Goal: Task Accomplishment & Management: Complete application form

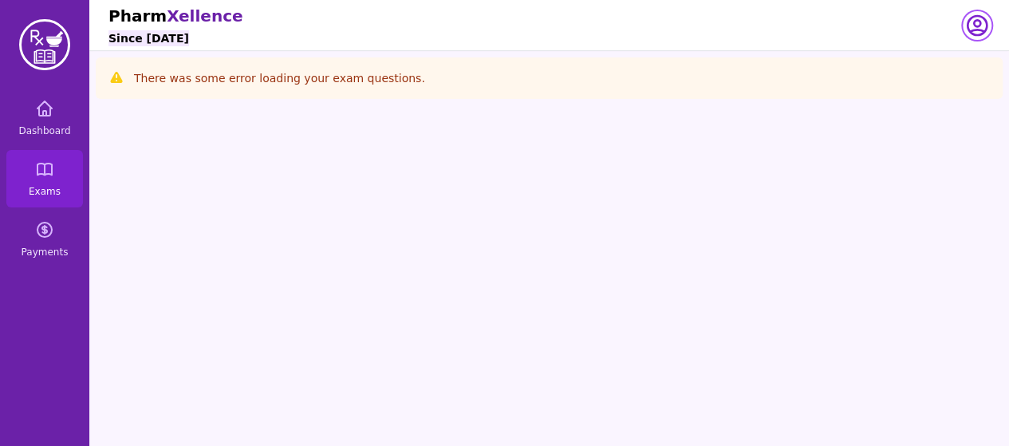
click at [971, 27] on icon "button" at bounding box center [977, 26] width 26 height 26
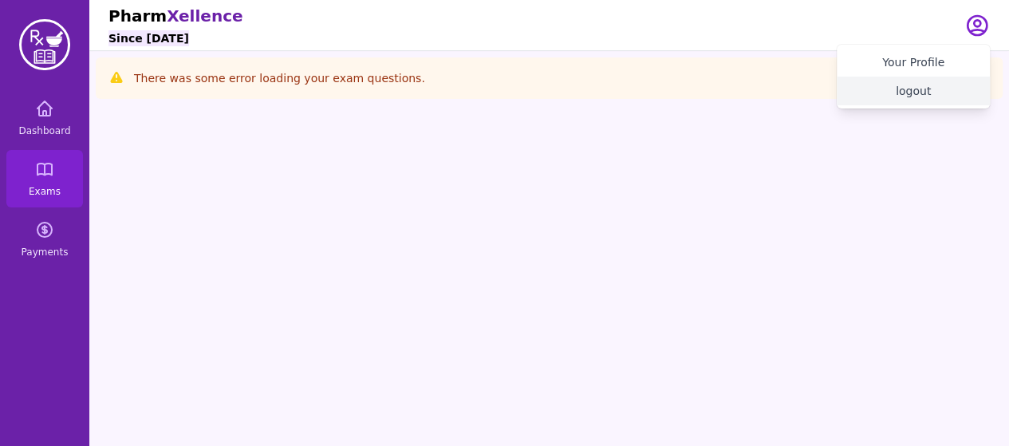
click at [948, 92] on button "logout" at bounding box center [912, 91] width 153 height 29
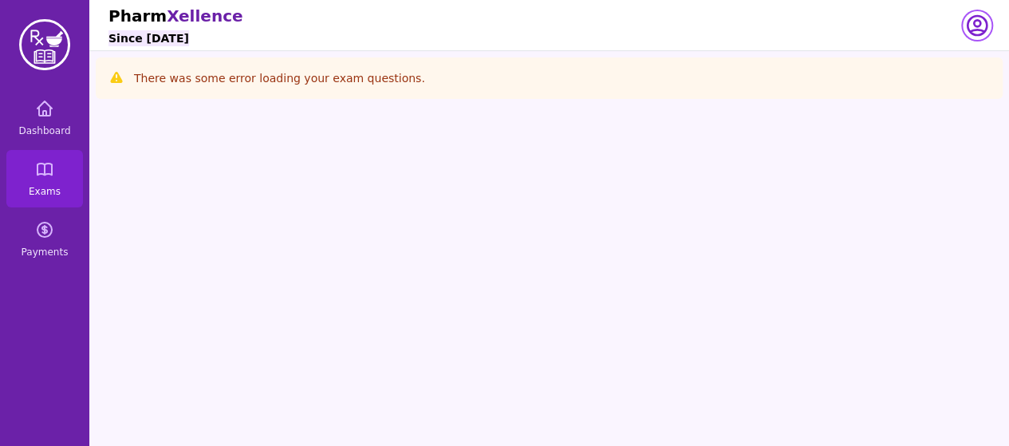
click at [979, 30] on icon "button" at bounding box center [976, 25] width 19 height 19
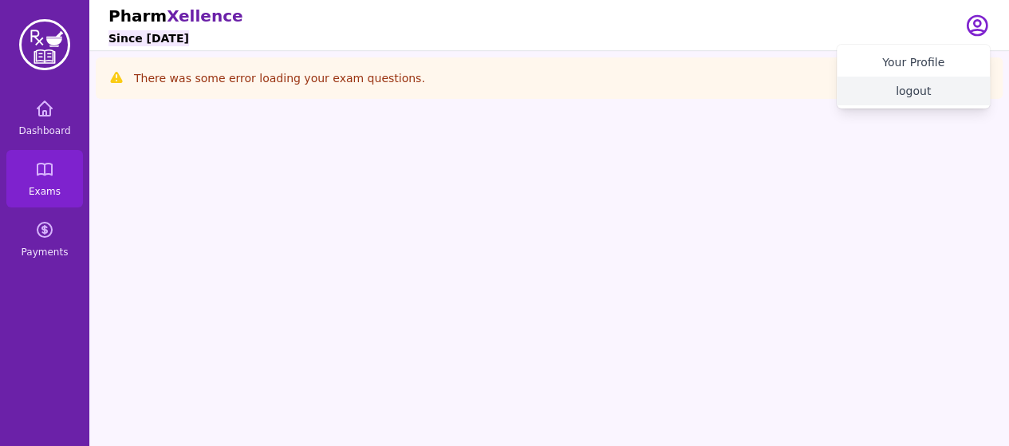
click at [904, 96] on button "logout" at bounding box center [912, 91] width 153 height 29
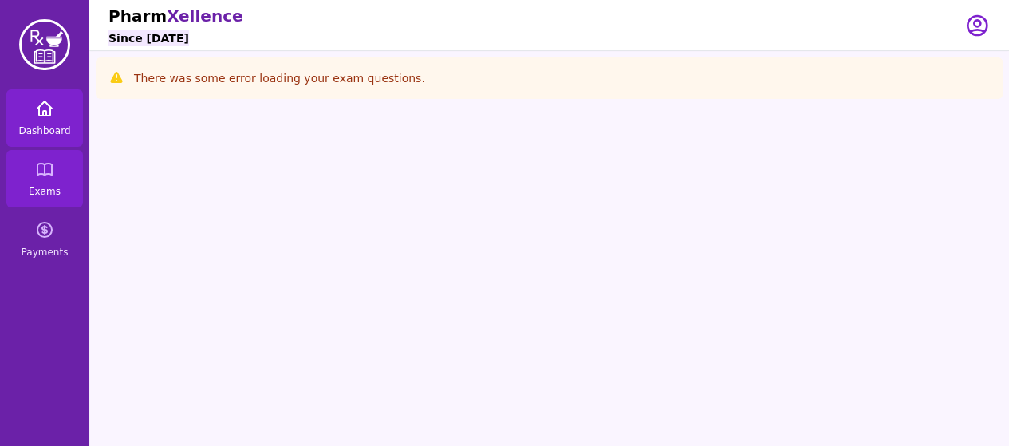
click at [48, 135] on span "Dashboard" at bounding box center [44, 130] width 52 height 13
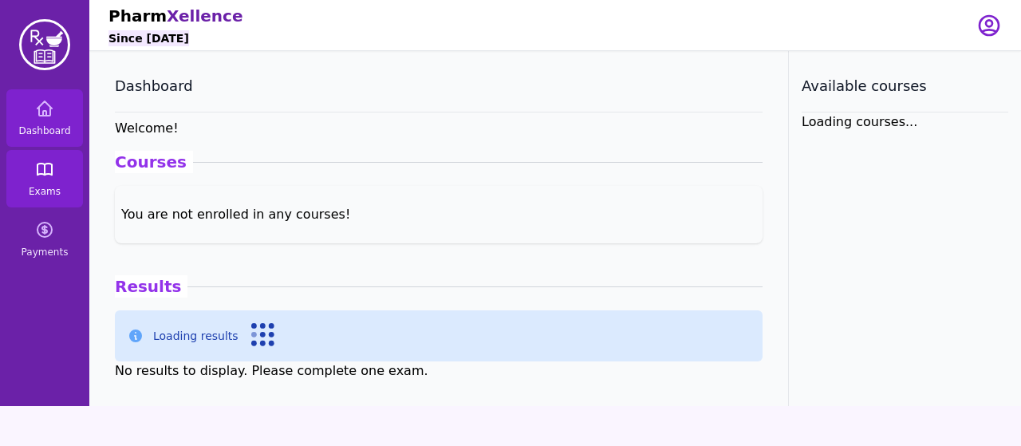
click at [43, 184] on link "Exams" at bounding box center [44, 178] width 77 height 57
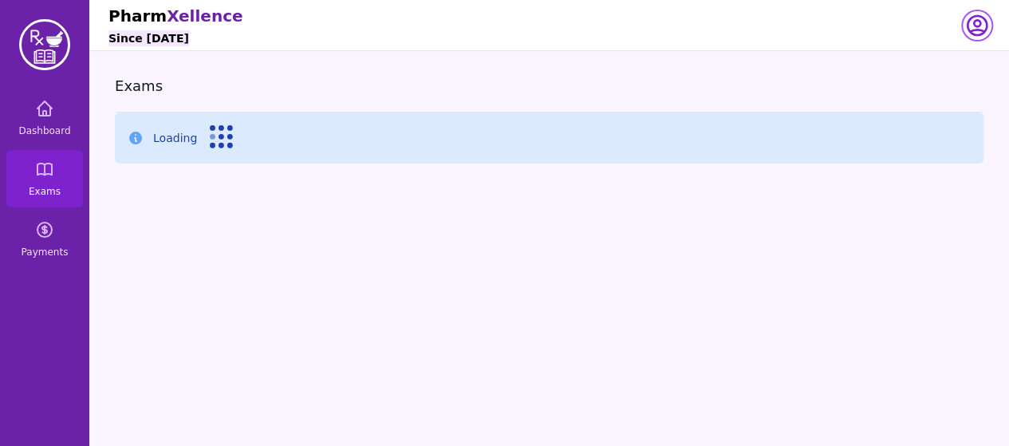
click at [971, 26] on icon "button" at bounding box center [977, 26] width 26 height 26
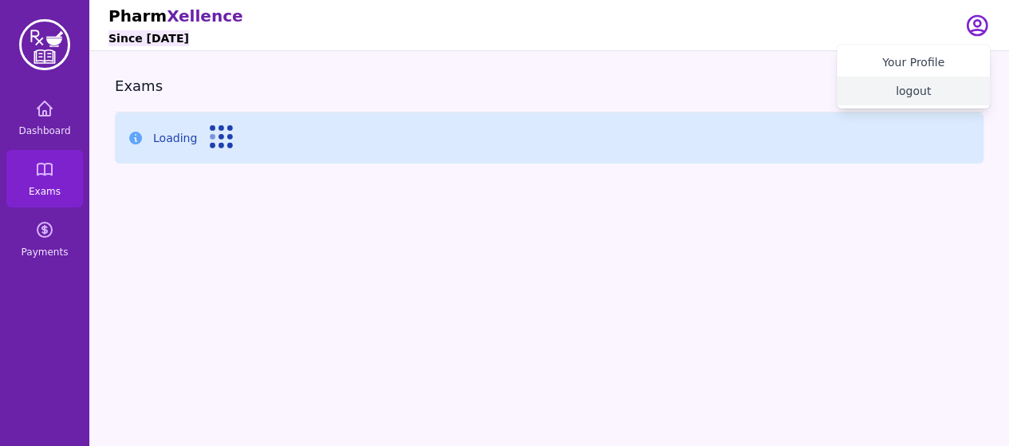
click at [914, 87] on button "logout" at bounding box center [912, 91] width 153 height 29
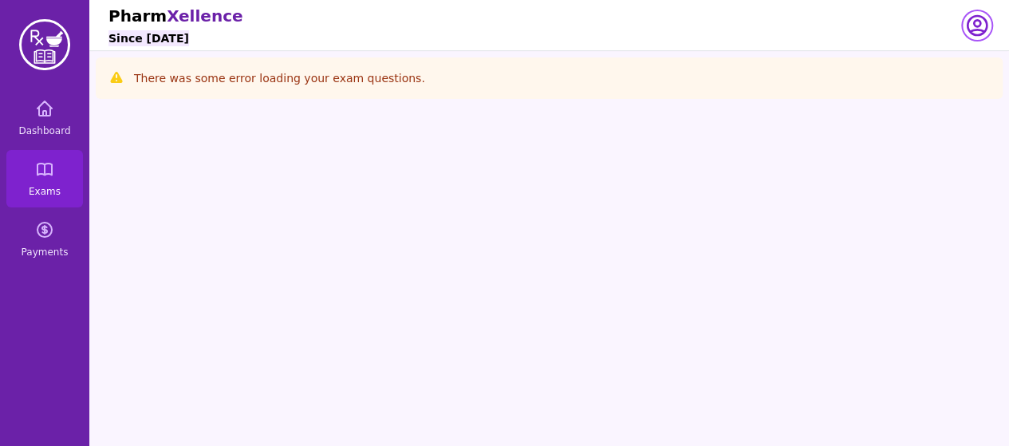
click at [966, 22] on icon "button" at bounding box center [977, 26] width 26 height 26
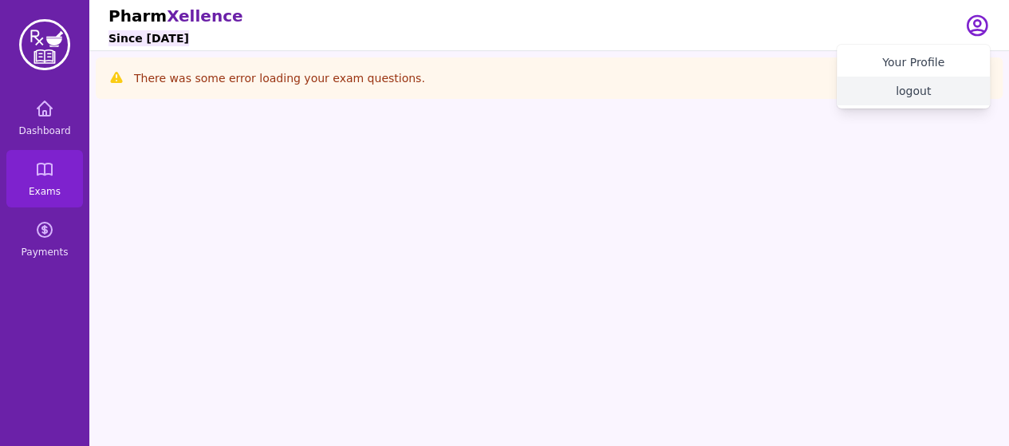
click at [936, 79] on button "logout" at bounding box center [912, 91] width 153 height 29
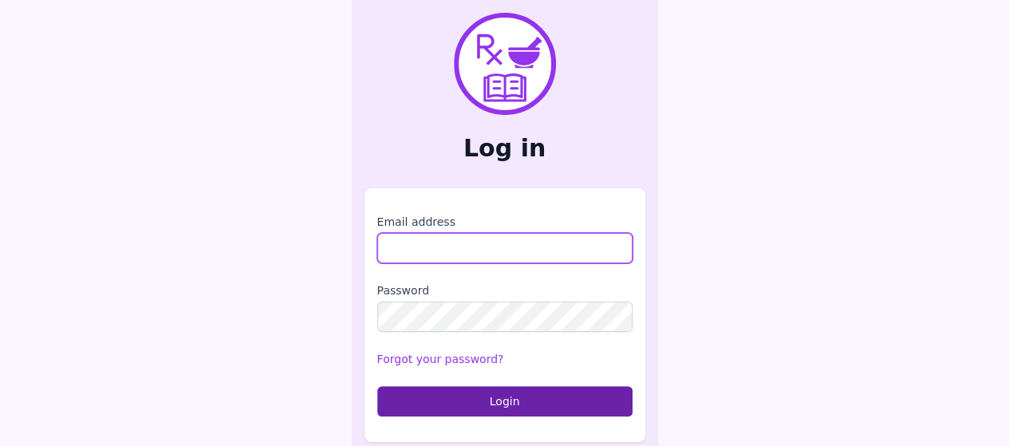
type input "**********"
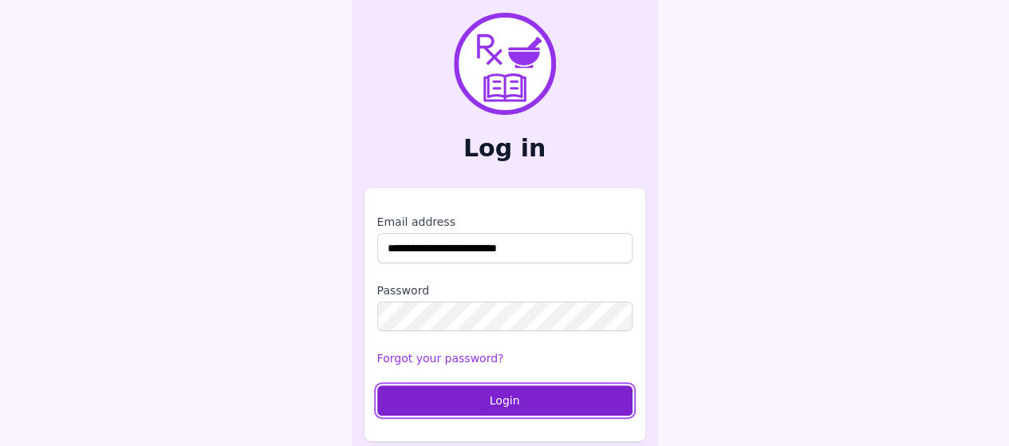
click at [557, 402] on button "Login" at bounding box center [504, 400] width 255 height 30
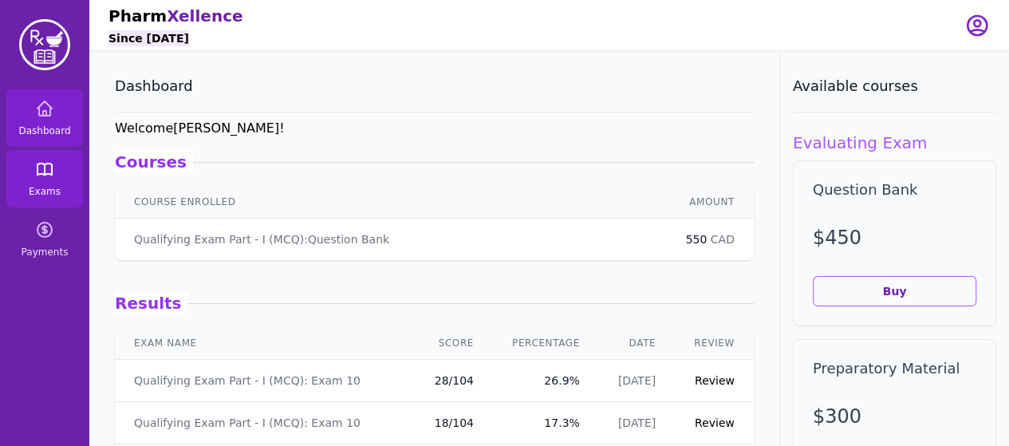
click at [45, 191] on span "Exams" at bounding box center [45, 191] width 32 height 13
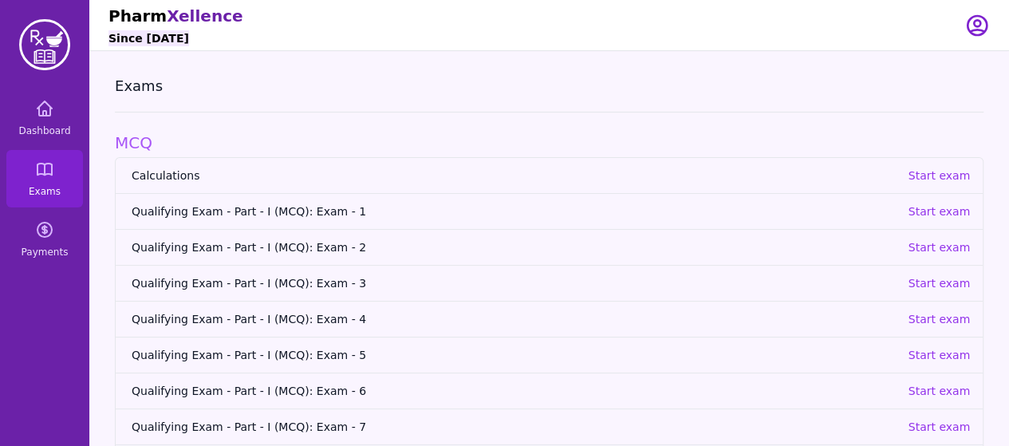
scroll to position [199, 0]
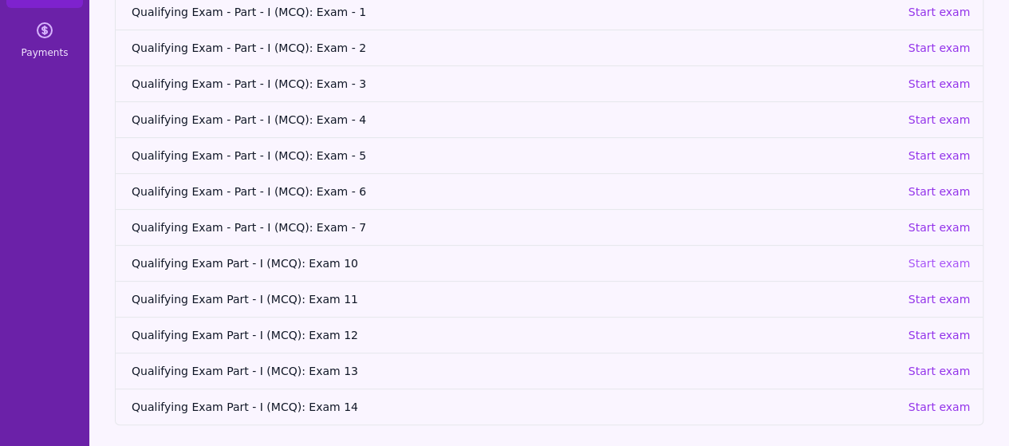
click at [928, 266] on p "Start exam" at bounding box center [938, 263] width 62 height 16
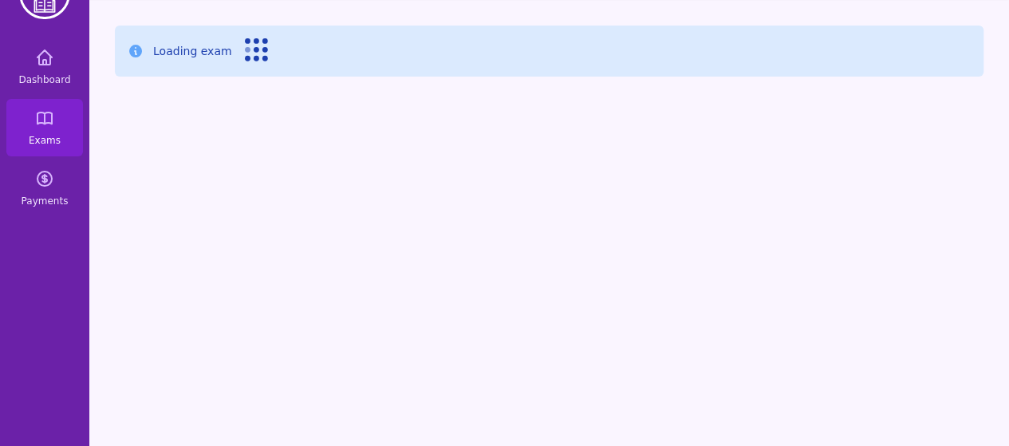
scroll to position [51, 0]
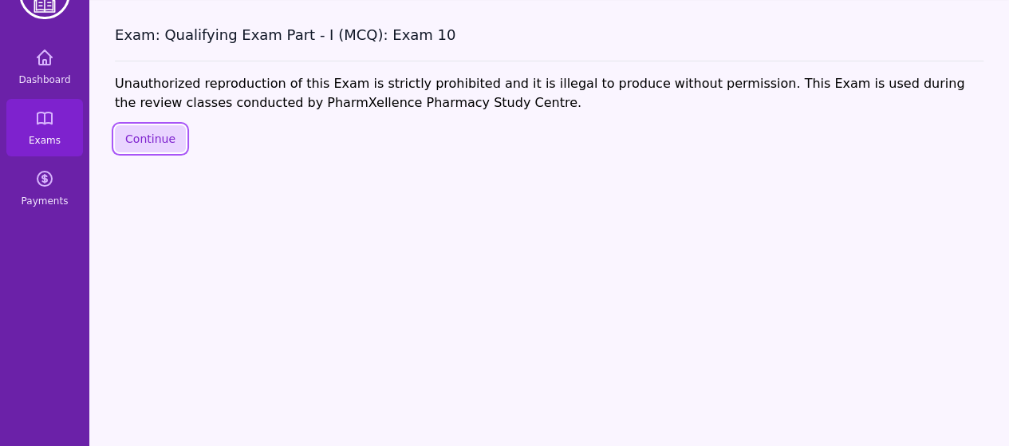
click at [148, 136] on button "Continue" at bounding box center [150, 138] width 71 height 27
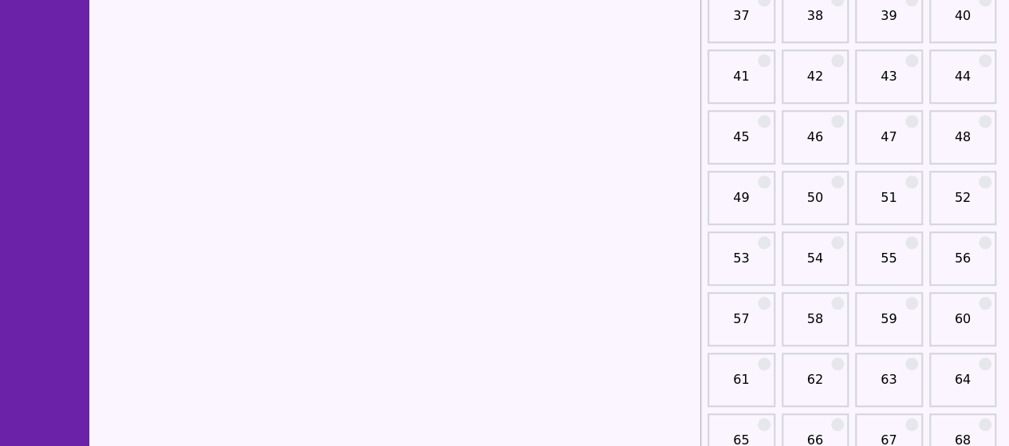
scroll to position [667, 0]
click at [891, 207] on link "51" at bounding box center [889, 203] width 58 height 32
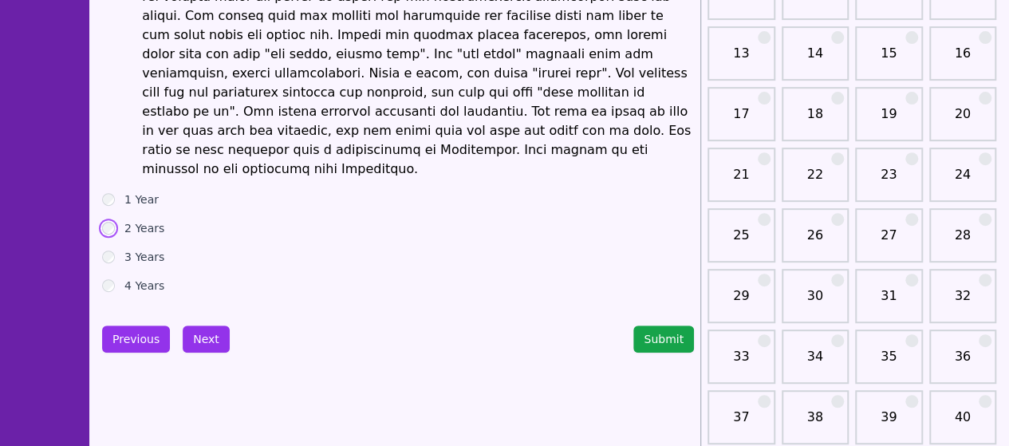
scroll to position [273, 0]
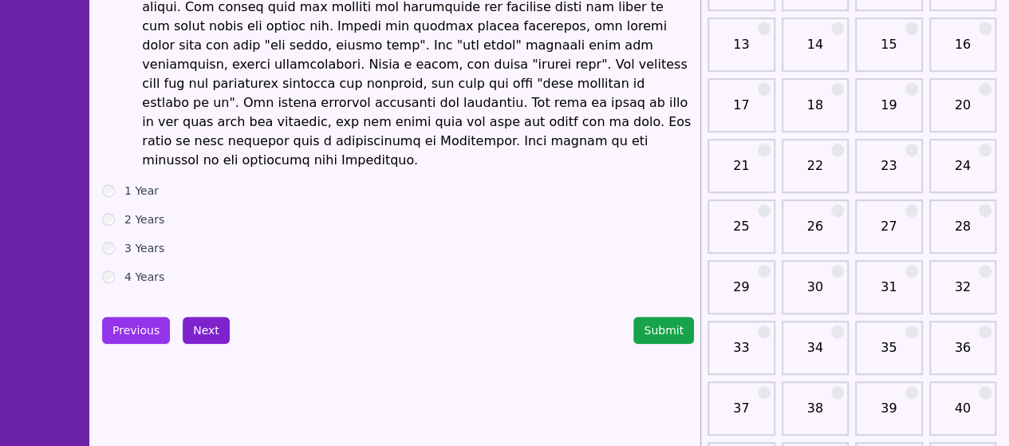
click at [200, 317] on button "Next" at bounding box center [206, 330] width 47 height 27
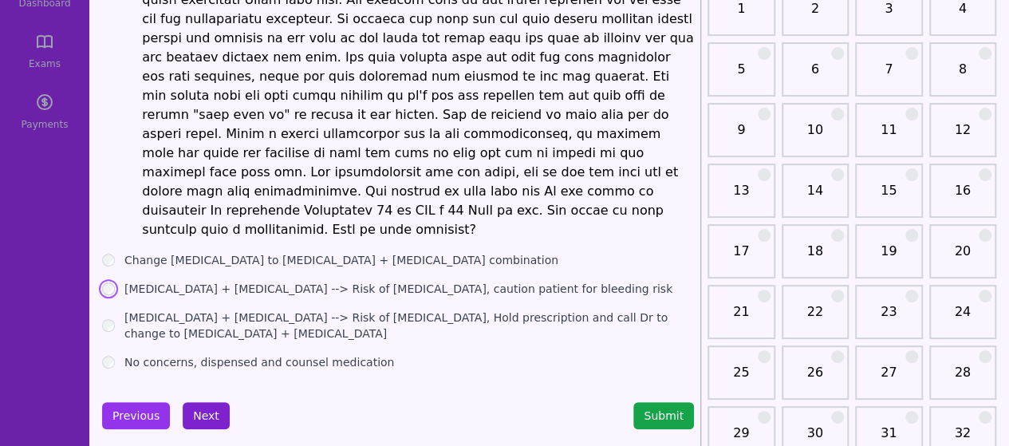
scroll to position [137, 0]
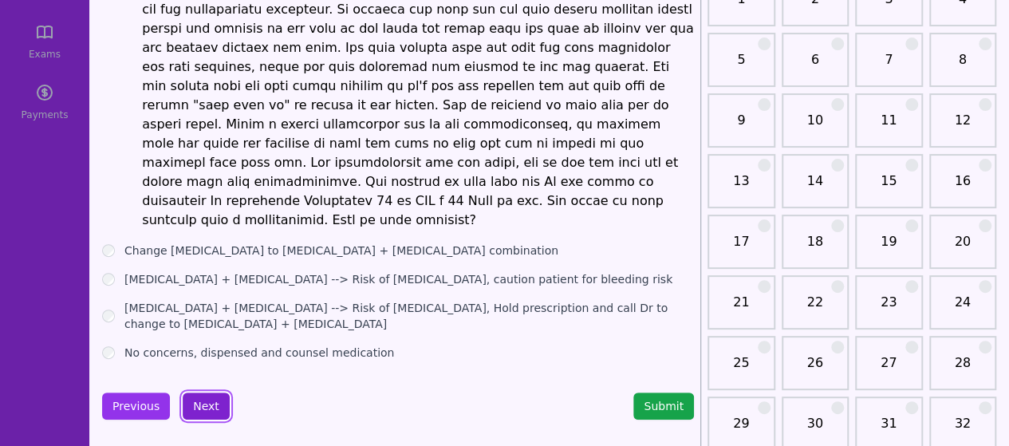
click at [199, 392] on button "Next" at bounding box center [206, 405] width 47 height 27
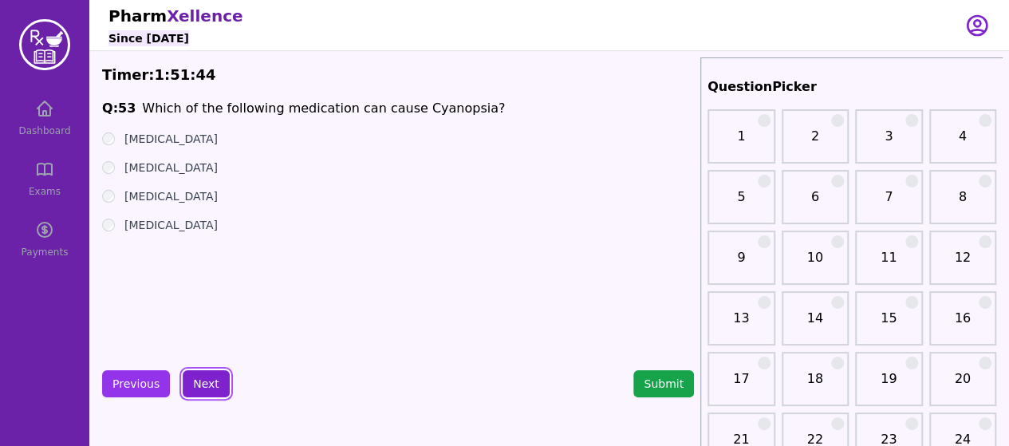
click at [214, 390] on button "Next" at bounding box center [206, 383] width 47 height 27
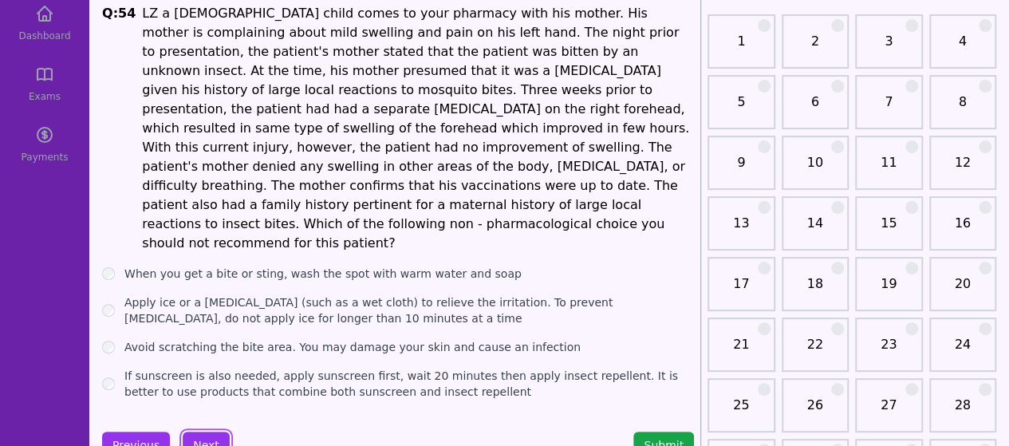
scroll to position [96, 0]
click at [215, 431] on button "Next" at bounding box center [206, 444] width 47 height 27
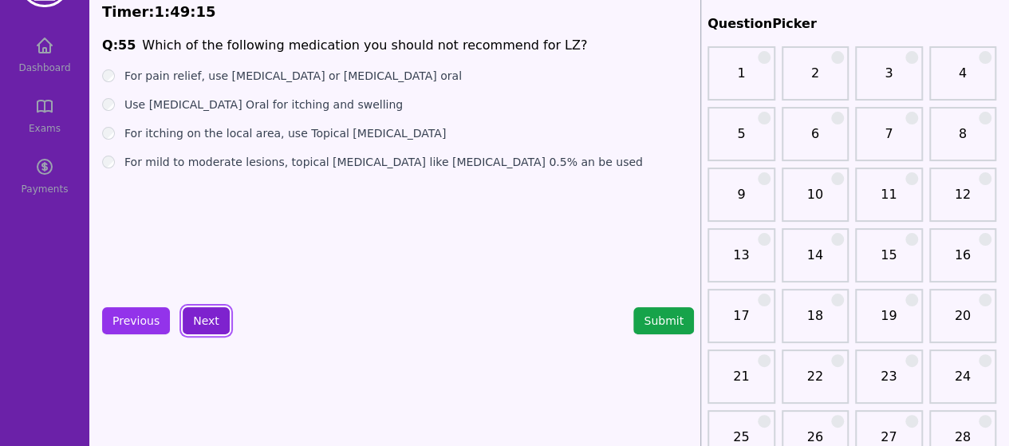
scroll to position [62, 0]
click at [203, 318] on button "Next" at bounding box center [206, 321] width 47 height 27
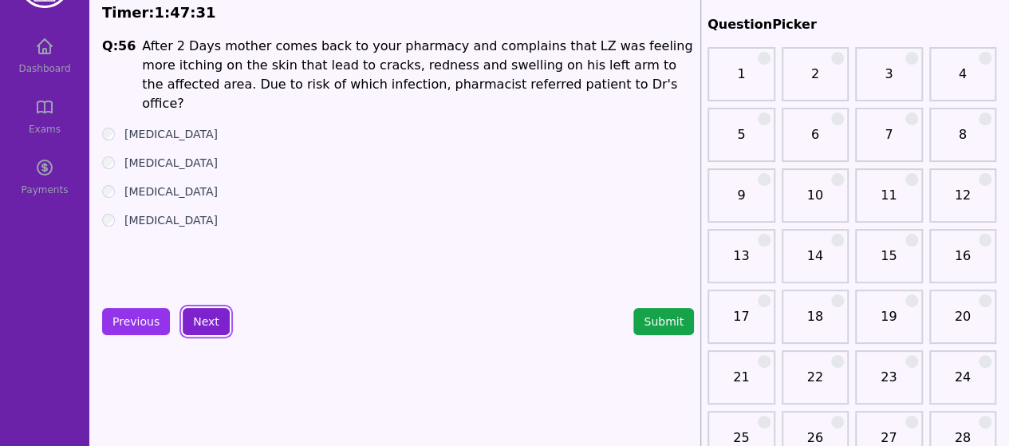
click at [196, 325] on button "Next" at bounding box center [206, 321] width 47 height 27
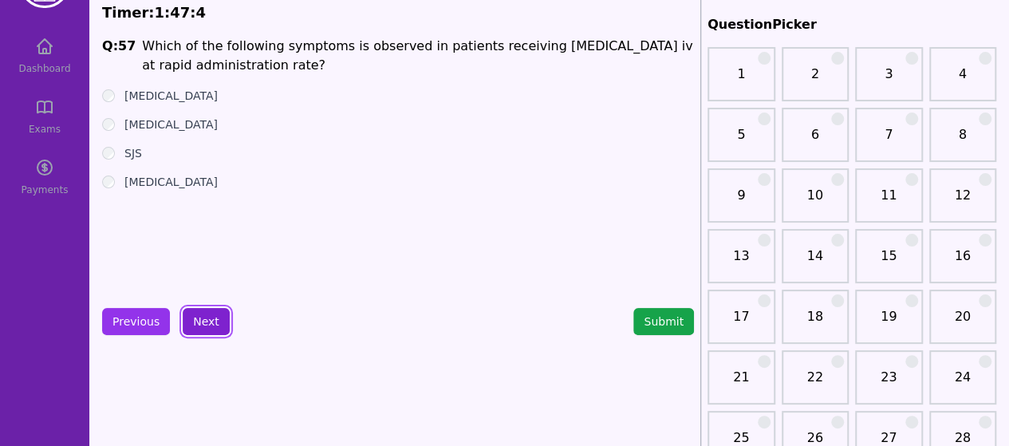
click at [210, 321] on button "Next" at bounding box center [206, 321] width 47 height 27
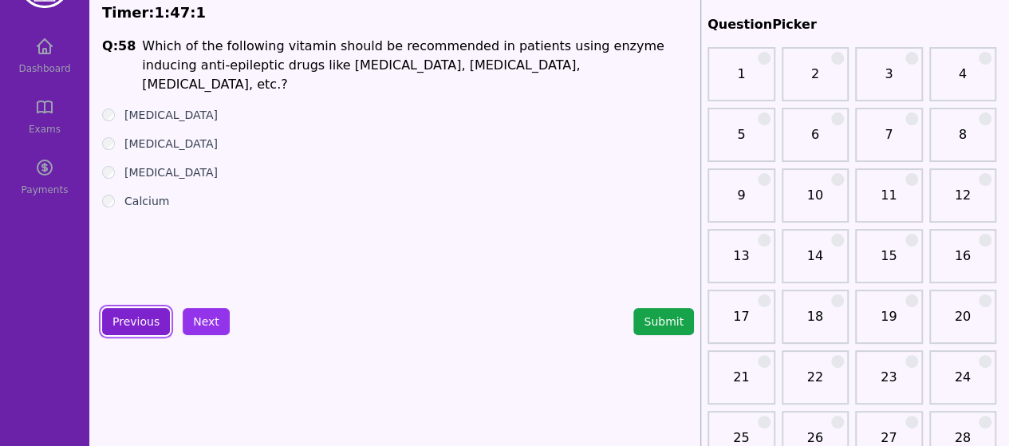
click at [144, 324] on button "Previous" at bounding box center [136, 321] width 68 height 27
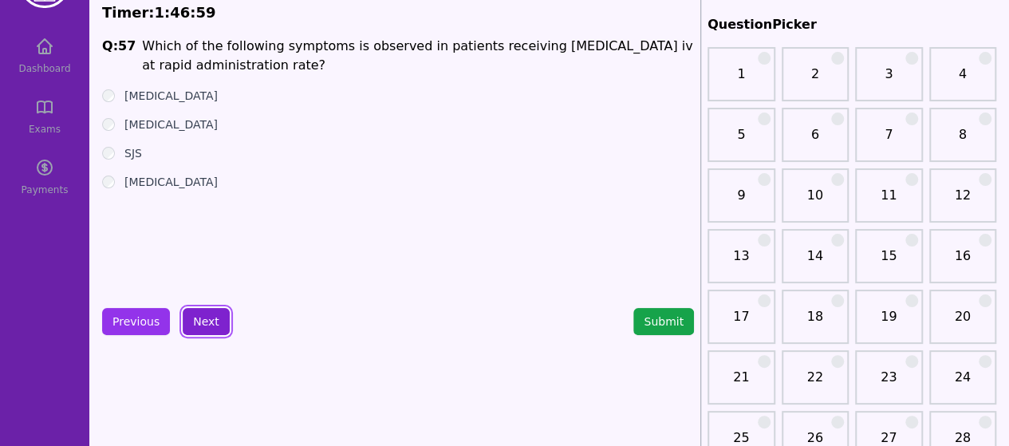
click at [206, 313] on button "Next" at bounding box center [206, 321] width 47 height 27
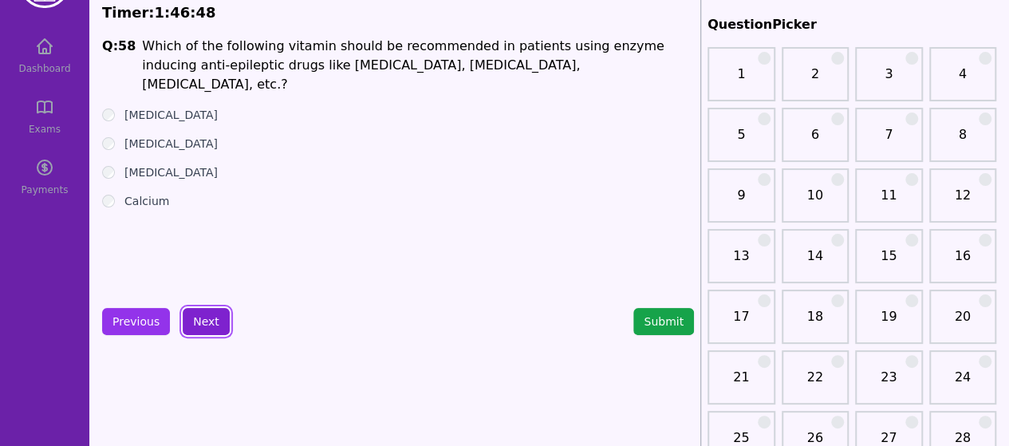
click at [216, 321] on button "Next" at bounding box center [206, 321] width 47 height 27
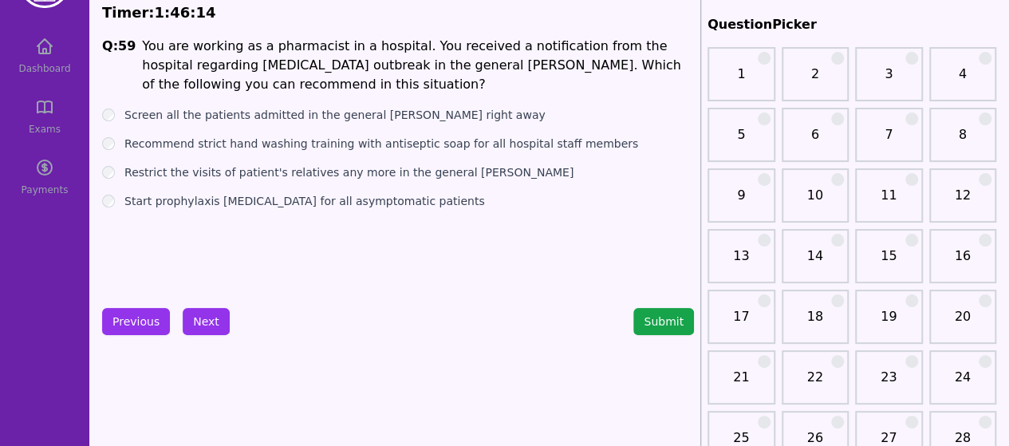
click at [203, 321] on button "Next" at bounding box center [206, 321] width 47 height 27
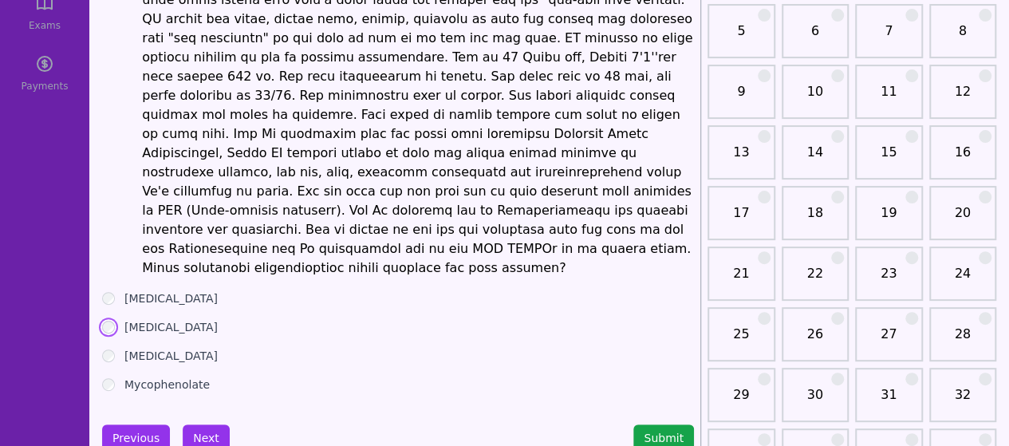
scroll to position [168, 0]
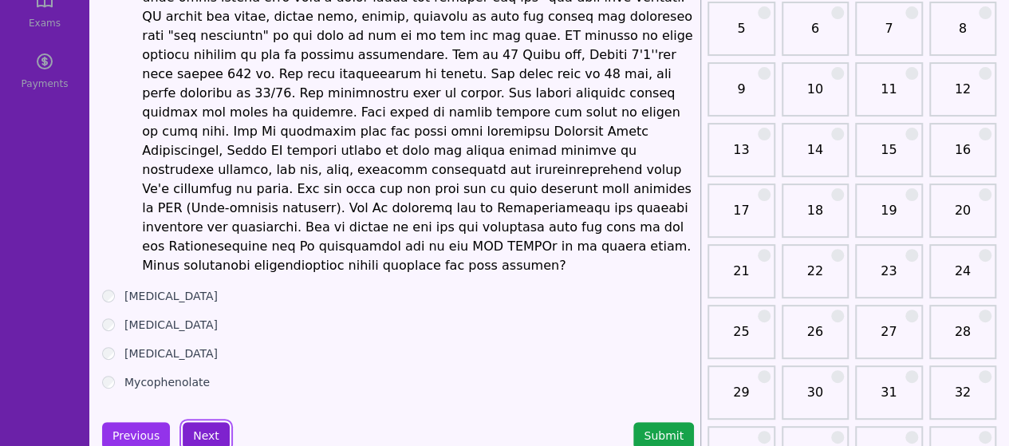
click at [197, 422] on button "Next" at bounding box center [206, 435] width 47 height 27
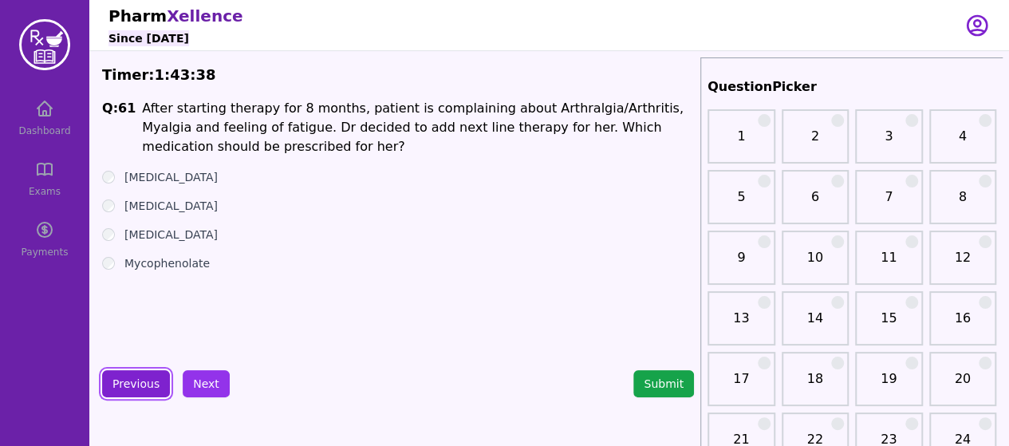
click at [132, 384] on button "Previous" at bounding box center [136, 383] width 68 height 27
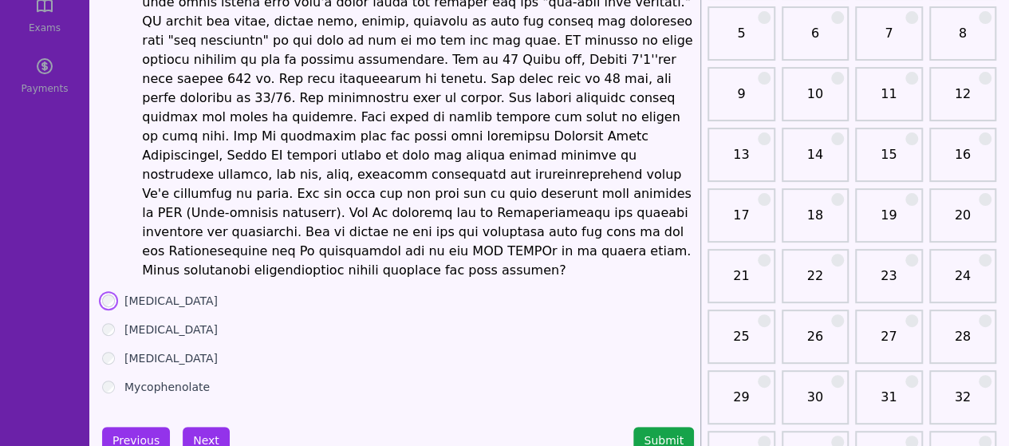
scroll to position [169, 0]
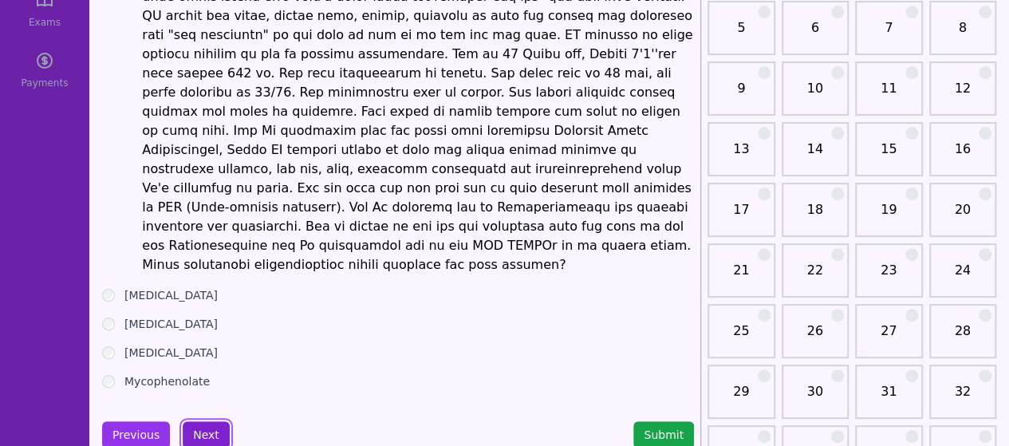
click at [199, 421] on button "Next" at bounding box center [206, 434] width 47 height 27
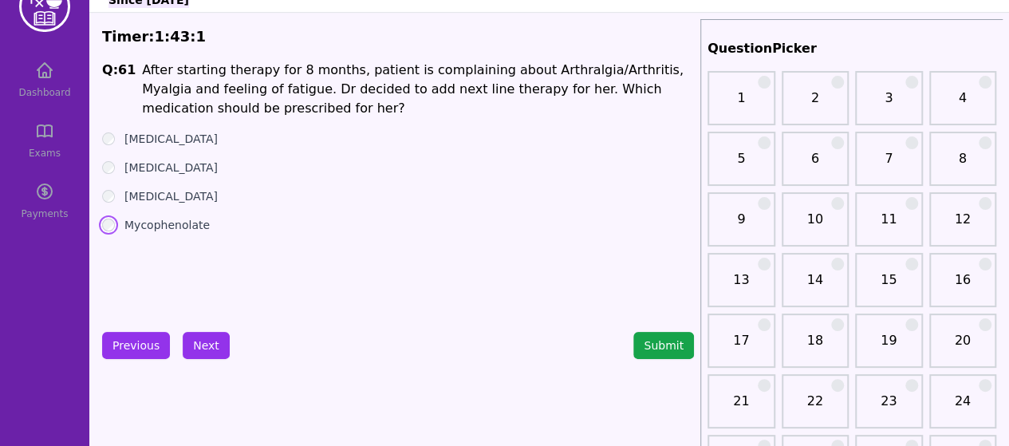
scroll to position [40, 0]
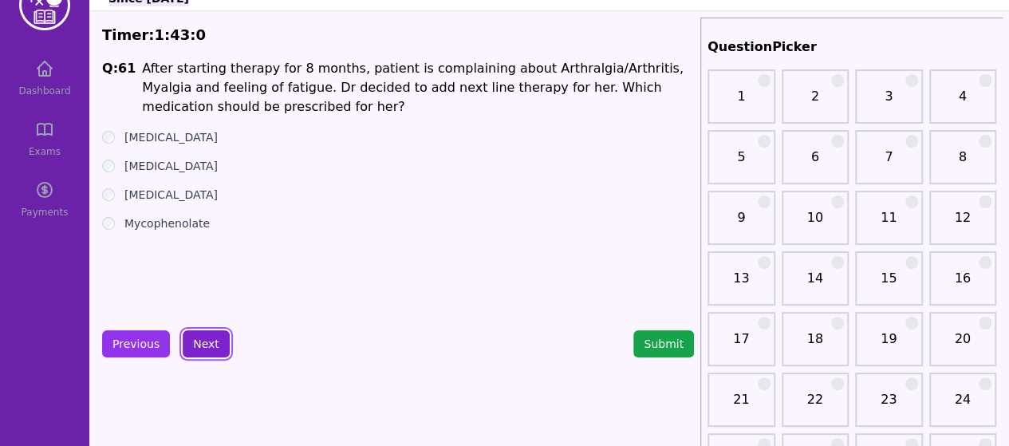
click at [209, 335] on button "Next" at bounding box center [206, 343] width 47 height 27
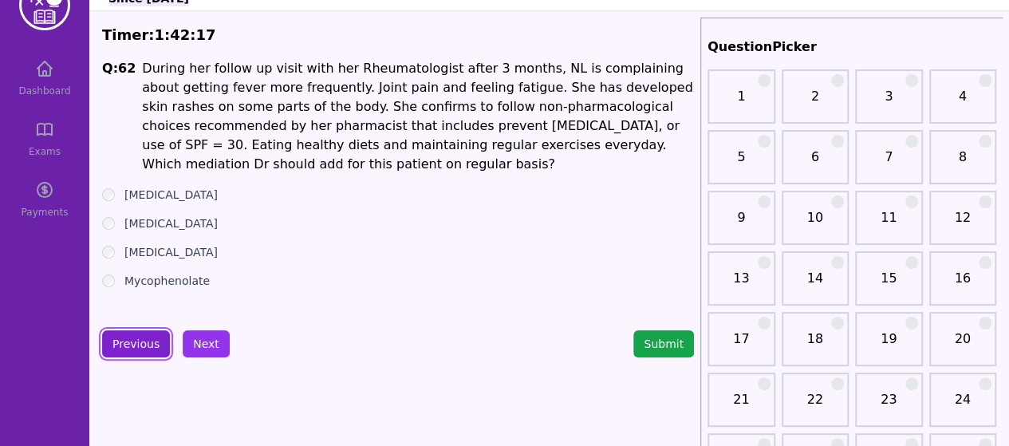
click at [132, 349] on button "Previous" at bounding box center [136, 343] width 68 height 27
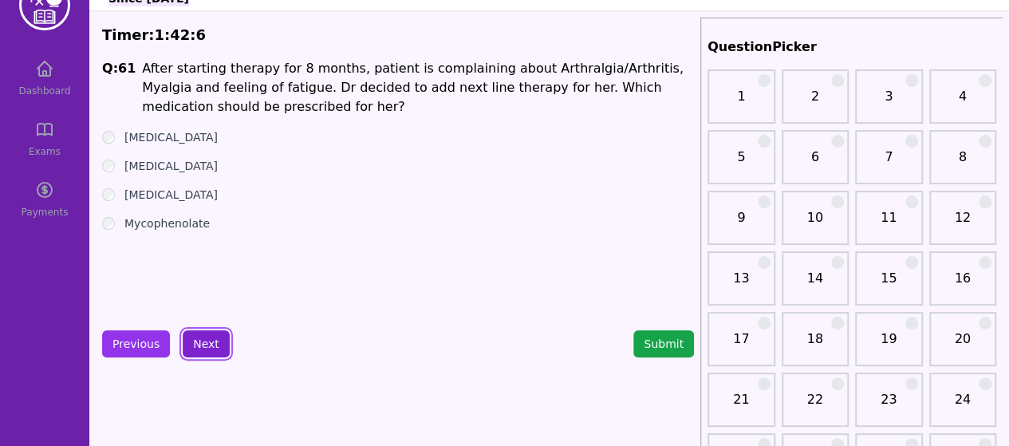
click at [212, 351] on button "Next" at bounding box center [206, 343] width 47 height 27
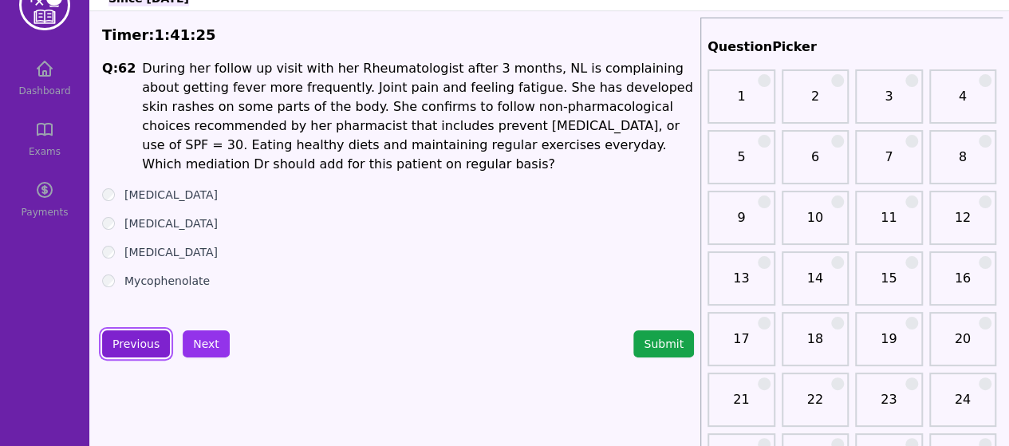
click at [132, 344] on button "Previous" at bounding box center [136, 343] width 68 height 27
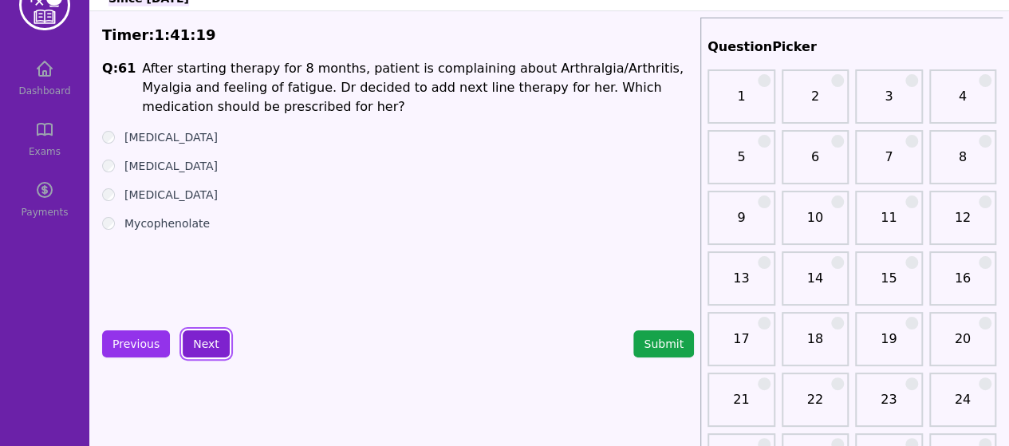
click at [183, 336] on button "Next" at bounding box center [206, 343] width 47 height 27
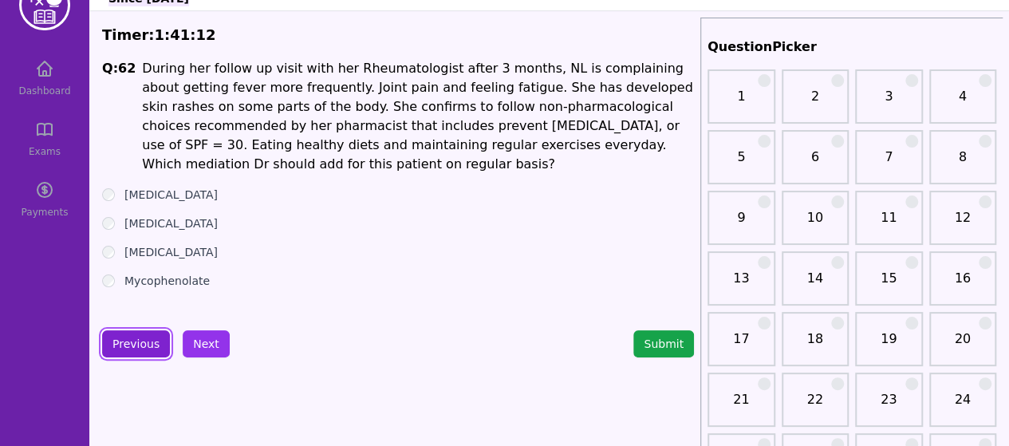
click at [131, 337] on button "Previous" at bounding box center [136, 343] width 68 height 27
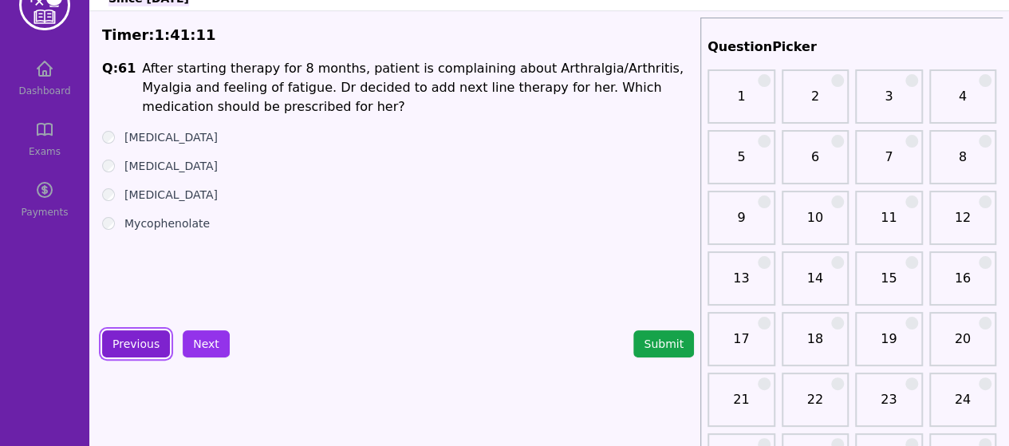
click at [131, 337] on button "Previous" at bounding box center [136, 343] width 68 height 27
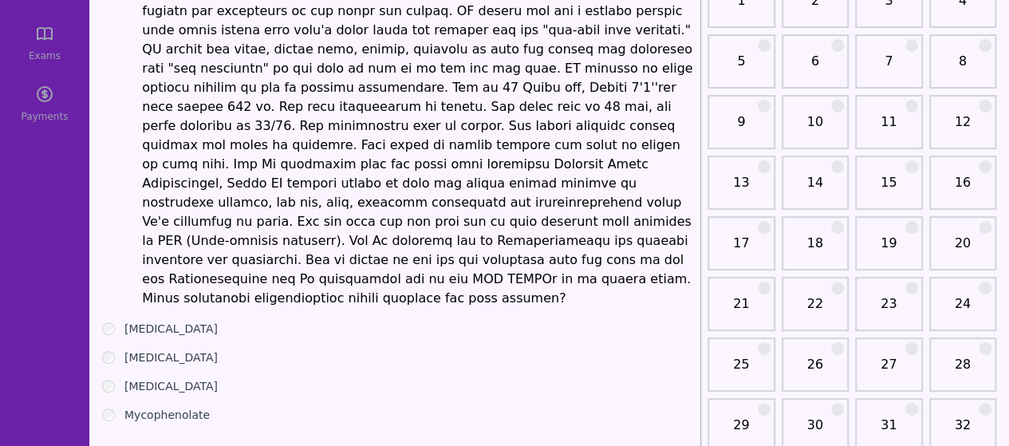
scroll to position [138, 0]
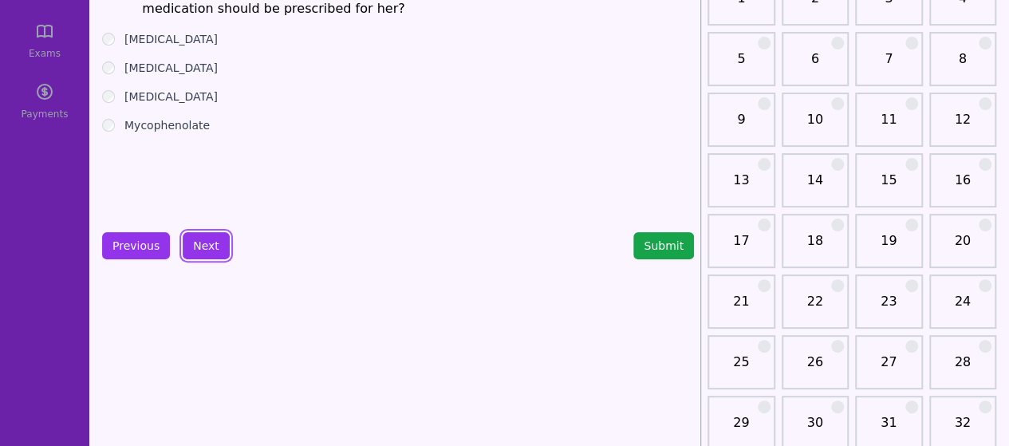
scroll to position [55, 0]
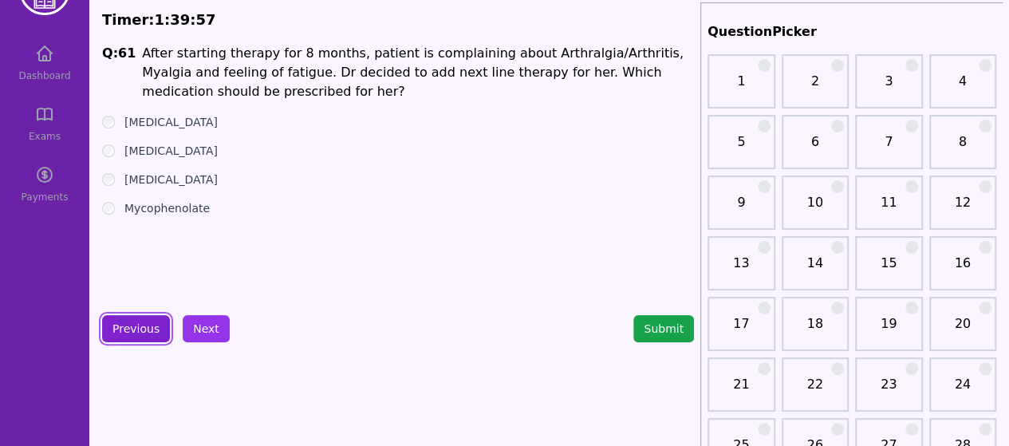
click at [144, 325] on button "Previous" at bounding box center [136, 328] width 68 height 27
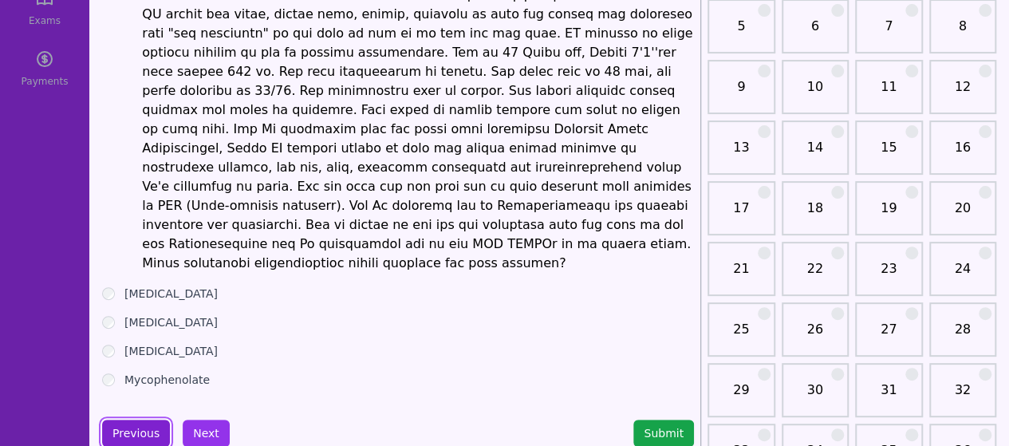
scroll to position [171, 0]
click at [198, 419] on button "Next" at bounding box center [206, 432] width 47 height 27
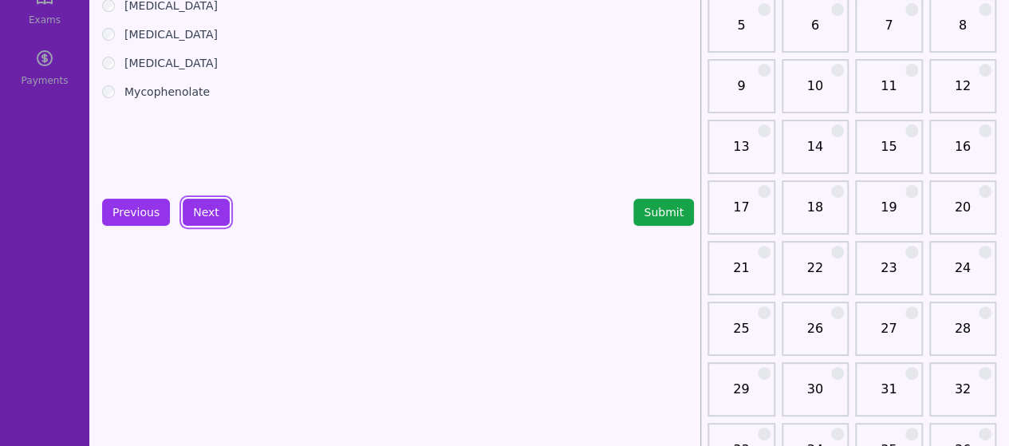
scroll to position [24, 0]
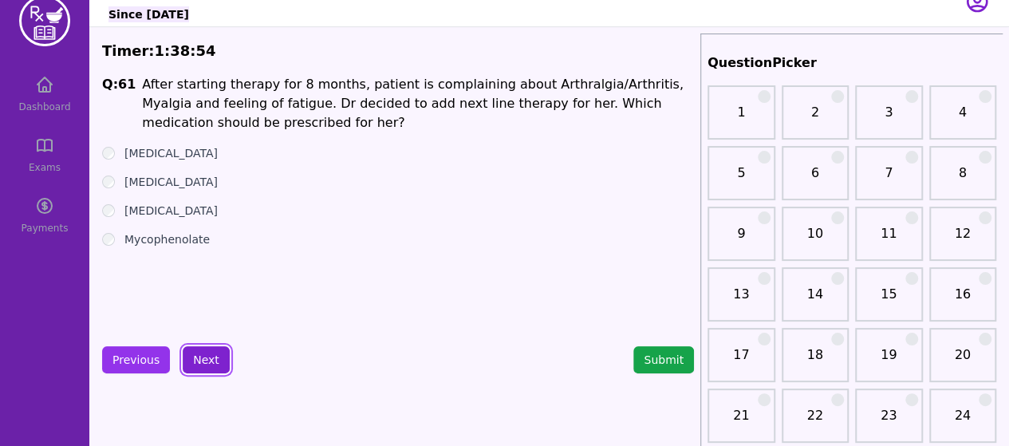
click at [206, 360] on button "Next" at bounding box center [206, 359] width 47 height 27
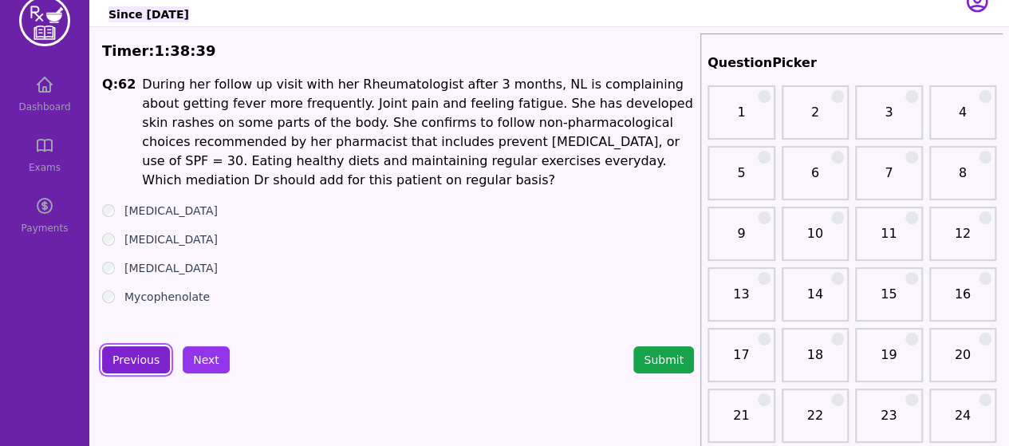
click at [147, 348] on button "Previous" at bounding box center [136, 359] width 68 height 27
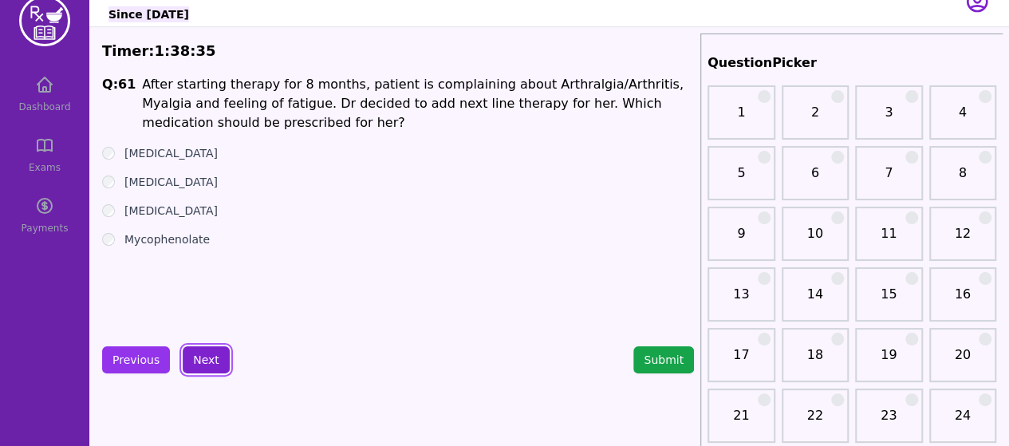
click at [202, 360] on button "Next" at bounding box center [206, 359] width 47 height 27
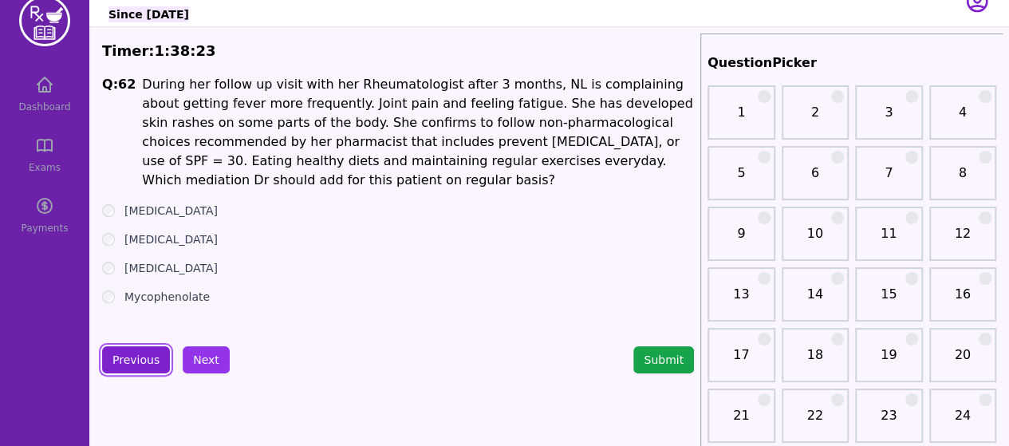
click at [153, 357] on button "Previous" at bounding box center [136, 359] width 68 height 27
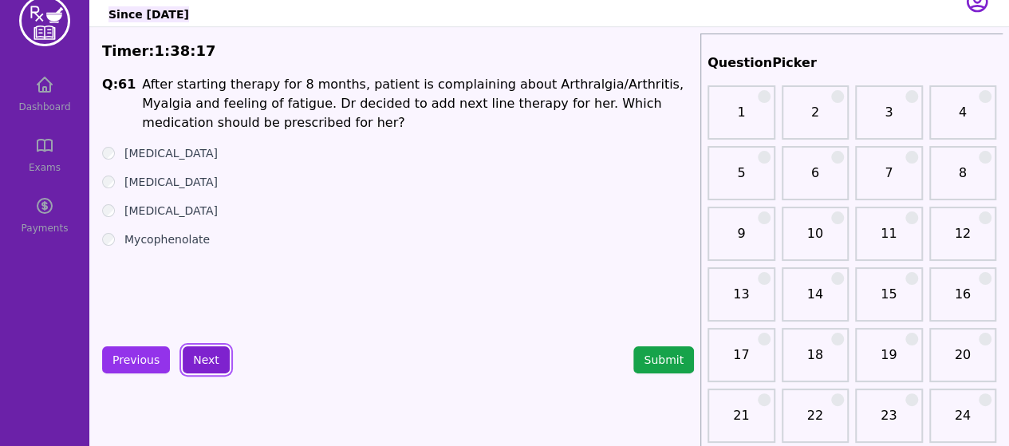
click at [201, 360] on button "Next" at bounding box center [206, 359] width 47 height 27
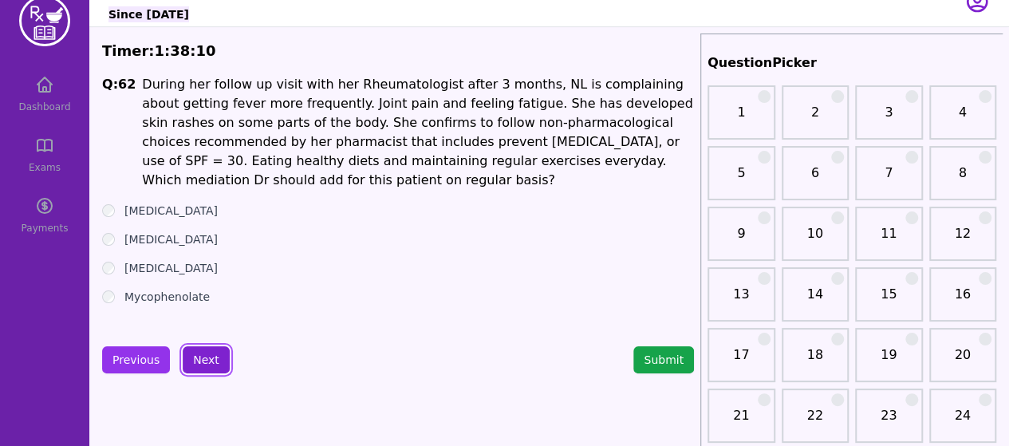
click at [201, 360] on button "Next" at bounding box center [206, 359] width 47 height 27
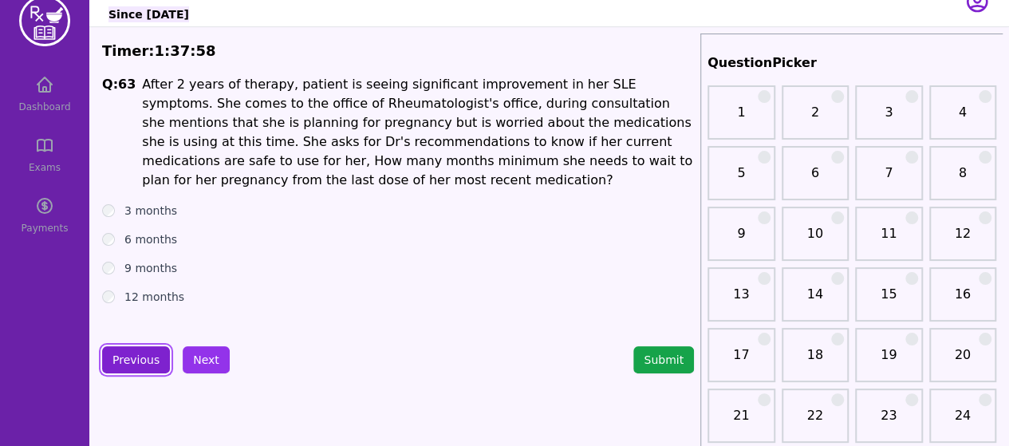
click at [150, 360] on button "Previous" at bounding box center [136, 359] width 68 height 27
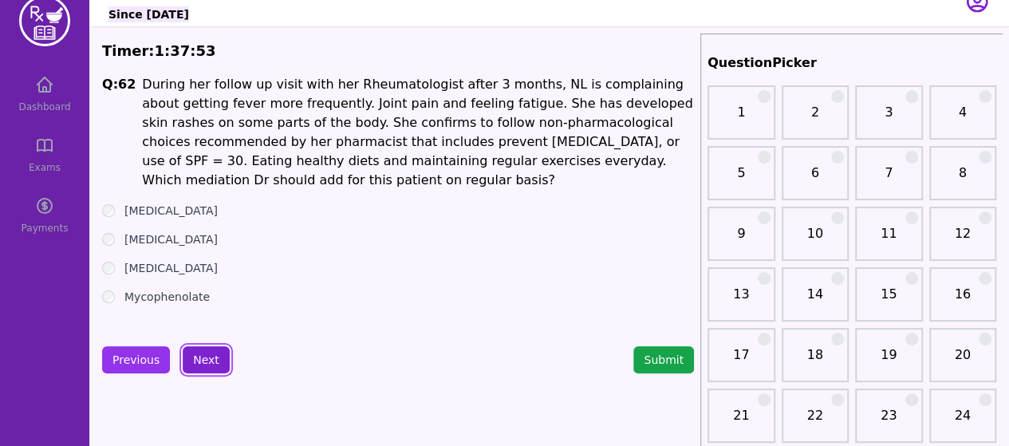
click at [195, 366] on button "Next" at bounding box center [206, 359] width 47 height 27
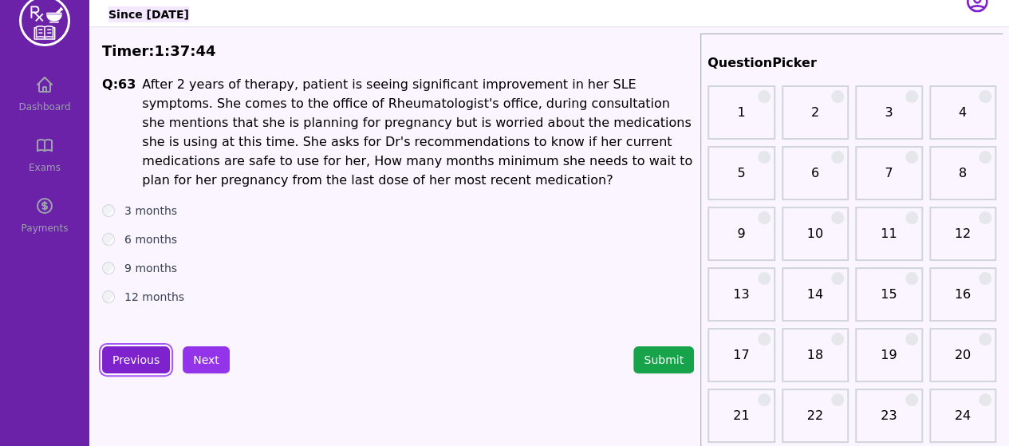
click at [121, 350] on button "Previous" at bounding box center [136, 359] width 68 height 27
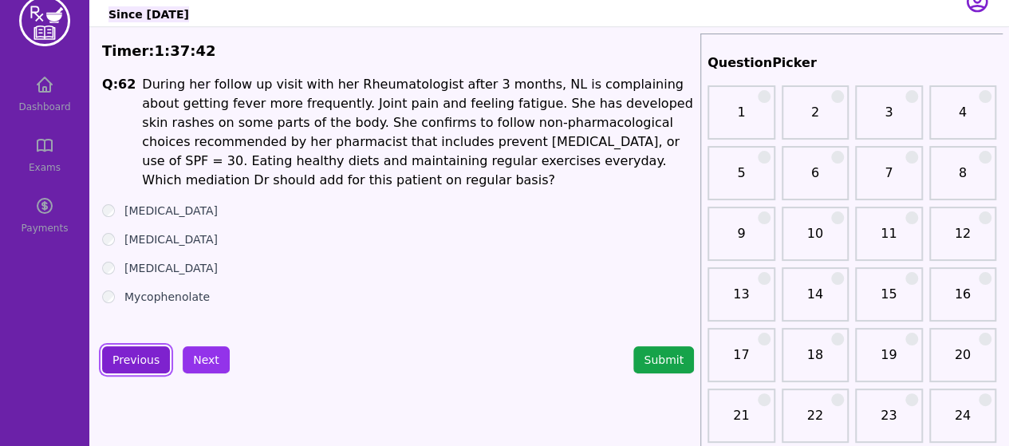
click at [134, 368] on button "Previous" at bounding box center [136, 359] width 68 height 27
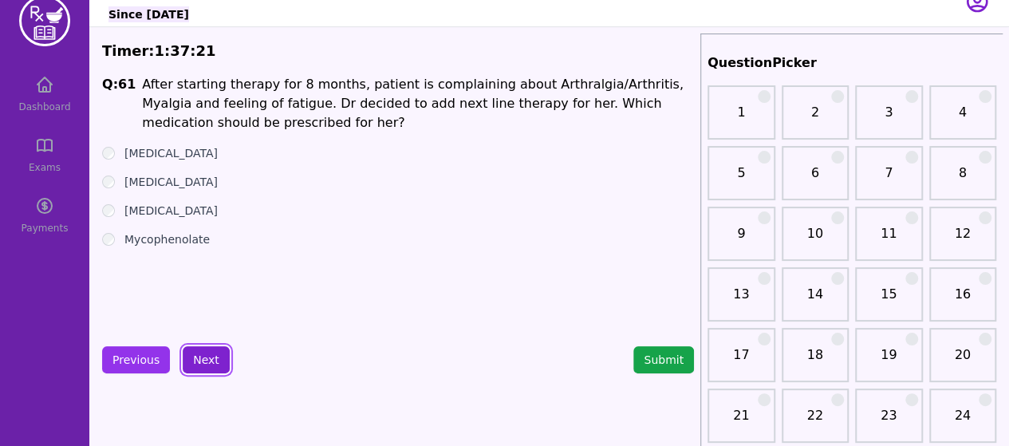
click at [212, 358] on button "Next" at bounding box center [206, 359] width 47 height 27
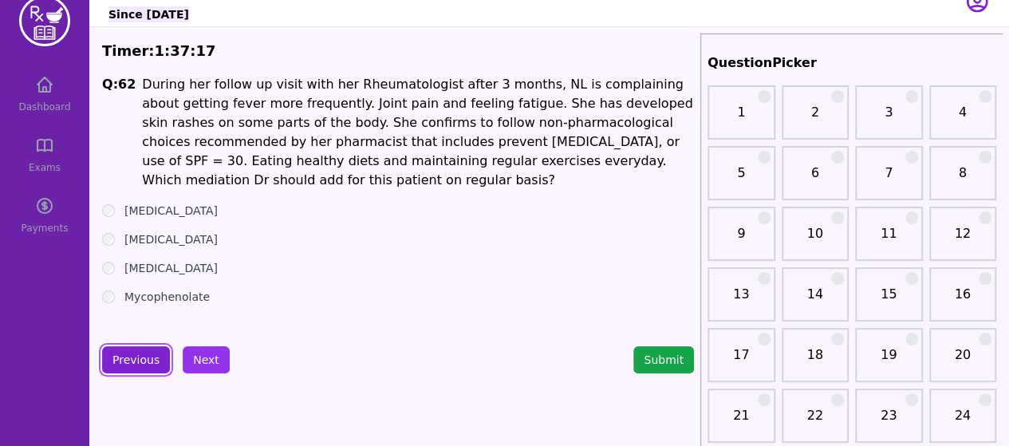
click at [148, 352] on button "Previous" at bounding box center [136, 359] width 68 height 27
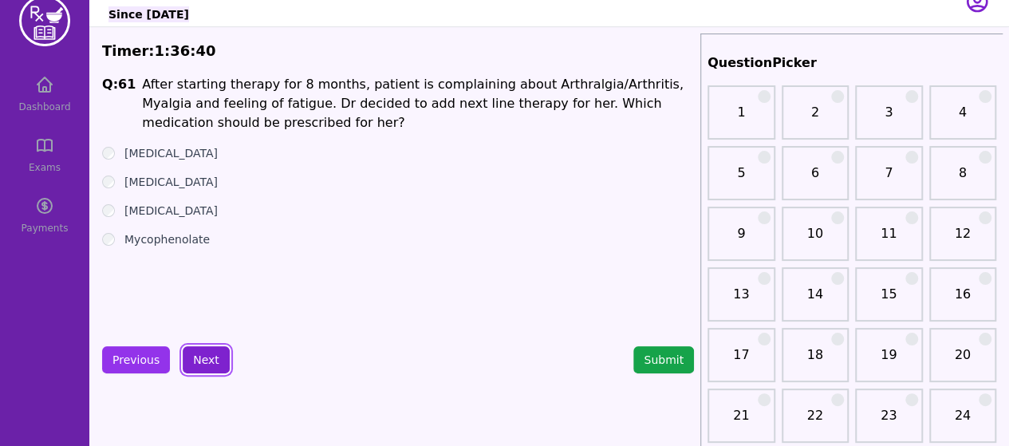
click at [214, 352] on button "Next" at bounding box center [206, 359] width 47 height 27
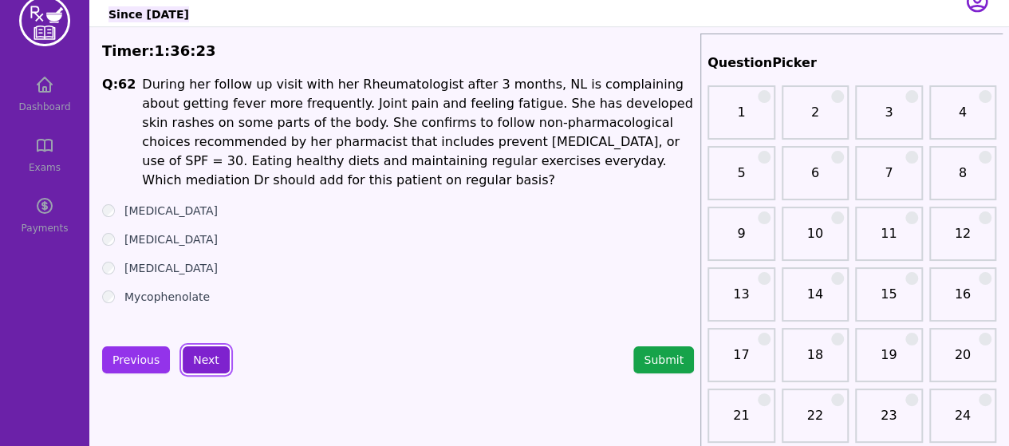
click at [213, 368] on button "Next" at bounding box center [206, 359] width 47 height 27
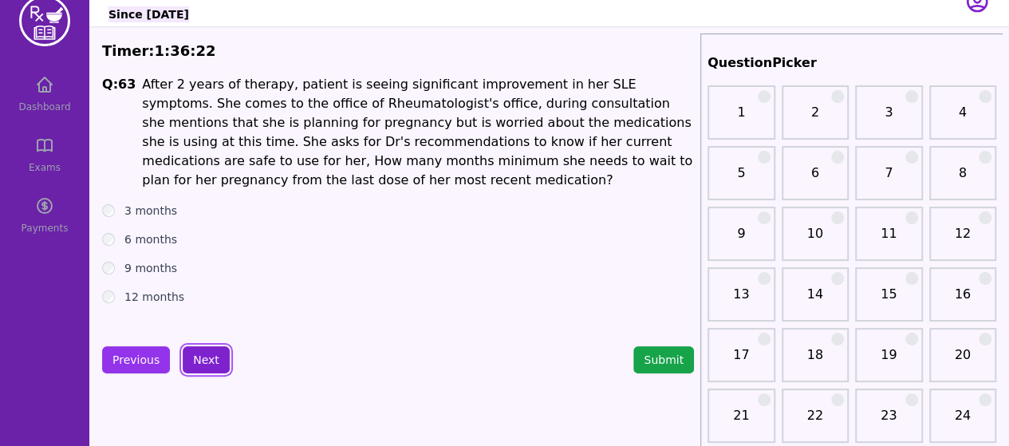
click at [213, 368] on button "Next" at bounding box center [206, 359] width 47 height 27
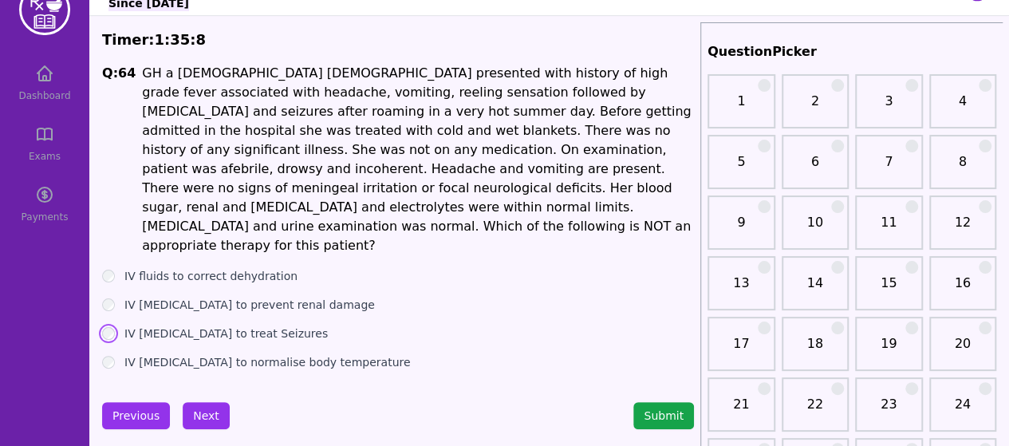
scroll to position [42, 0]
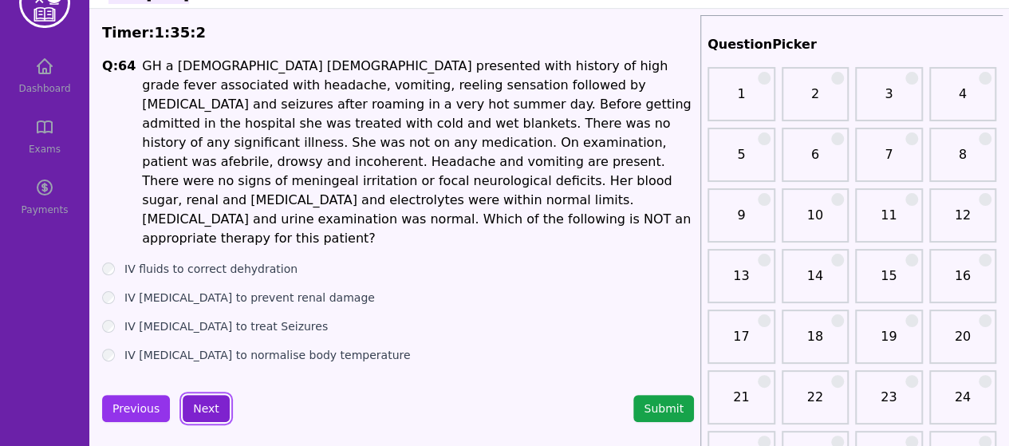
click at [207, 395] on button "Next" at bounding box center [206, 408] width 47 height 27
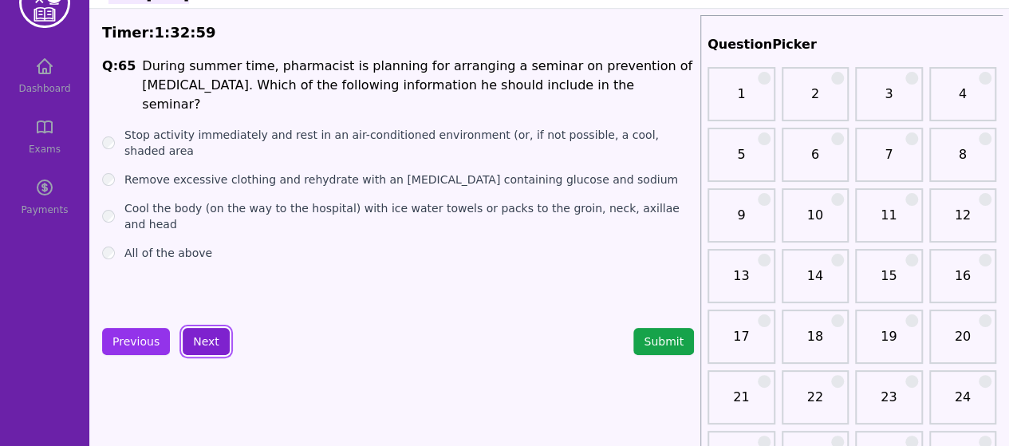
click at [185, 331] on button "Next" at bounding box center [206, 341] width 47 height 27
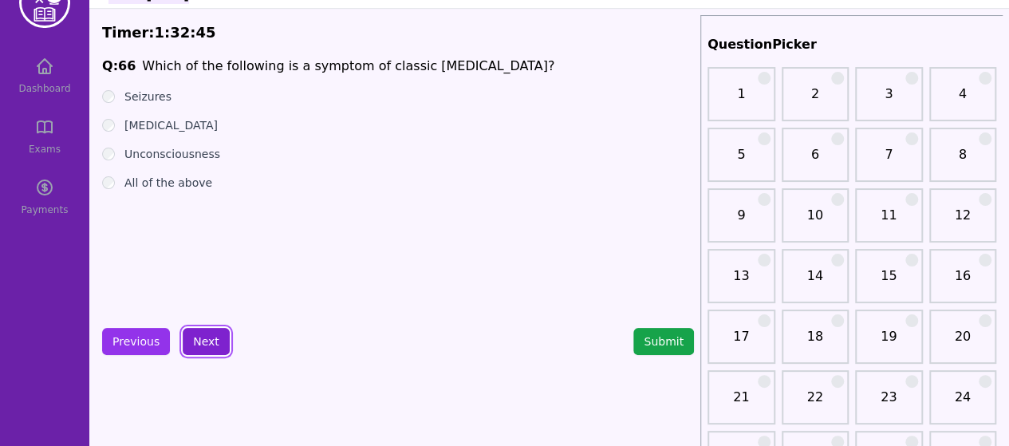
click at [196, 338] on button "Next" at bounding box center [206, 341] width 47 height 27
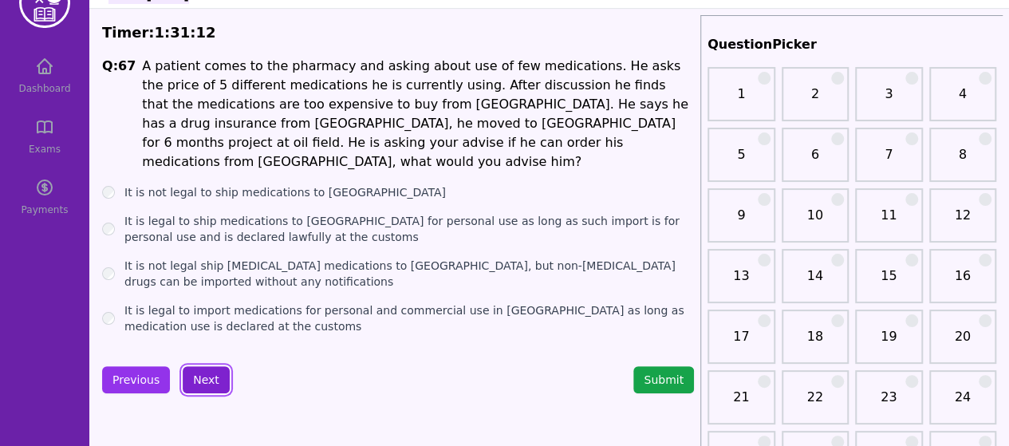
click at [211, 366] on button "Next" at bounding box center [206, 379] width 47 height 27
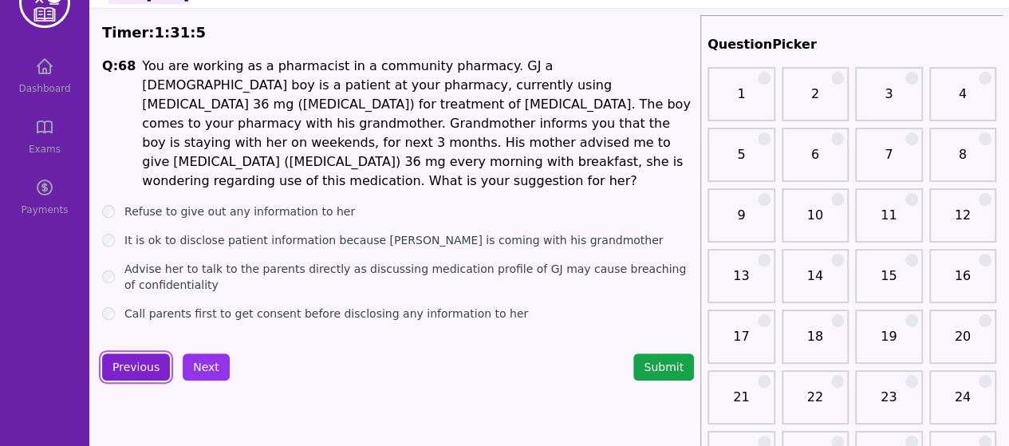
click at [151, 353] on button "Previous" at bounding box center [136, 366] width 68 height 27
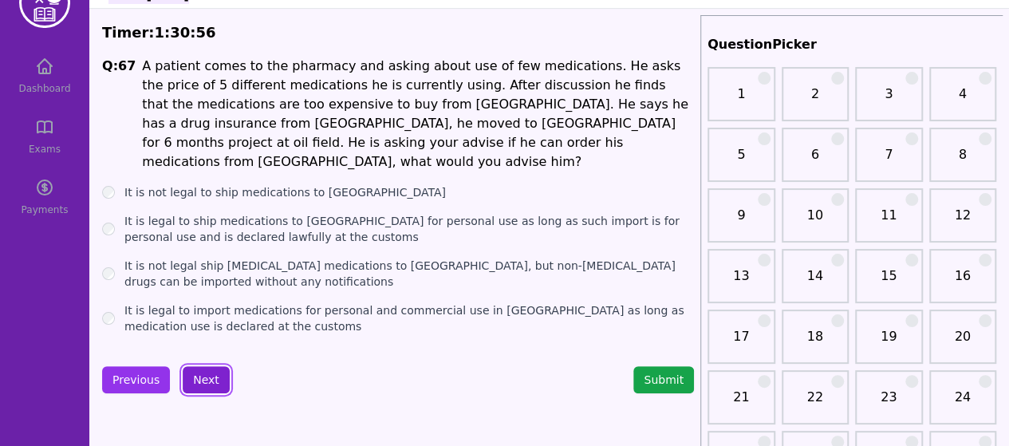
click at [203, 366] on button "Next" at bounding box center [206, 379] width 47 height 27
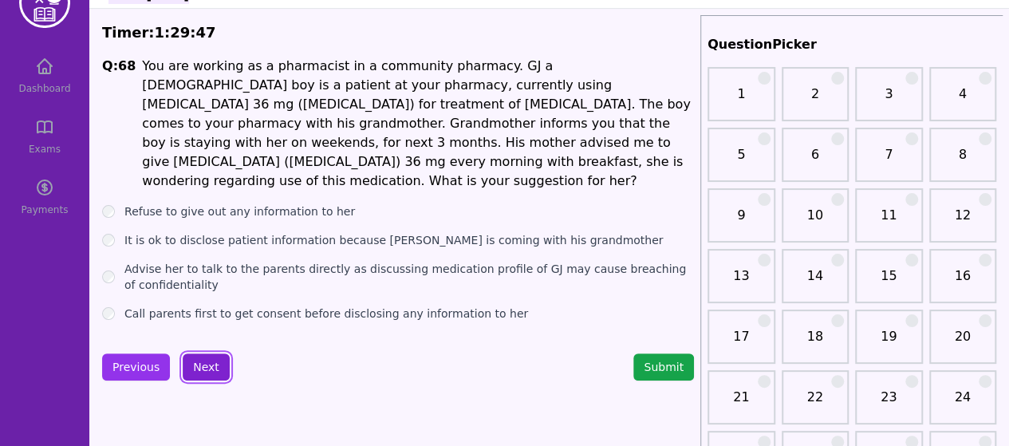
click at [190, 353] on button "Next" at bounding box center [206, 366] width 47 height 27
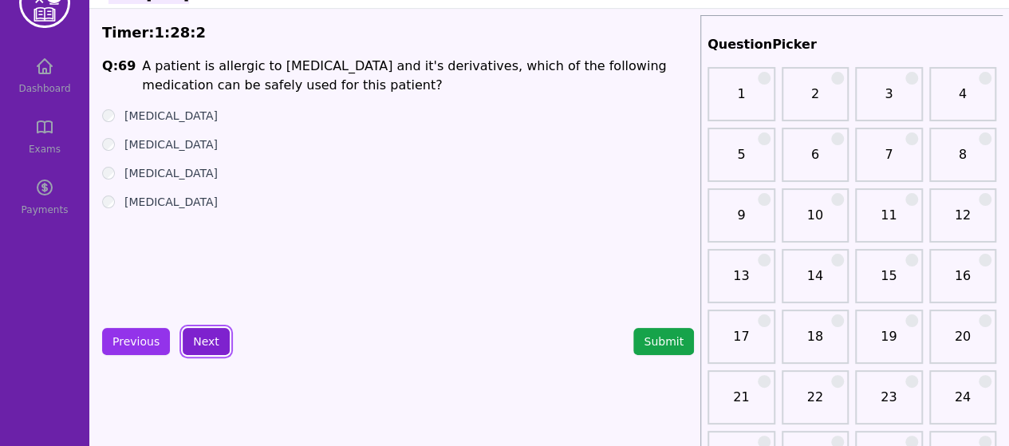
click at [201, 339] on button "Next" at bounding box center [206, 341] width 47 height 27
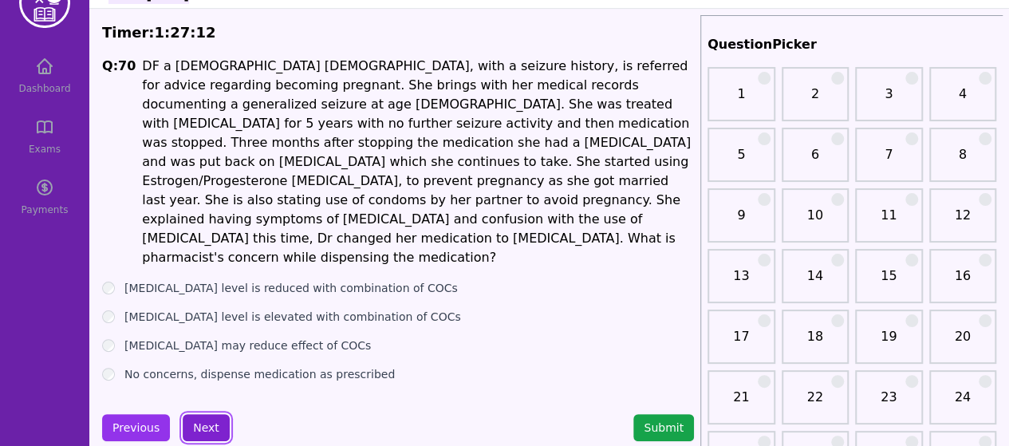
click at [207, 414] on button "Next" at bounding box center [206, 427] width 47 height 27
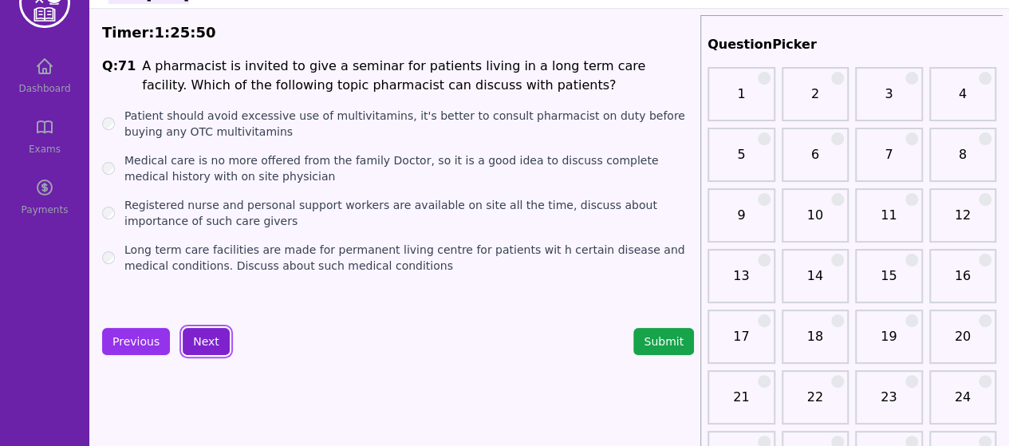
click at [204, 349] on button "Next" at bounding box center [206, 341] width 47 height 27
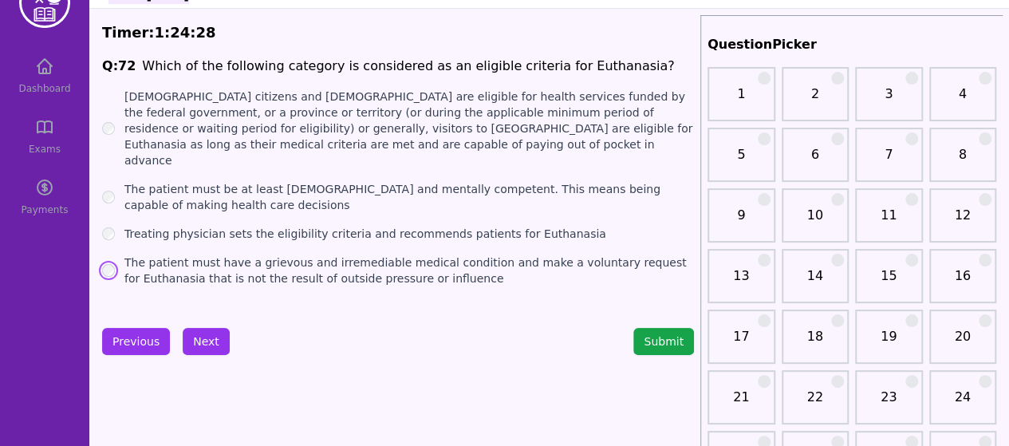
click at [195, 337] on button "Next" at bounding box center [206, 341] width 47 height 27
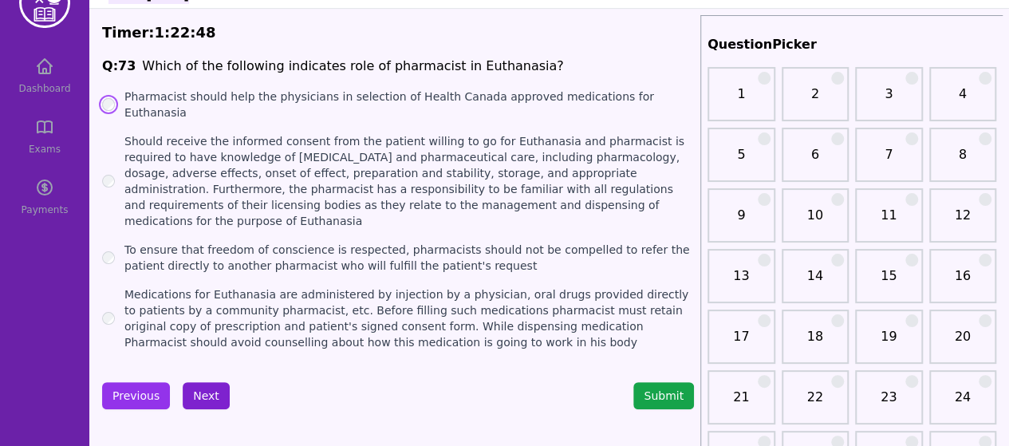
click at [204, 382] on button "Next" at bounding box center [206, 395] width 47 height 27
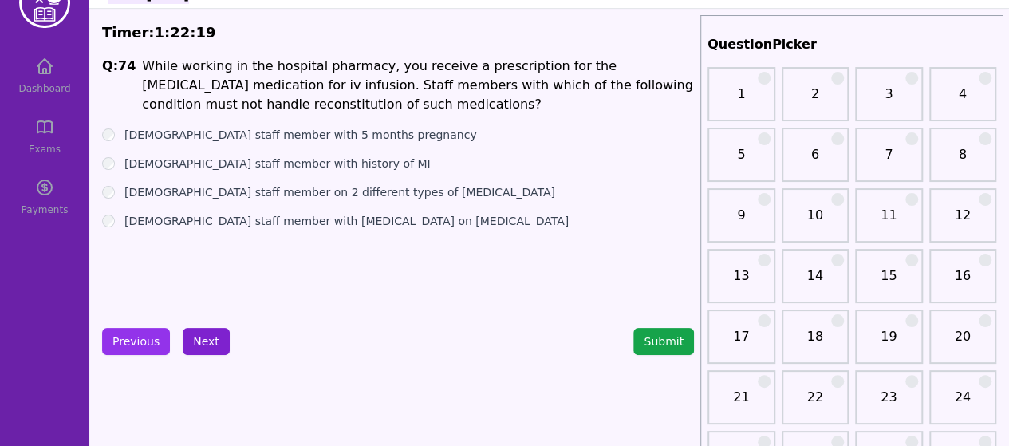
click at [208, 340] on button "Next" at bounding box center [206, 341] width 47 height 27
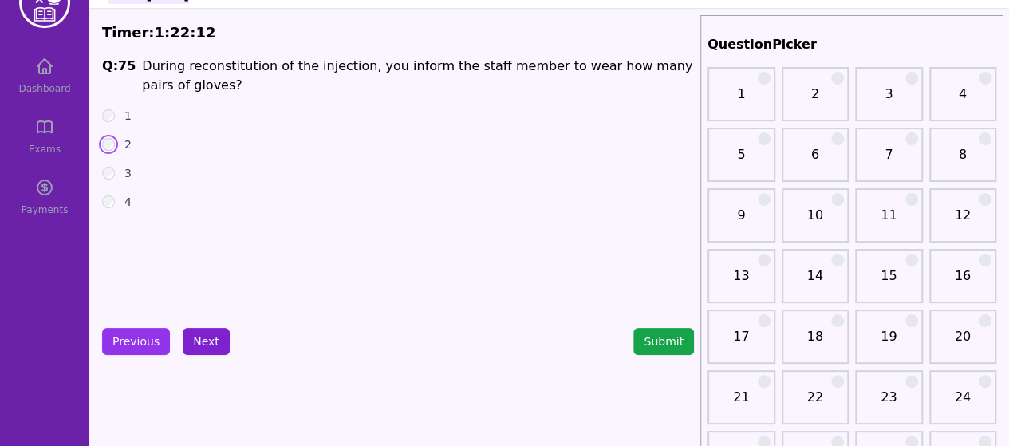
click at [199, 344] on button "Next" at bounding box center [206, 341] width 47 height 27
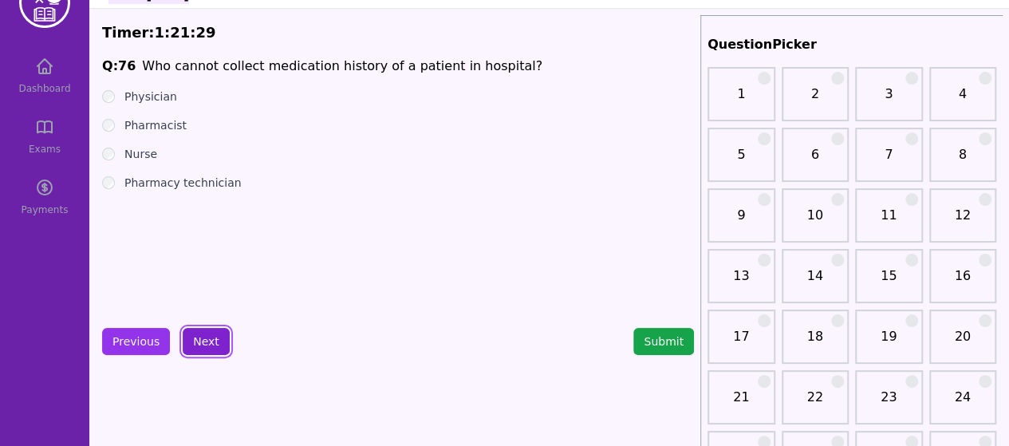
click at [190, 331] on button "Next" at bounding box center [206, 341] width 47 height 27
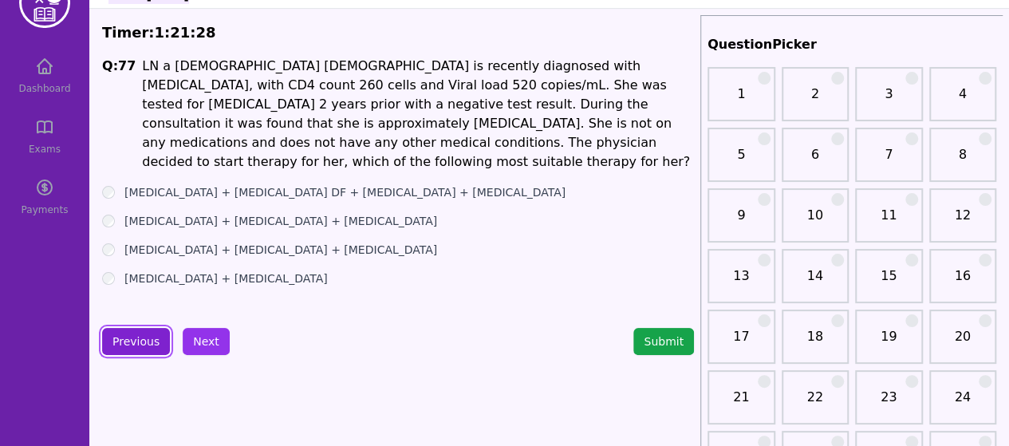
click at [142, 346] on button "Previous" at bounding box center [136, 341] width 68 height 27
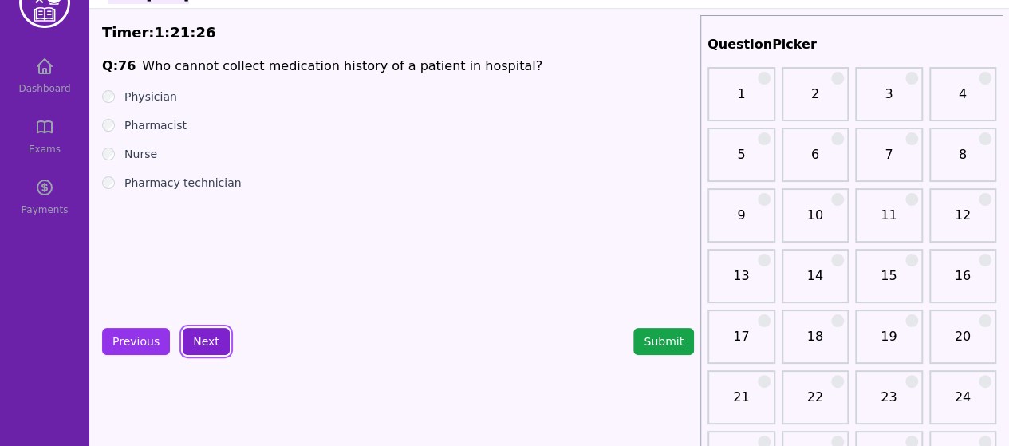
click at [212, 345] on button "Next" at bounding box center [206, 341] width 47 height 27
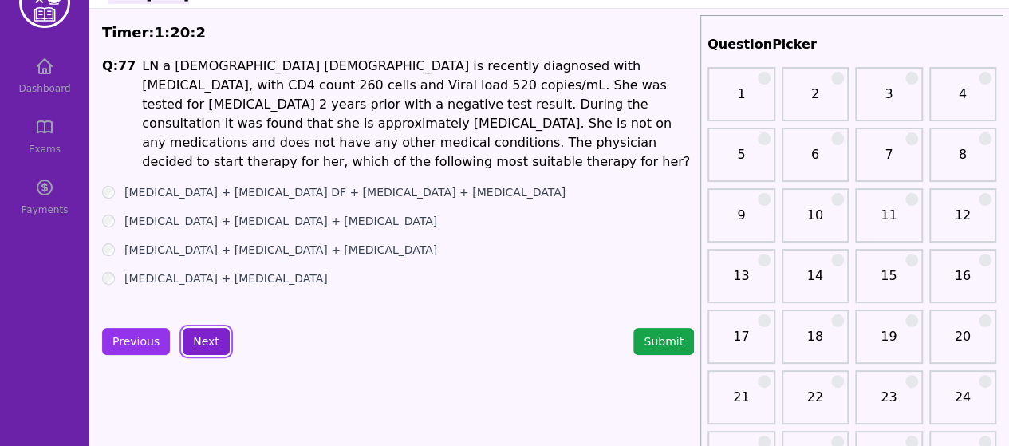
click at [212, 334] on button "Next" at bounding box center [206, 341] width 47 height 27
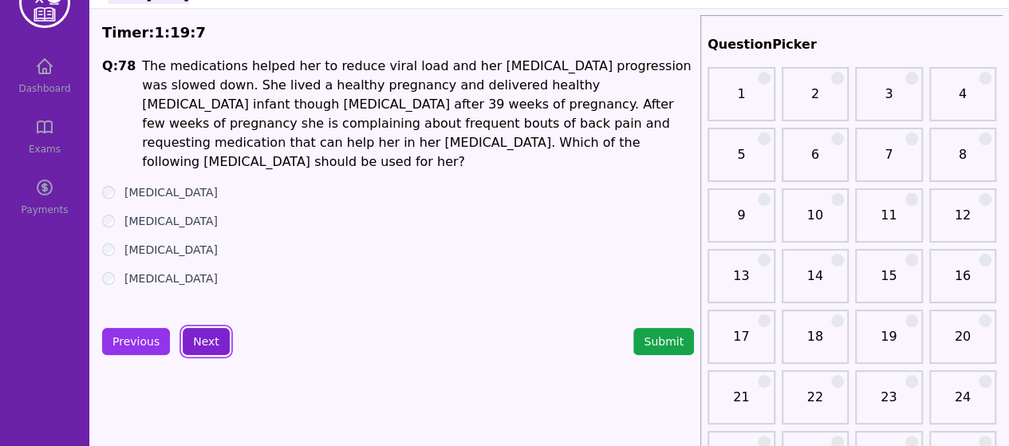
click at [192, 333] on button "Next" at bounding box center [206, 341] width 47 height 27
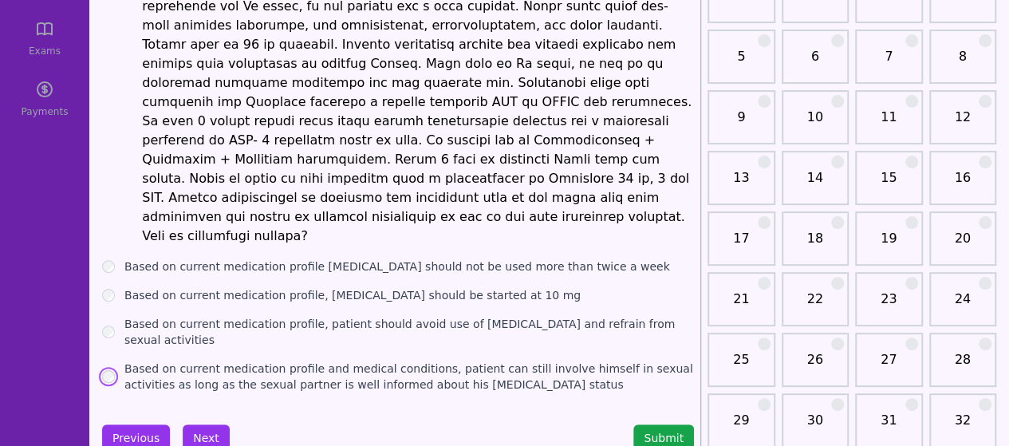
scroll to position [144, 0]
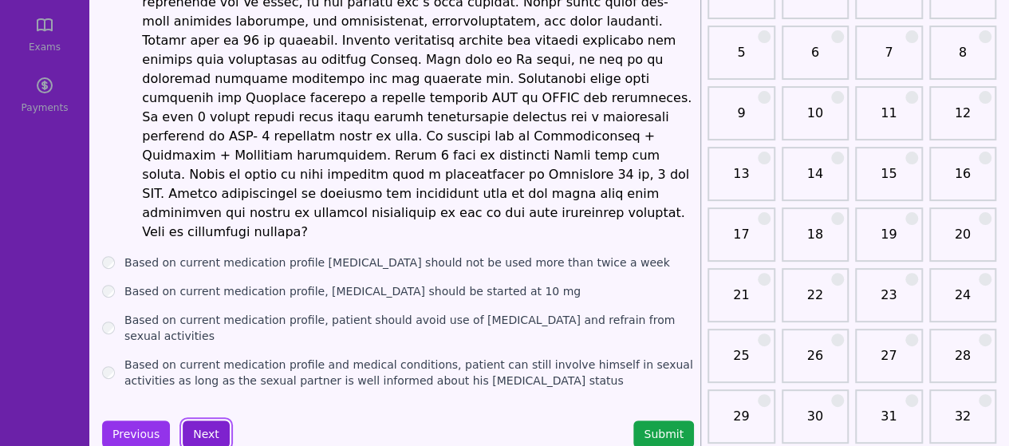
click at [207, 420] on button "Next" at bounding box center [206, 433] width 47 height 27
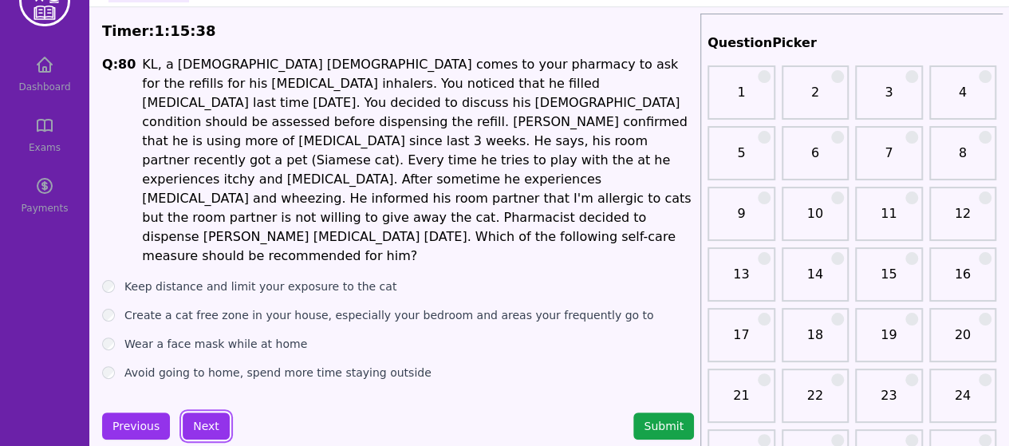
scroll to position [47, 0]
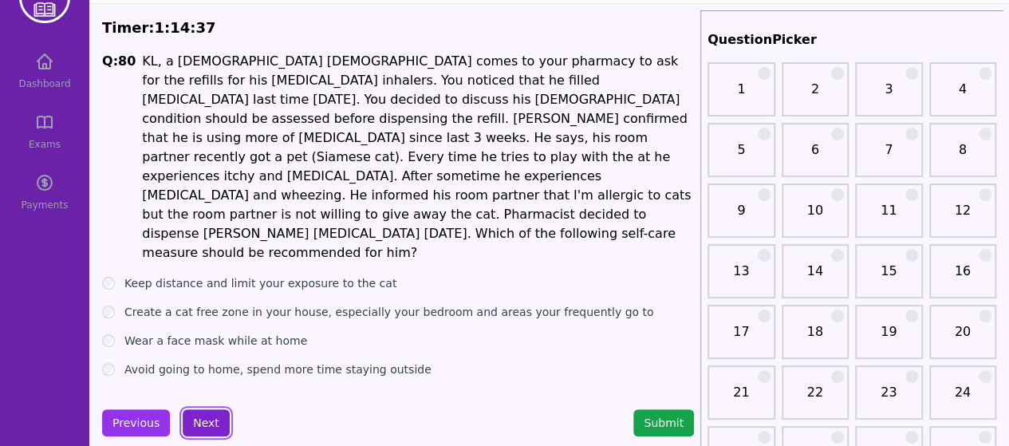
click at [211, 409] on button "Next" at bounding box center [206, 422] width 47 height 27
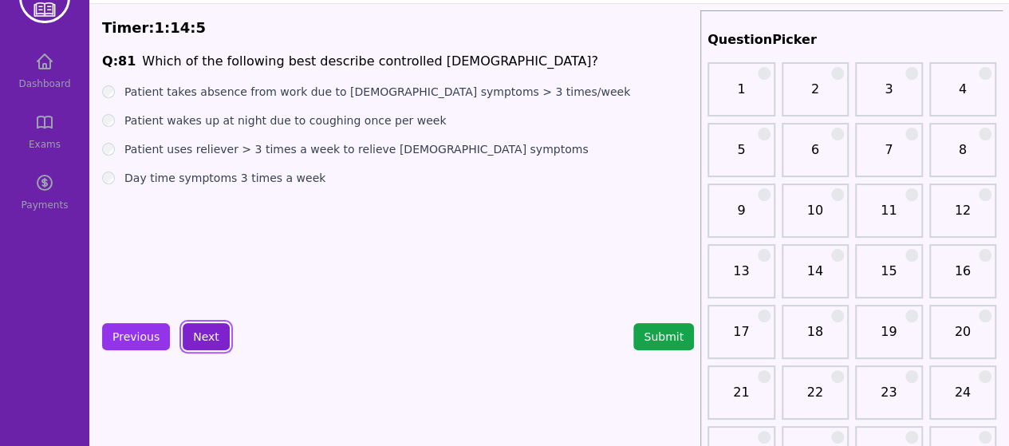
click at [211, 332] on button "Next" at bounding box center [206, 336] width 47 height 27
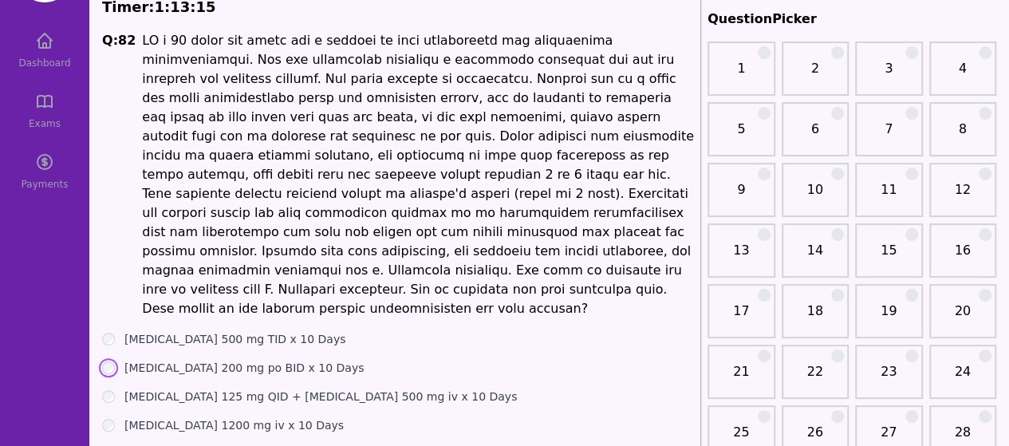
scroll to position [151, 0]
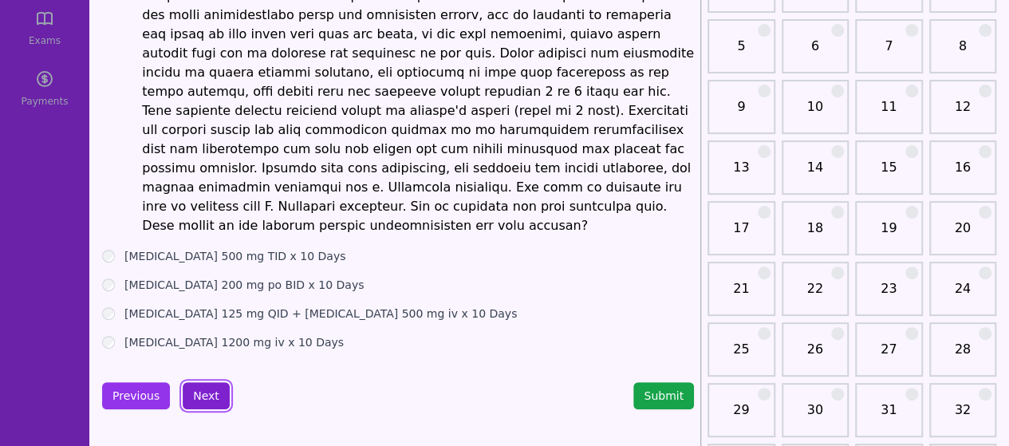
click at [201, 382] on button "Next" at bounding box center [206, 395] width 47 height 27
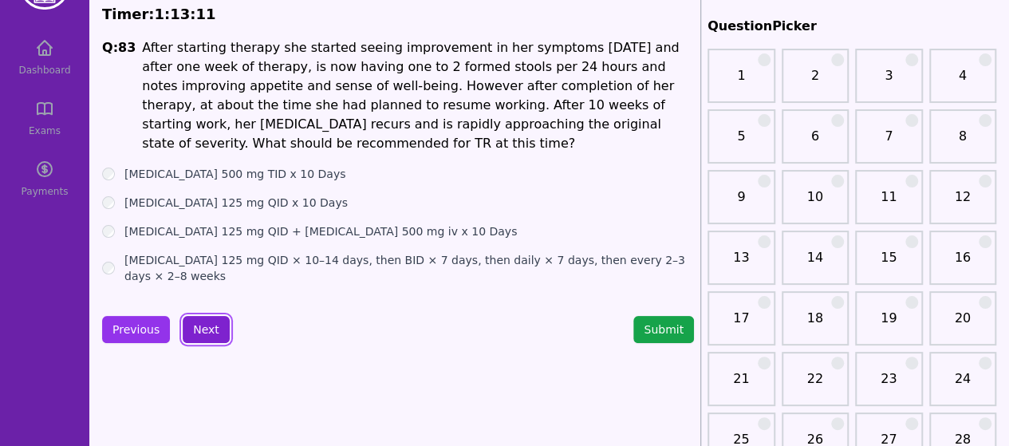
scroll to position [60, 0]
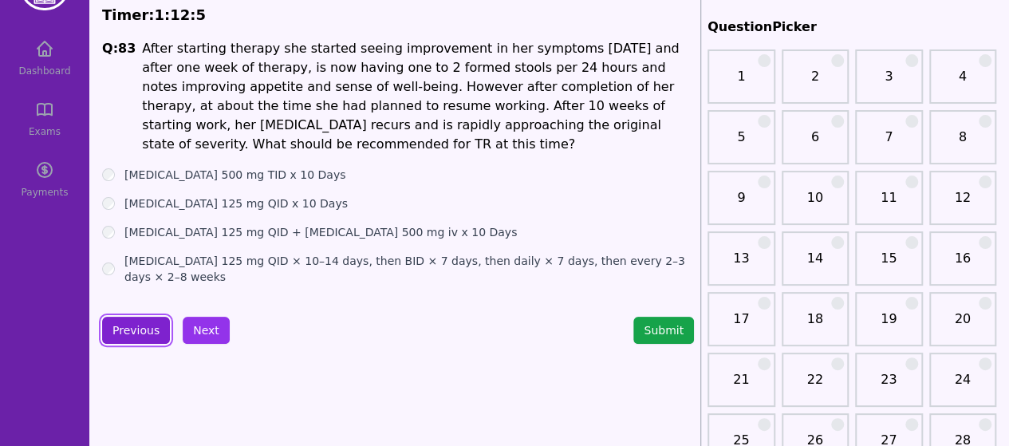
click at [122, 317] on button "Previous" at bounding box center [136, 330] width 68 height 27
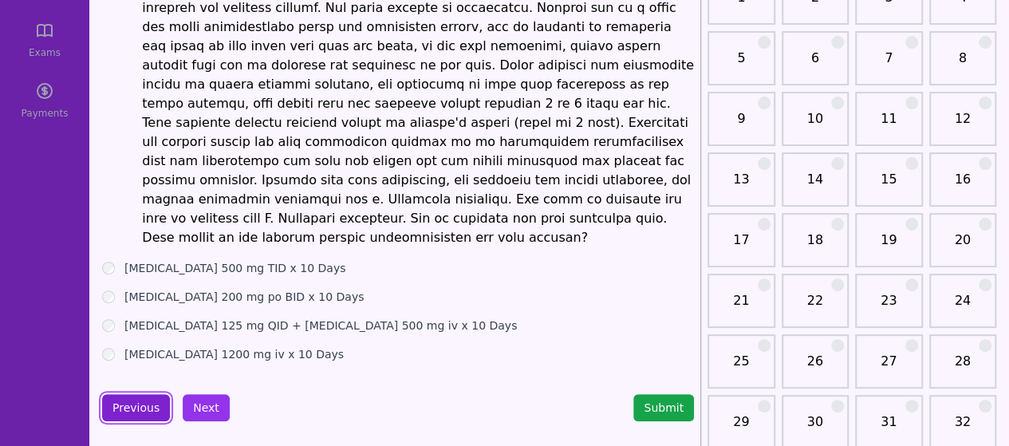
scroll to position [145, 0]
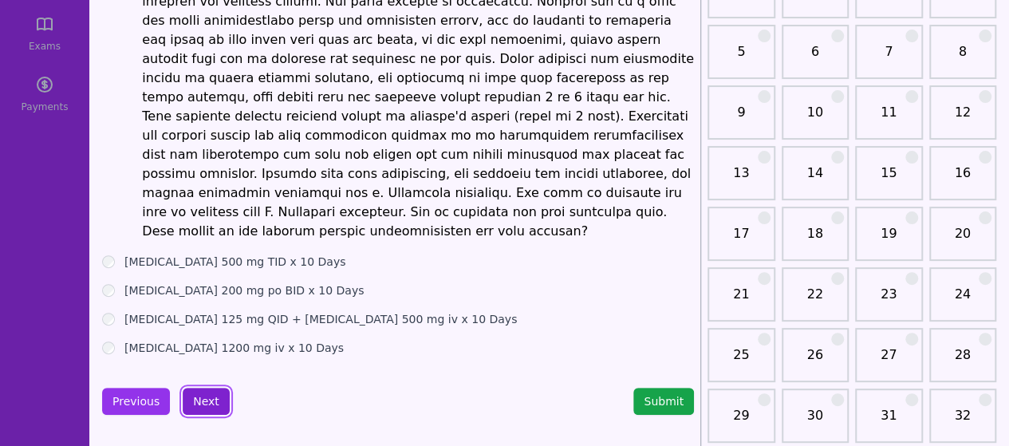
click at [196, 388] on button "Next" at bounding box center [206, 401] width 47 height 27
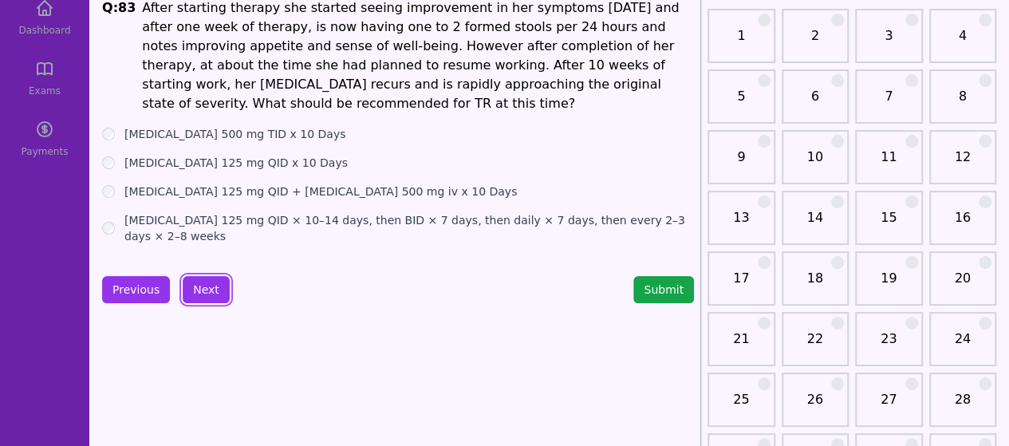
scroll to position [100, 0]
click at [195, 281] on button "Next" at bounding box center [206, 290] width 47 height 27
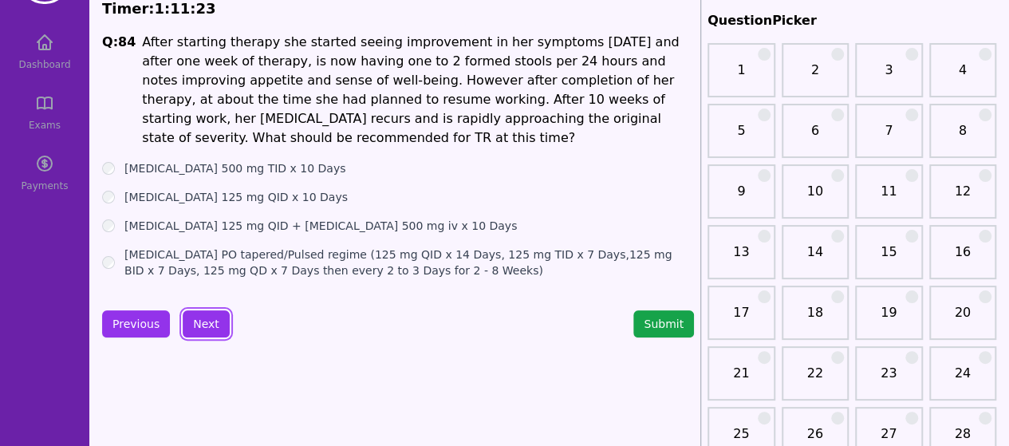
scroll to position [65, 0]
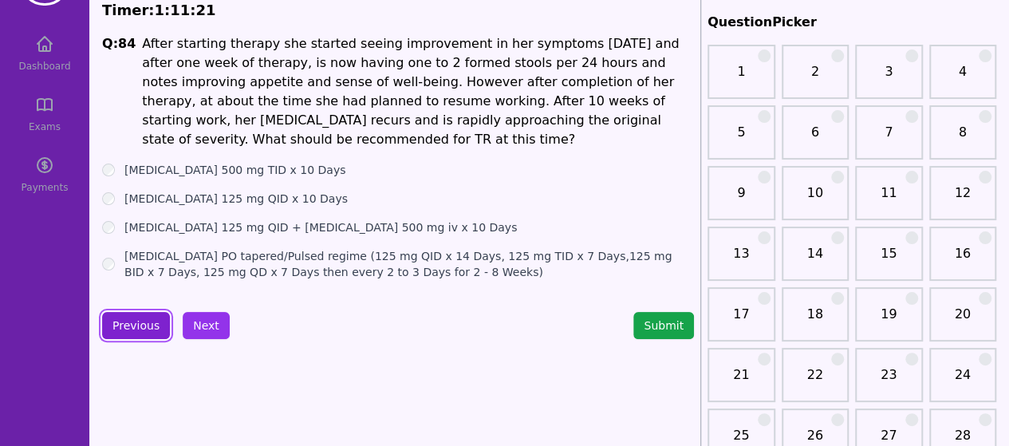
click at [136, 314] on button "Previous" at bounding box center [136, 325] width 68 height 27
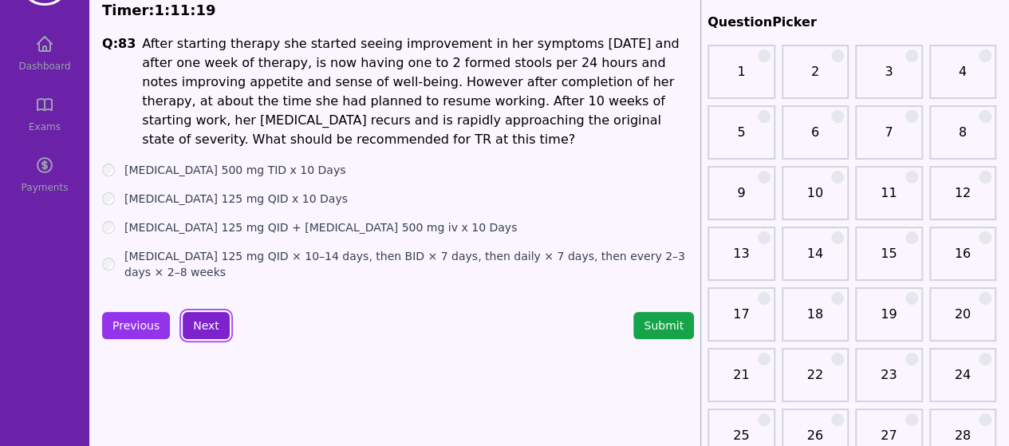
click at [206, 312] on button "Next" at bounding box center [206, 325] width 47 height 27
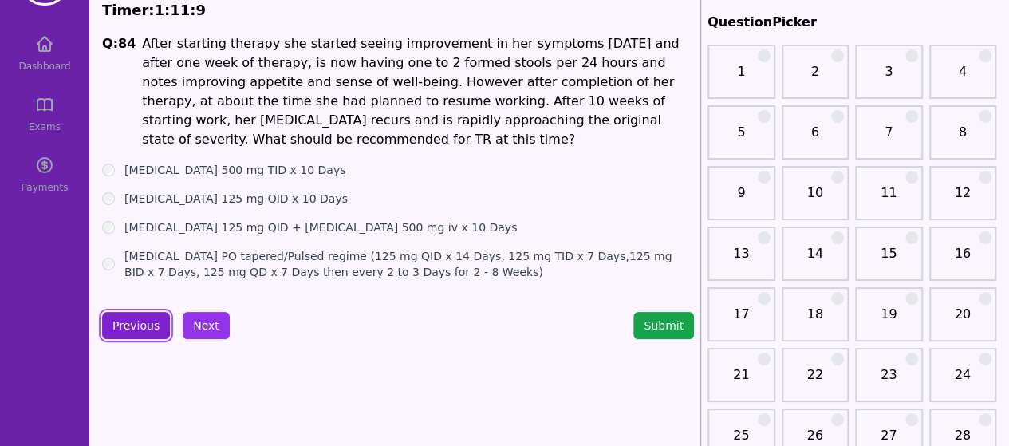
click at [159, 313] on button "Previous" at bounding box center [136, 325] width 68 height 27
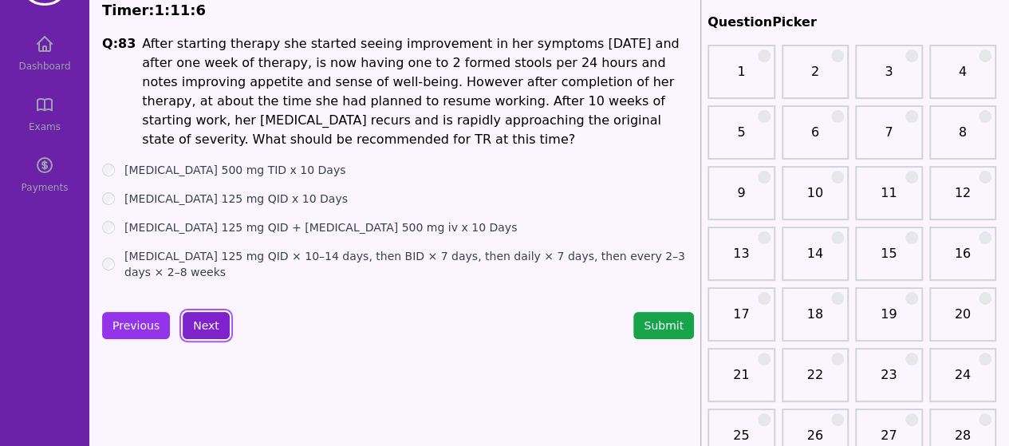
click at [204, 312] on button "Next" at bounding box center [206, 325] width 47 height 27
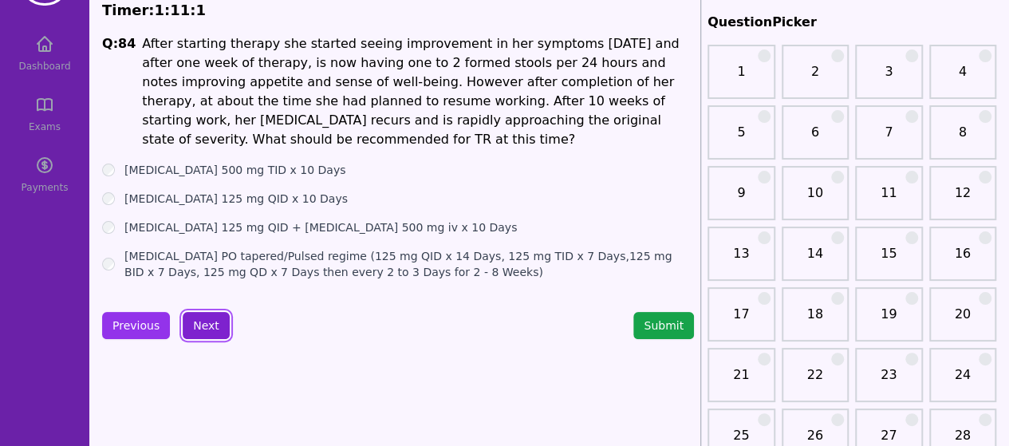
click at [198, 312] on button "Next" at bounding box center [206, 325] width 47 height 27
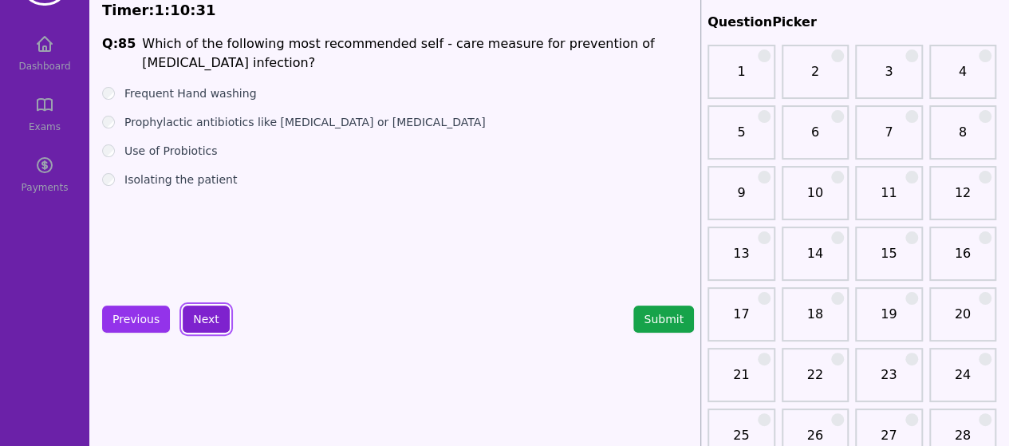
click at [196, 309] on button "Next" at bounding box center [206, 318] width 47 height 27
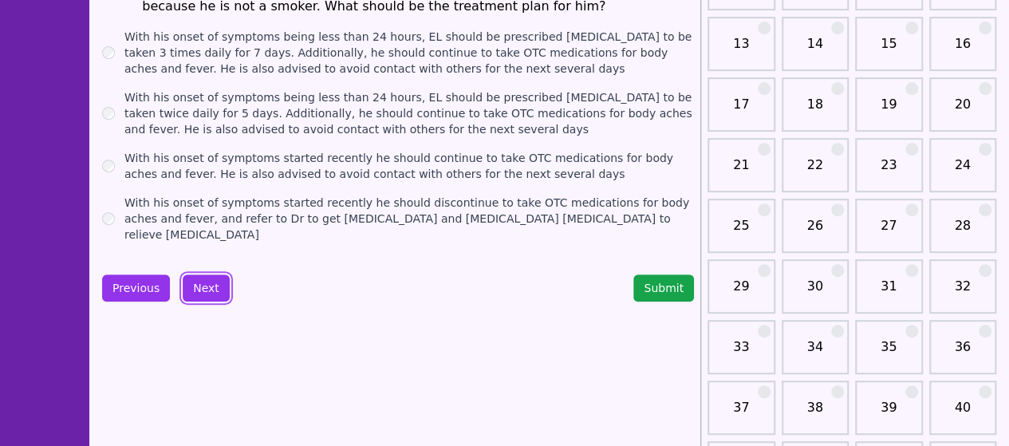
scroll to position [273, 0]
click at [154, 275] on button "Previous" at bounding box center [136, 288] width 68 height 27
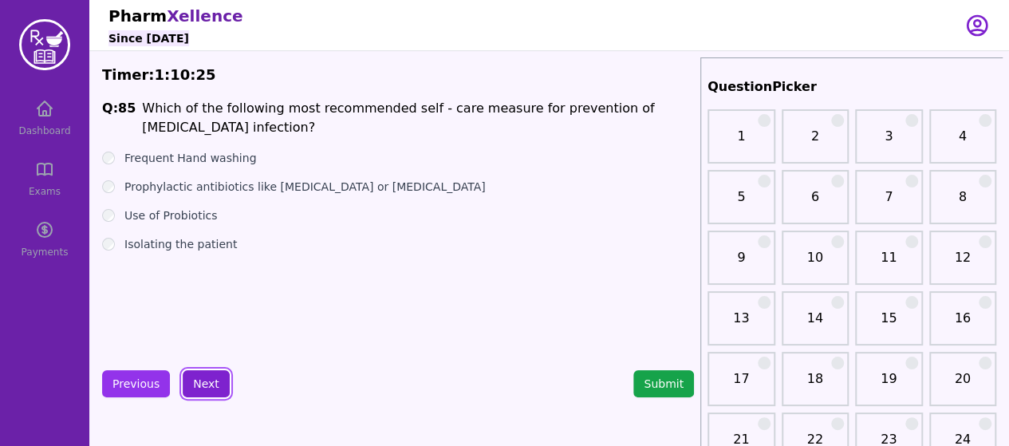
click at [212, 384] on button "Next" at bounding box center [206, 383] width 47 height 27
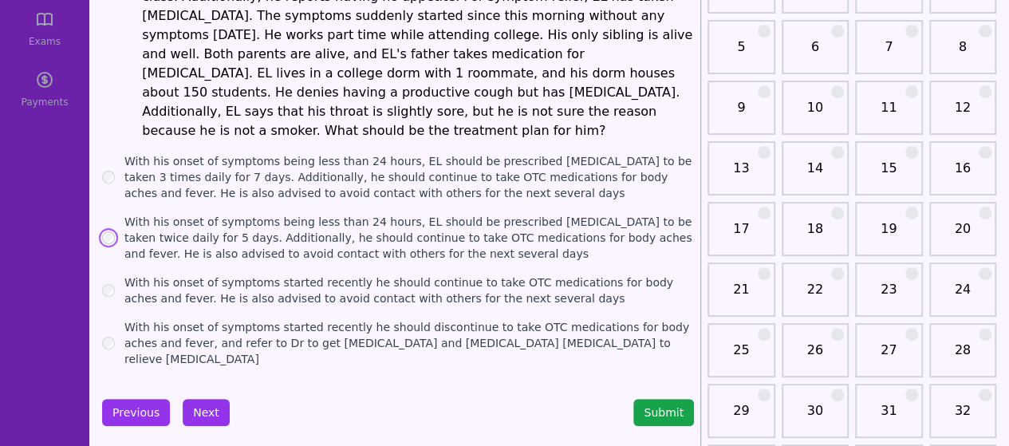
scroll to position [152, 0]
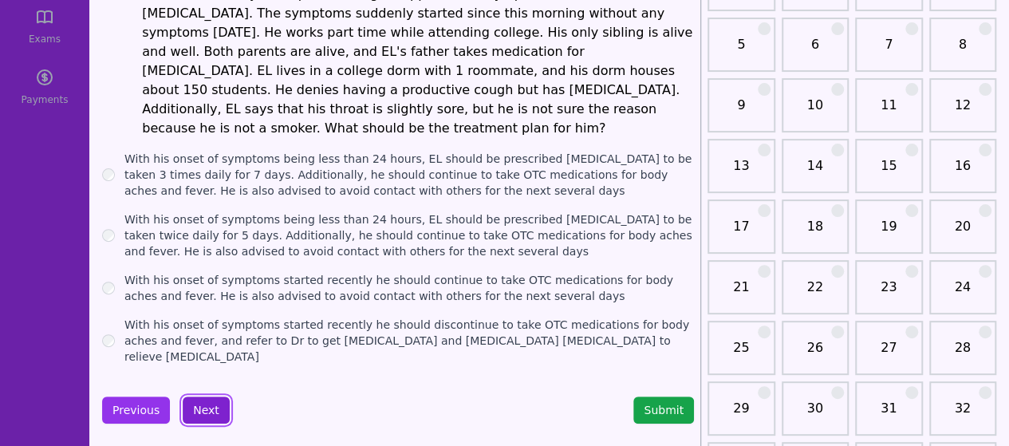
click at [203, 396] on button "Next" at bounding box center [206, 409] width 47 height 27
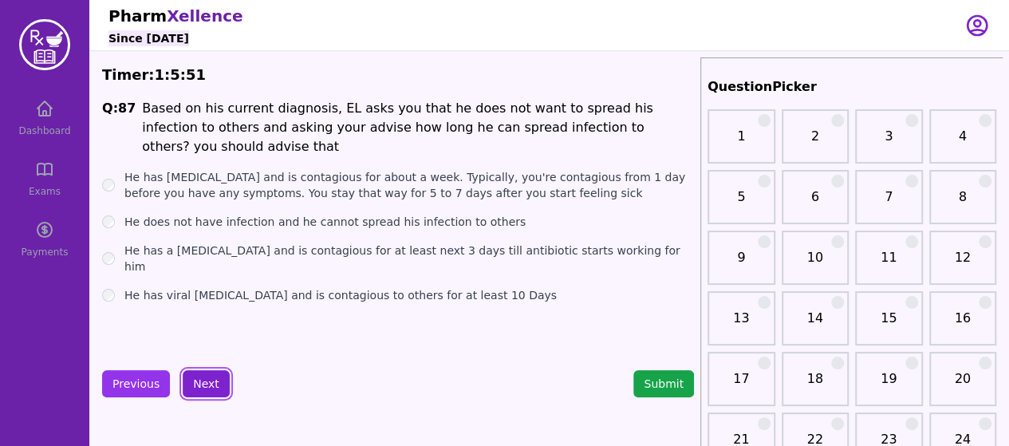
click at [213, 382] on button "Next" at bounding box center [206, 383] width 47 height 27
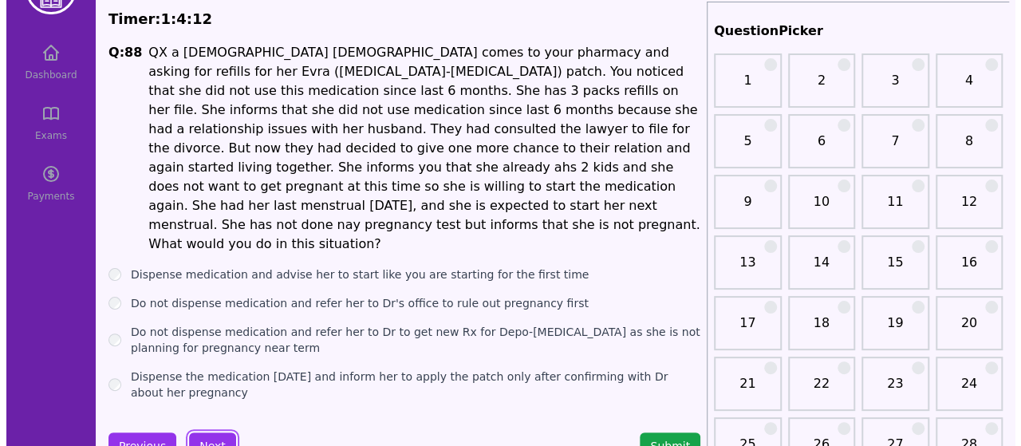
scroll to position [57, 0]
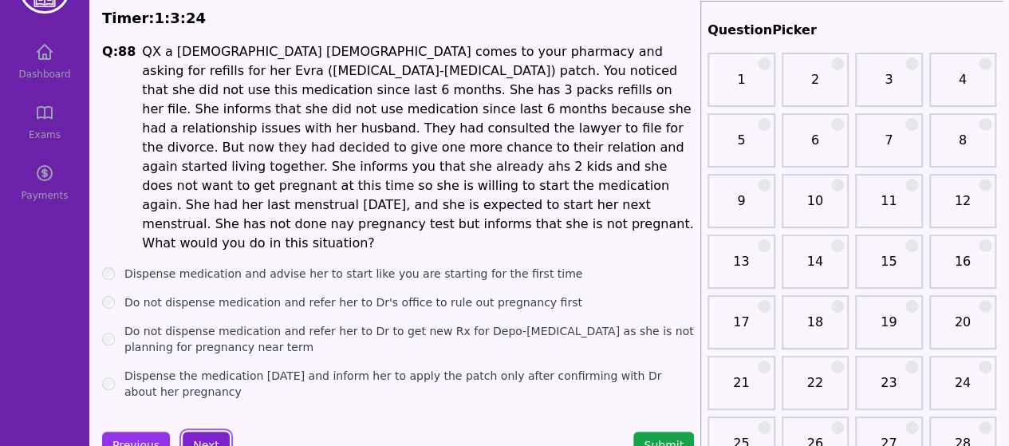
click at [205, 431] on button "Next" at bounding box center [206, 444] width 47 height 27
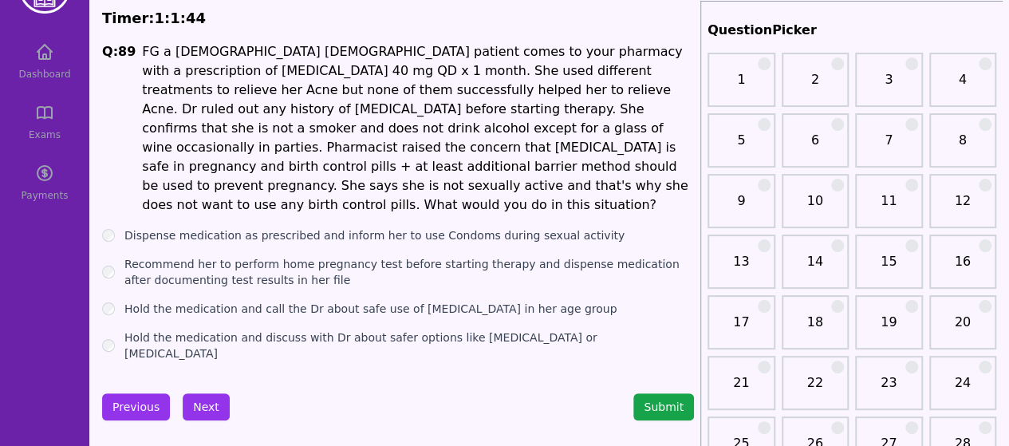
click at [203, 393] on button "Next" at bounding box center [206, 406] width 47 height 27
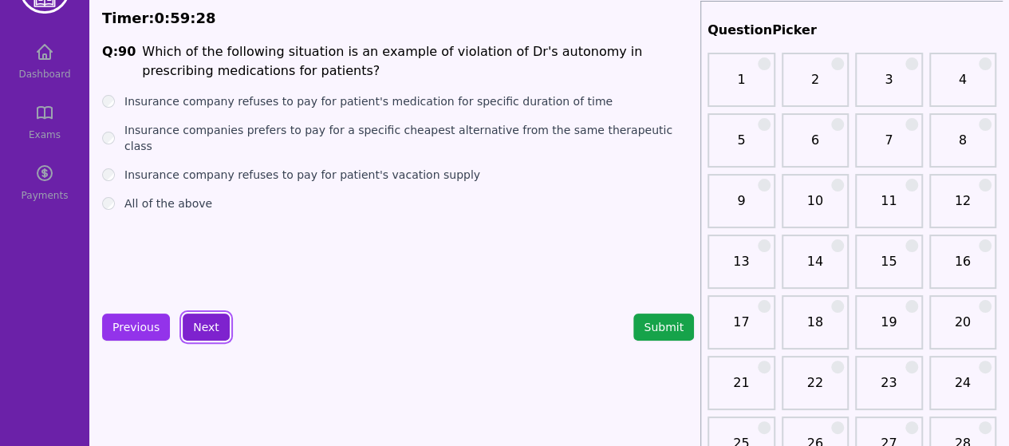
click at [201, 333] on button "Next" at bounding box center [206, 326] width 47 height 27
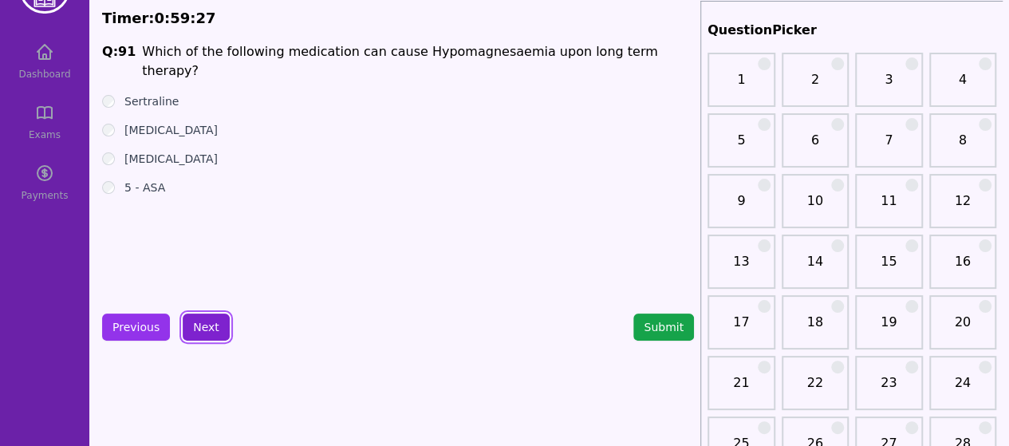
click at [201, 333] on button "Next" at bounding box center [206, 326] width 47 height 27
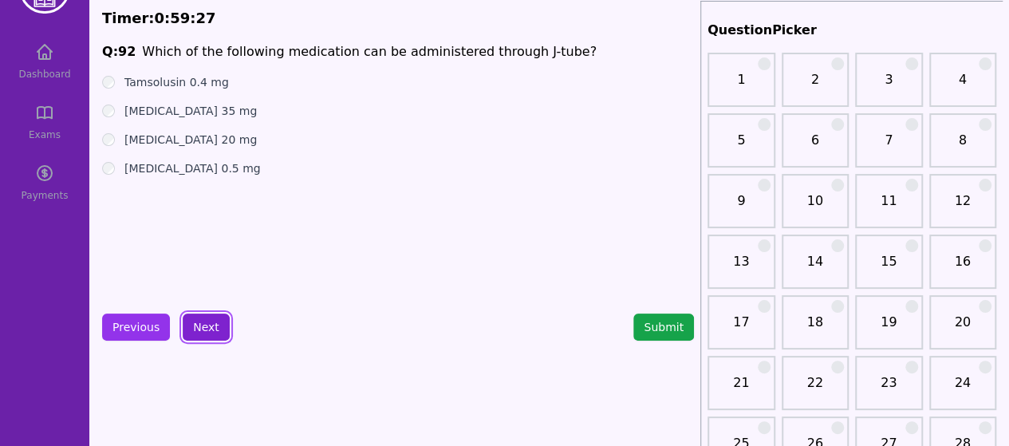
click at [201, 333] on button "Next" at bounding box center [206, 326] width 47 height 27
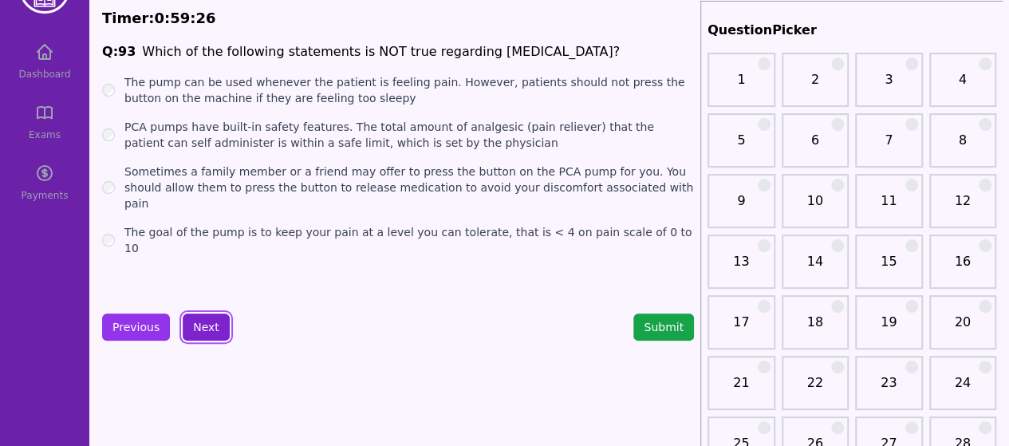
click at [201, 333] on button "Next" at bounding box center [206, 326] width 47 height 27
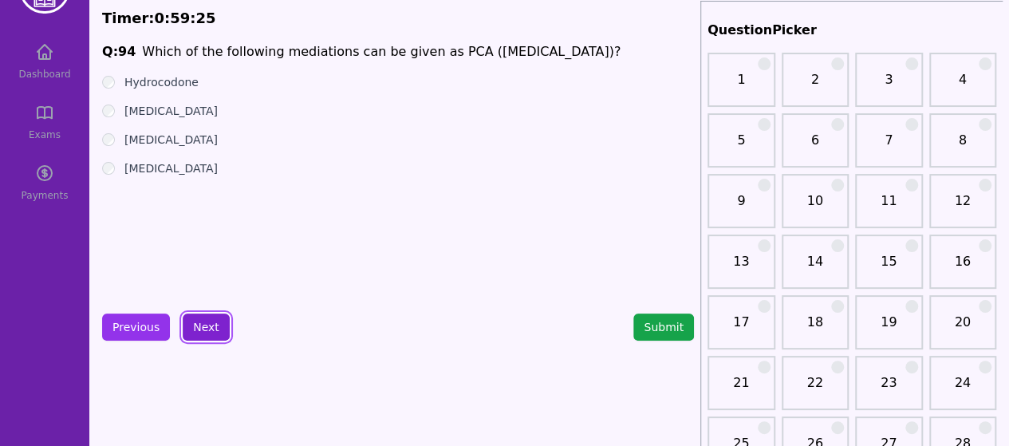
click at [201, 333] on button "Next" at bounding box center [206, 326] width 47 height 27
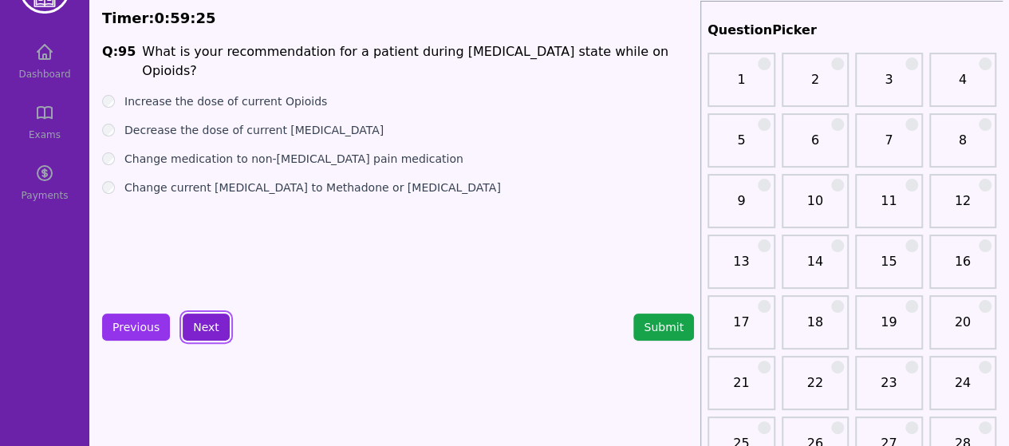
click at [201, 333] on button "Next" at bounding box center [206, 326] width 47 height 27
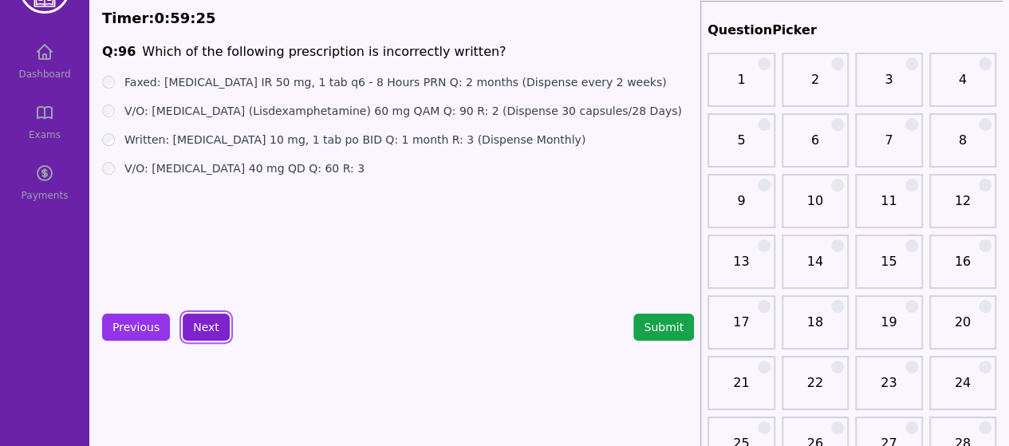
click at [201, 333] on button "Next" at bounding box center [206, 326] width 47 height 27
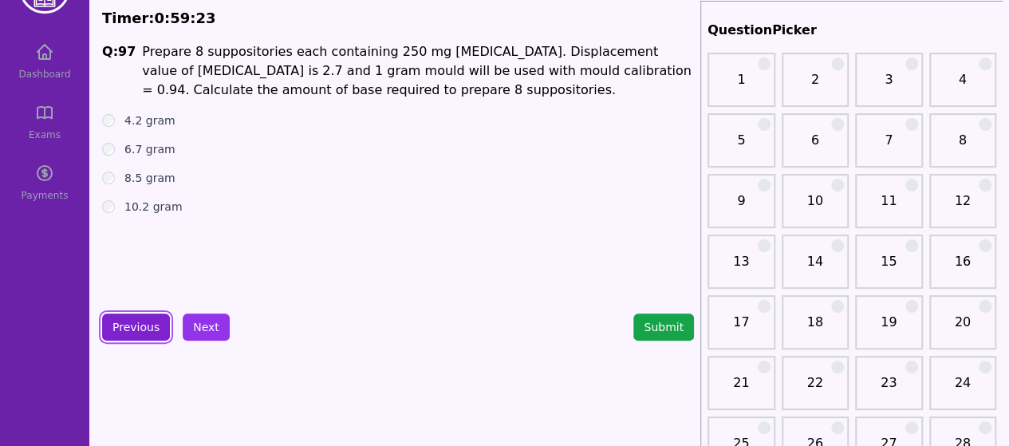
click at [148, 323] on button "Previous" at bounding box center [136, 326] width 68 height 27
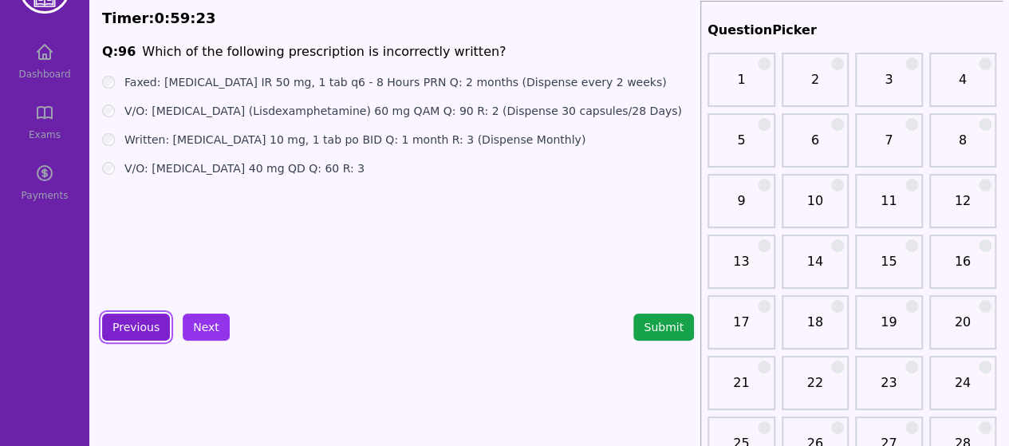
click at [148, 323] on button "Previous" at bounding box center [136, 326] width 68 height 27
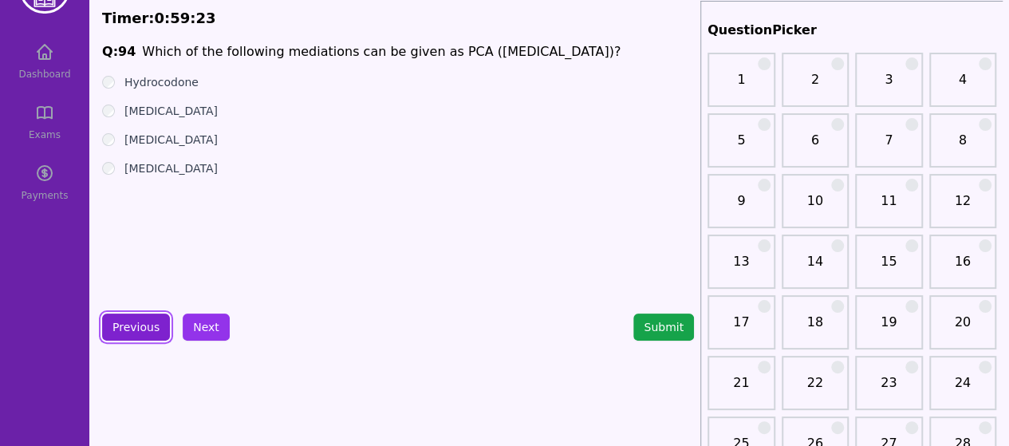
click at [148, 323] on button "Previous" at bounding box center [136, 326] width 68 height 27
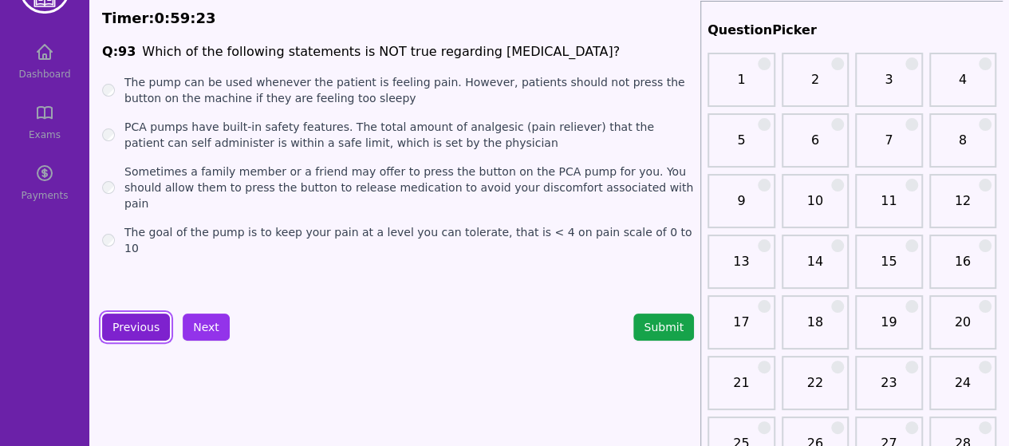
click at [148, 323] on button "Previous" at bounding box center [136, 326] width 68 height 27
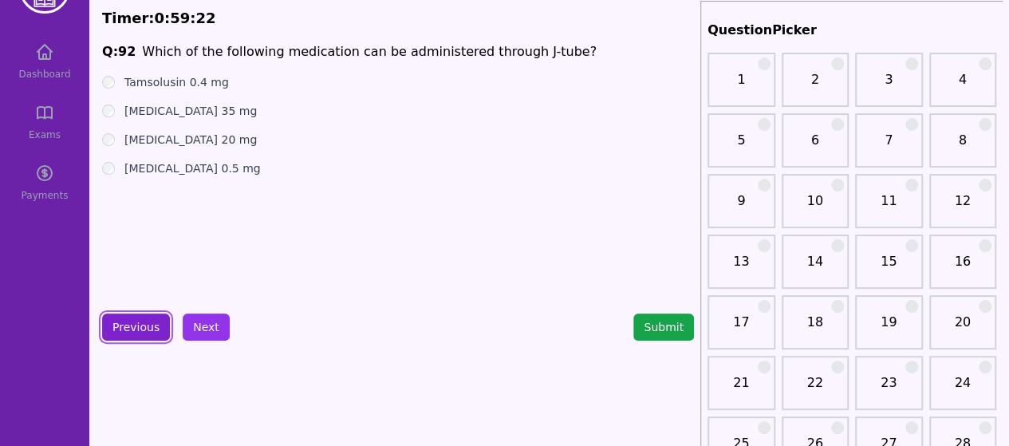
click at [148, 323] on button "Previous" at bounding box center [136, 326] width 68 height 27
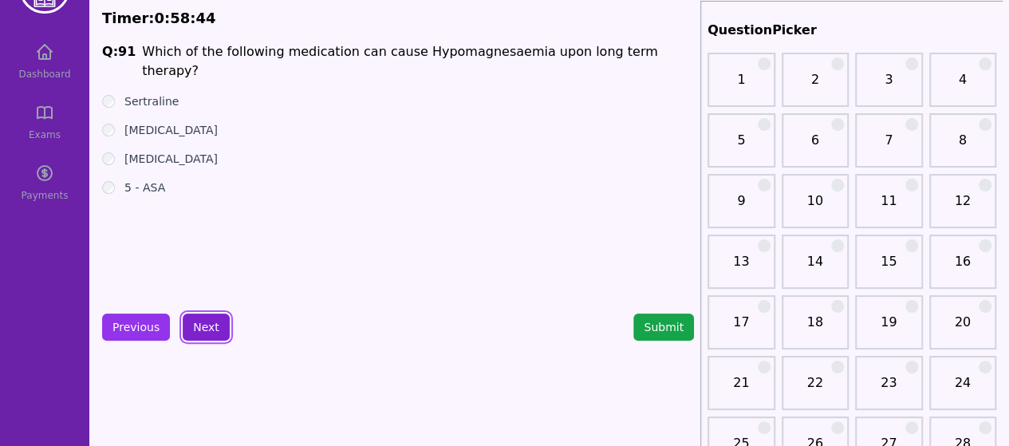
click at [204, 332] on button "Next" at bounding box center [206, 326] width 47 height 27
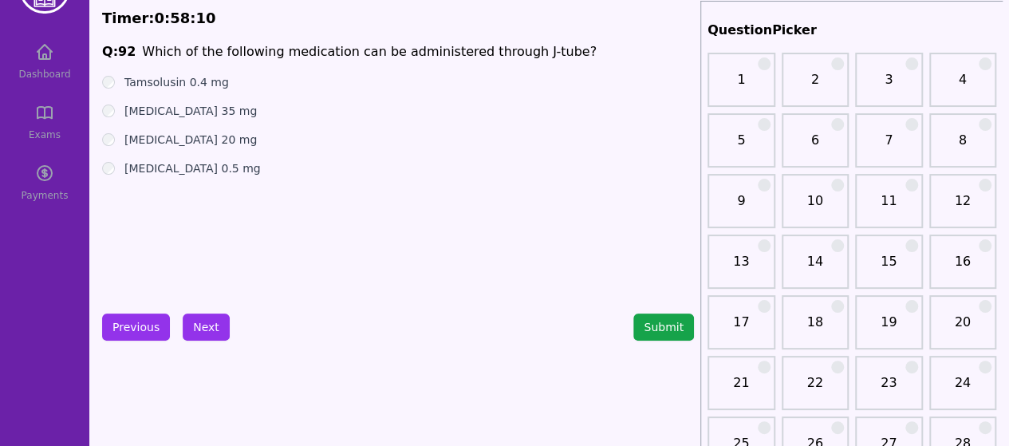
click at [108, 175] on div "[MEDICAL_DATA] 0.5 mg" at bounding box center [398, 168] width 592 height 16
click at [222, 326] on button "Next" at bounding box center [206, 326] width 47 height 27
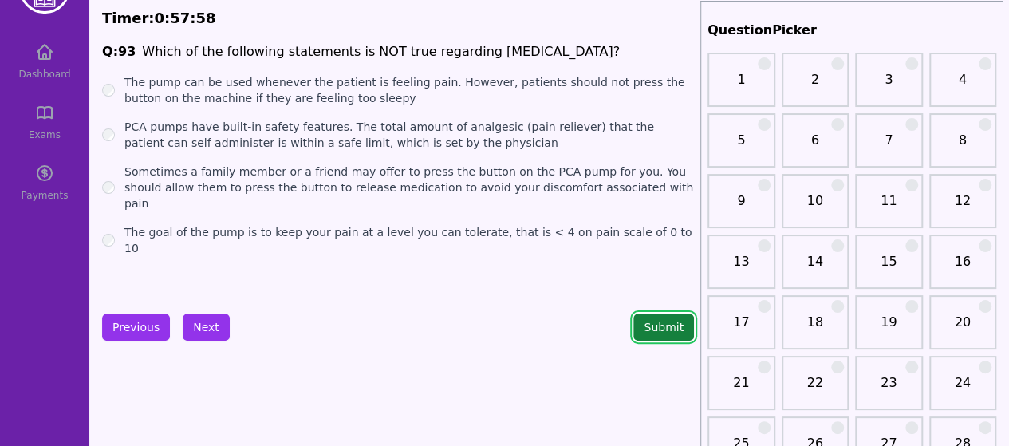
click at [655, 329] on button "Submit" at bounding box center [663, 326] width 61 height 27
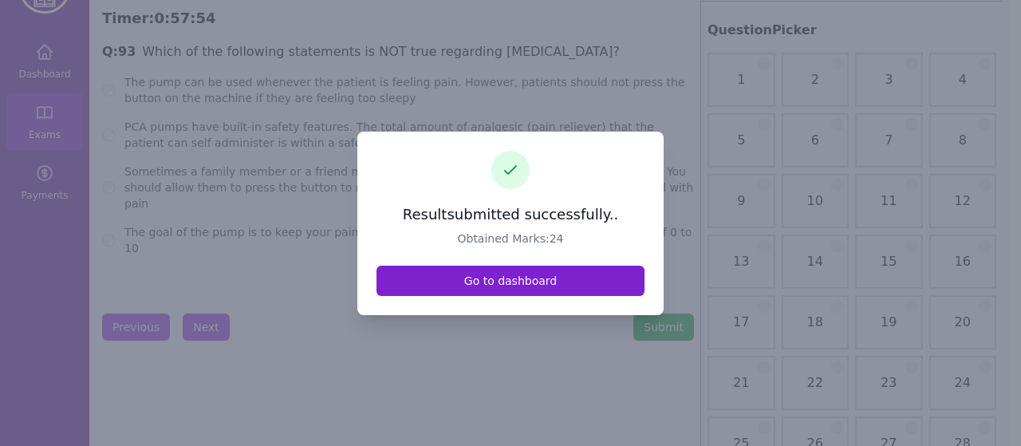
click at [423, 285] on link "Go to dashboard" at bounding box center [510, 281] width 268 height 30
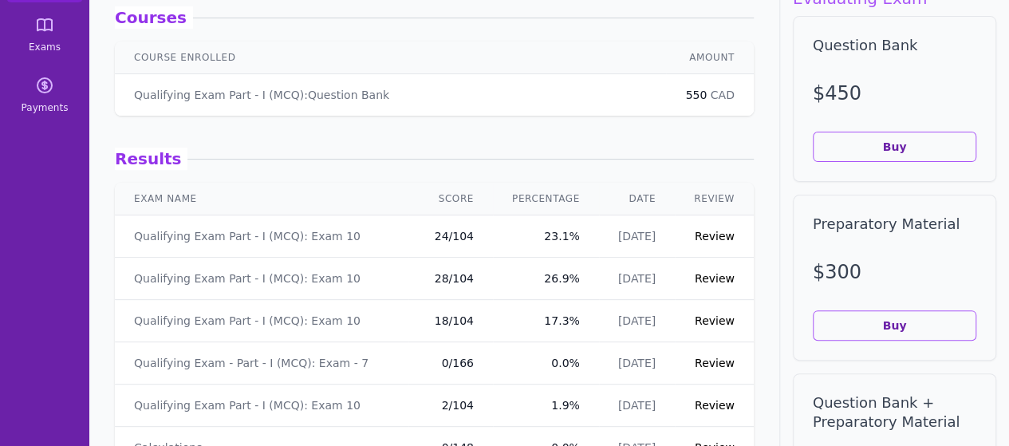
scroll to position [254, 0]
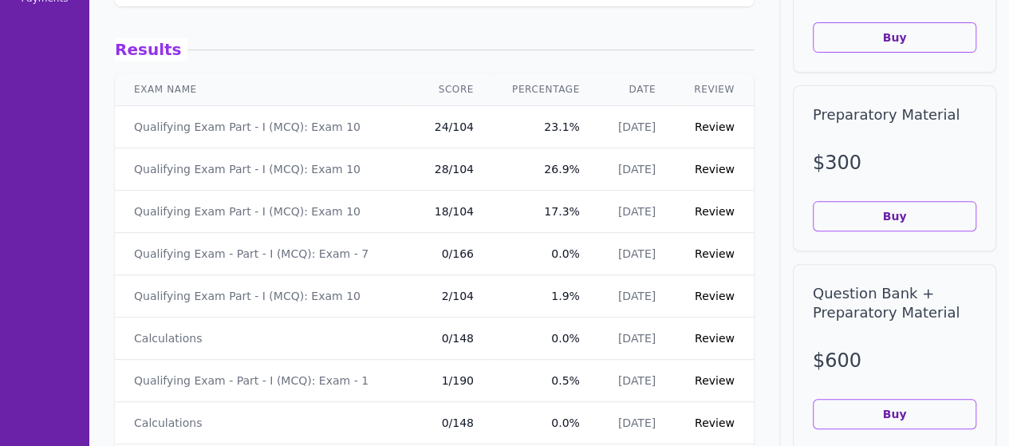
click at [710, 130] on link "Review" at bounding box center [714, 126] width 40 height 13
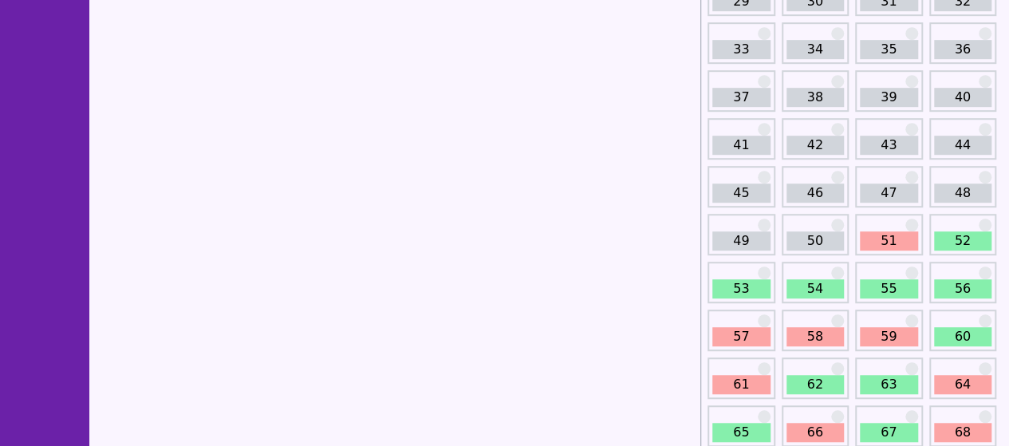
scroll to position [531, 0]
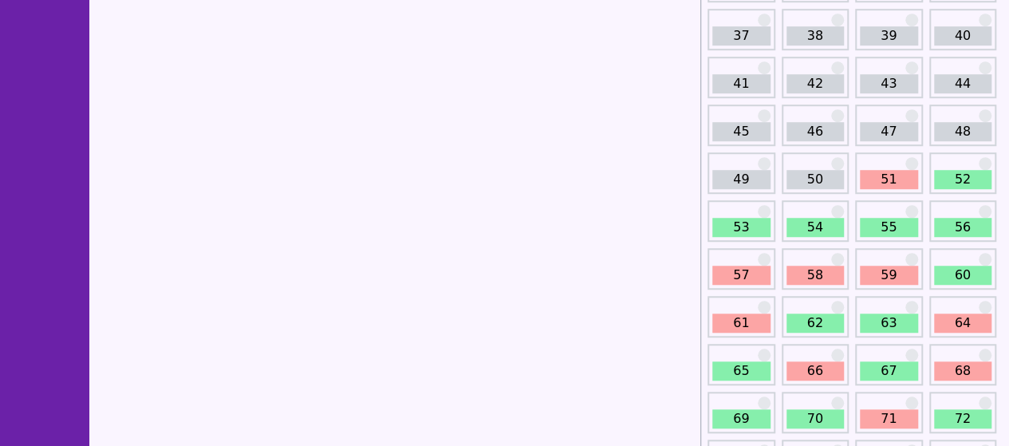
click at [890, 184] on link "51" at bounding box center [889, 179] width 58 height 19
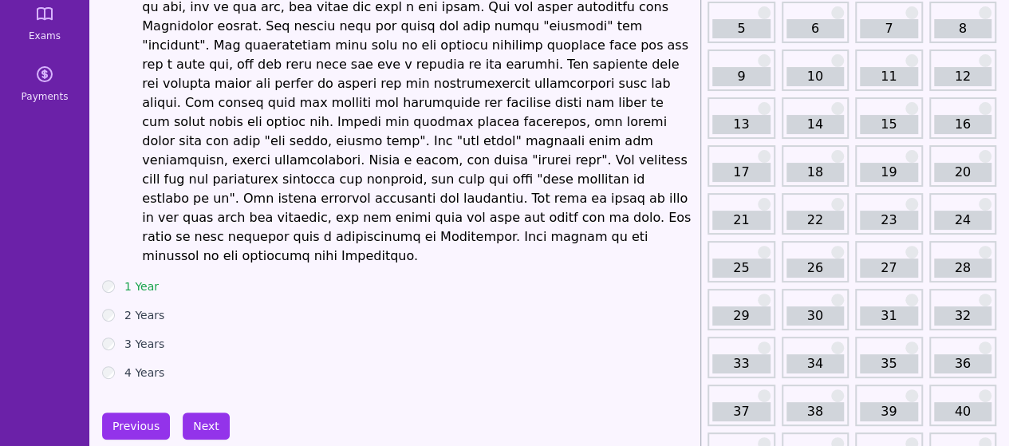
scroll to position [169, 0]
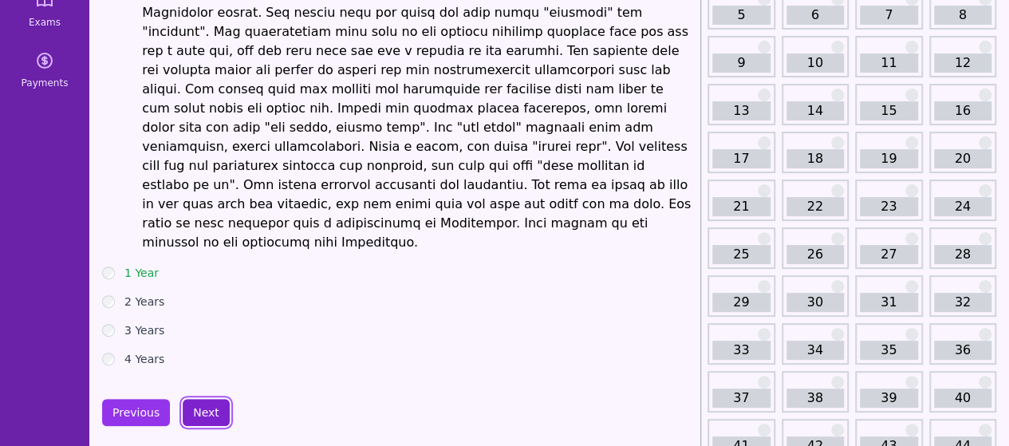
click at [208, 399] on button "Next" at bounding box center [206, 412] width 47 height 27
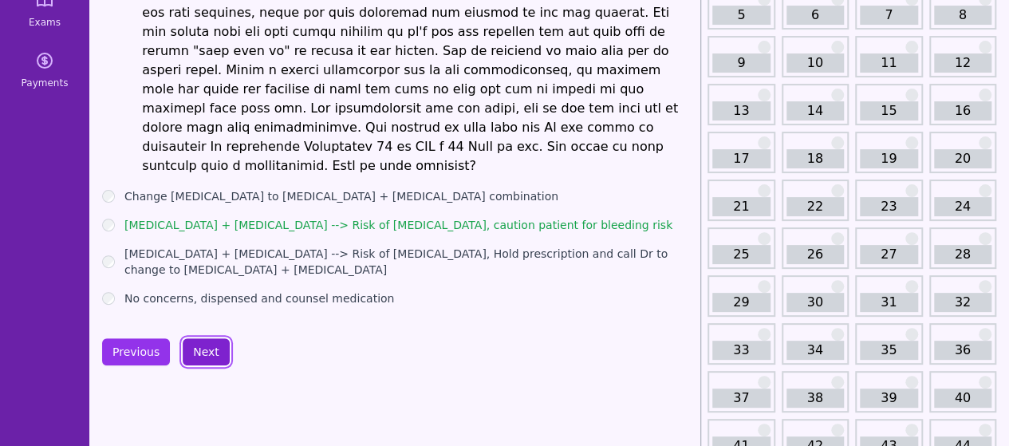
click at [205, 338] on button "Next" at bounding box center [206, 351] width 47 height 27
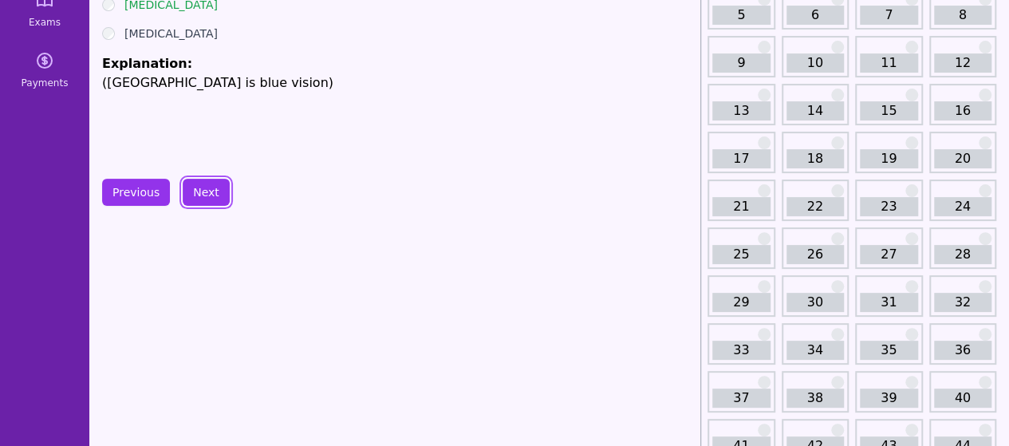
scroll to position [85, 0]
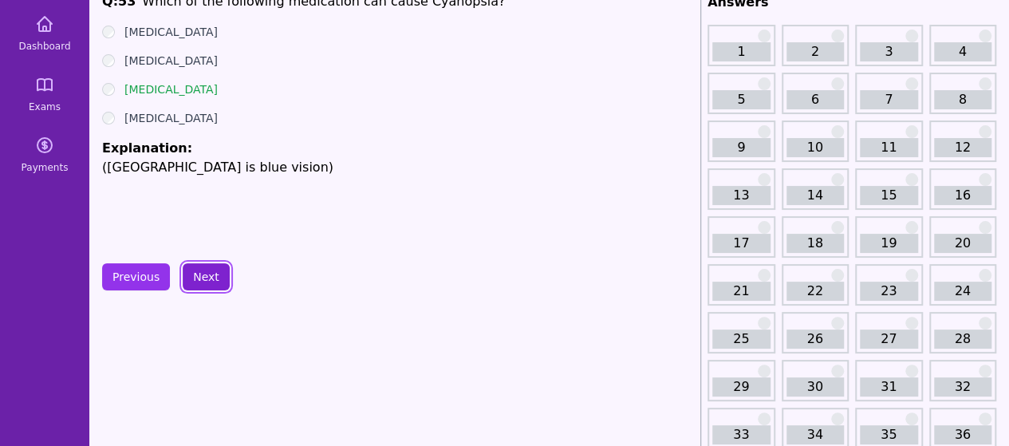
click at [207, 286] on button "Next" at bounding box center [206, 276] width 47 height 27
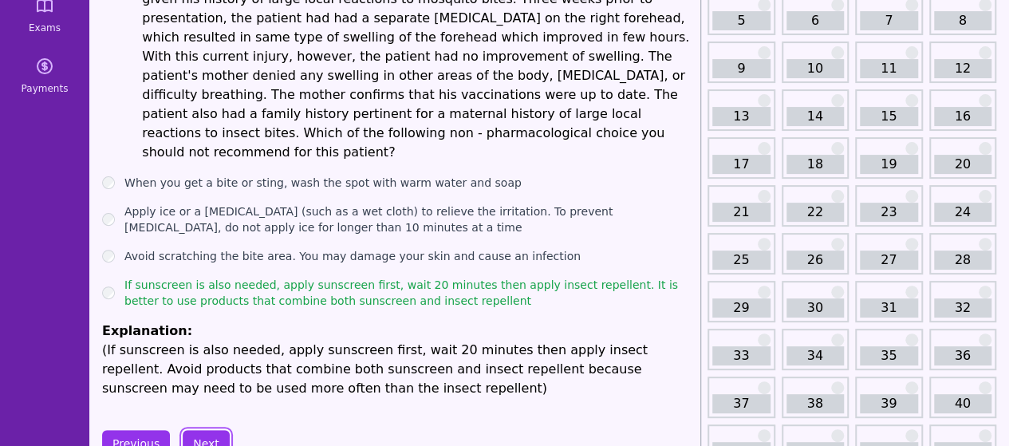
scroll to position [160, 0]
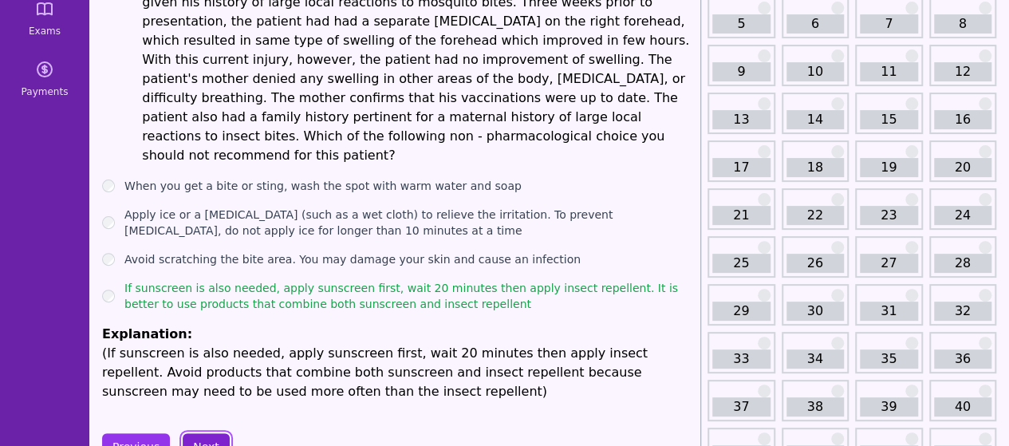
click at [193, 433] on button "Next" at bounding box center [206, 446] width 47 height 27
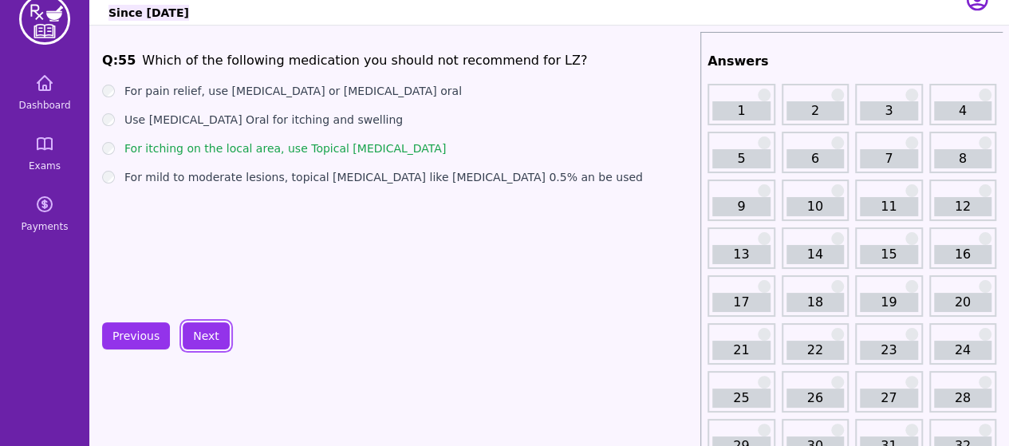
scroll to position [18, 0]
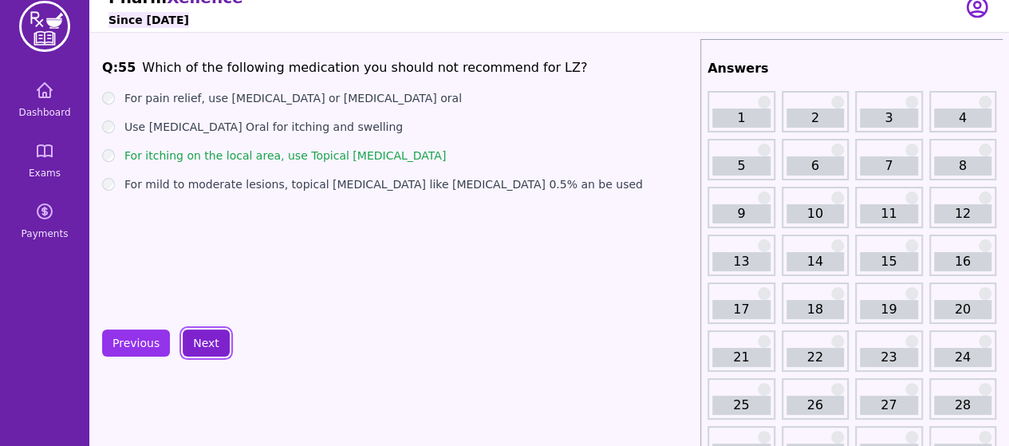
click at [206, 343] on button "Next" at bounding box center [206, 342] width 47 height 27
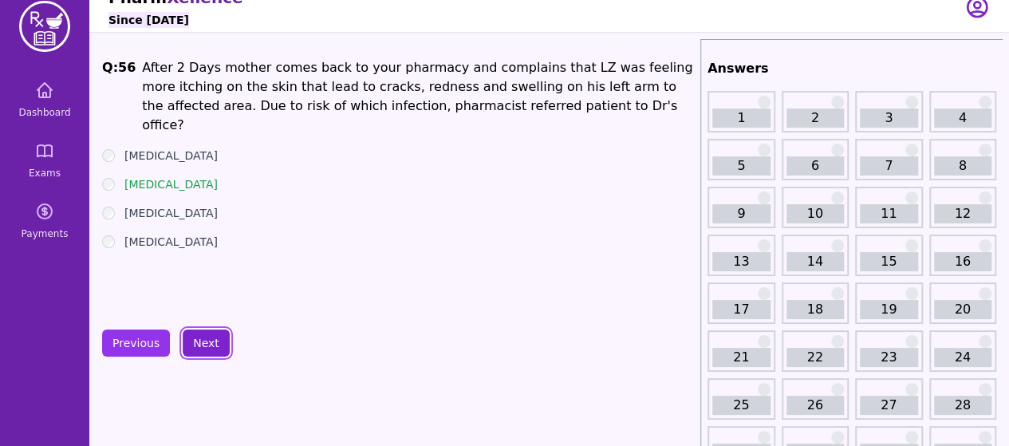
click at [211, 340] on button "Next" at bounding box center [206, 342] width 47 height 27
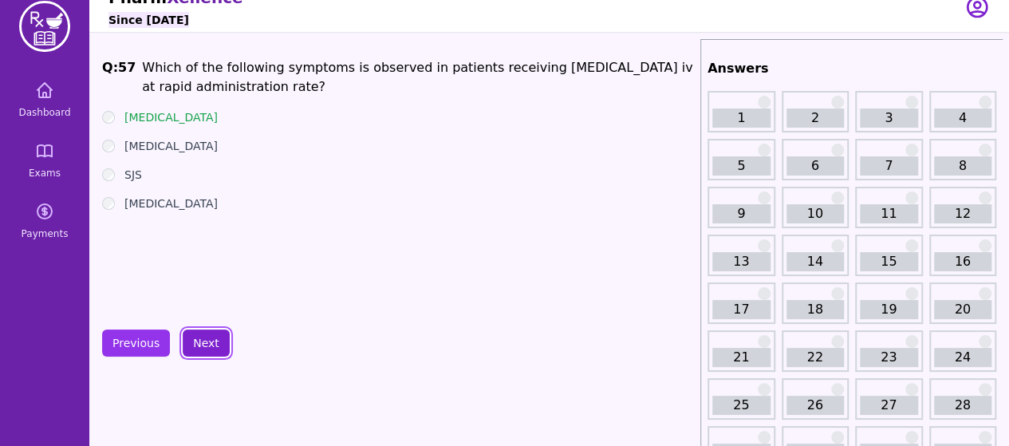
click at [204, 336] on button "Next" at bounding box center [206, 342] width 47 height 27
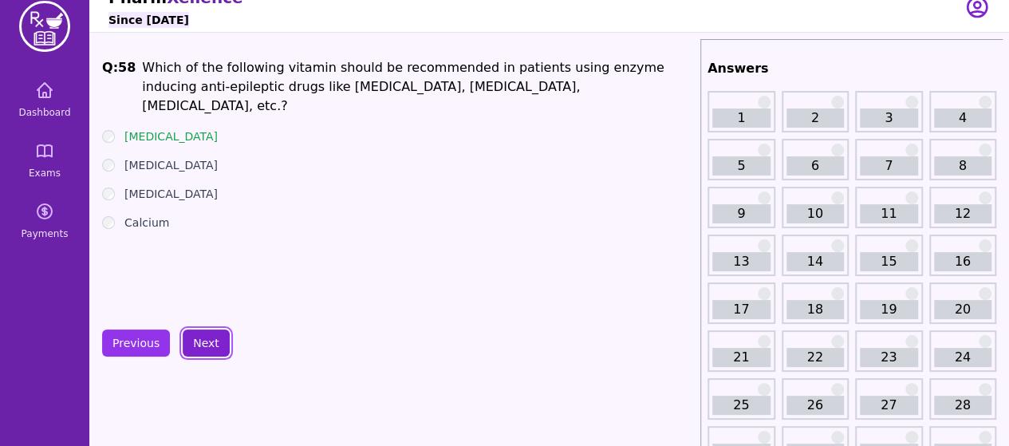
click at [201, 346] on button "Next" at bounding box center [206, 342] width 47 height 27
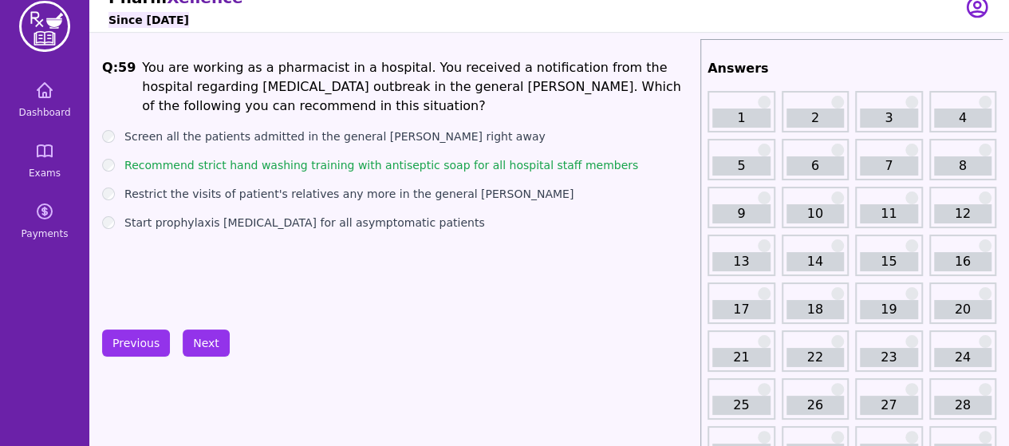
click at [142, 345] on button "Previous" at bounding box center [136, 342] width 68 height 27
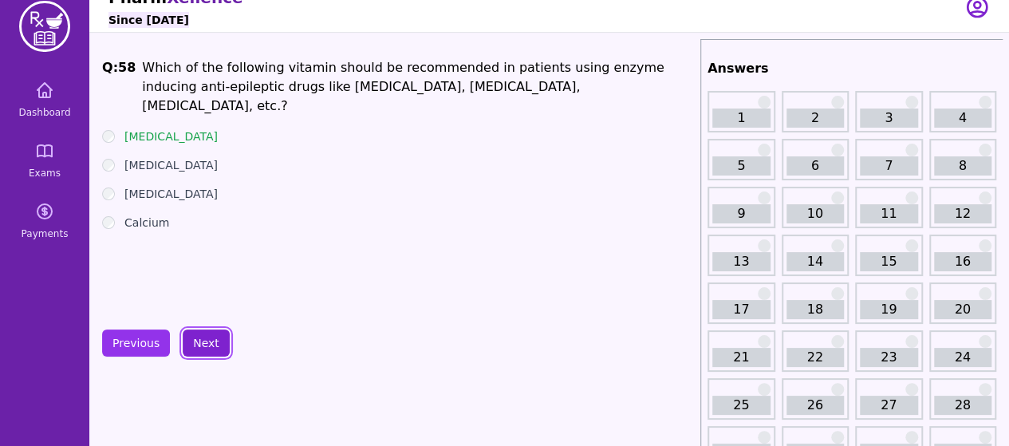
click at [207, 352] on button "Next" at bounding box center [206, 342] width 47 height 27
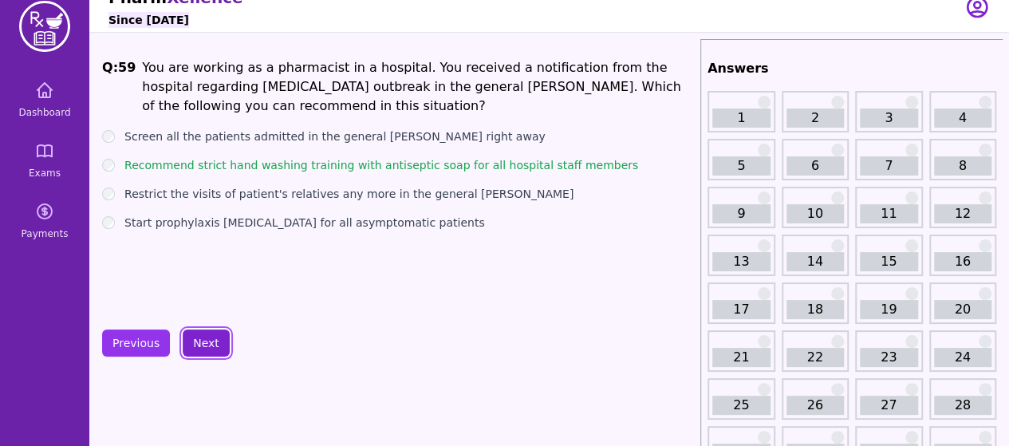
click at [207, 340] on button "Next" at bounding box center [206, 342] width 47 height 27
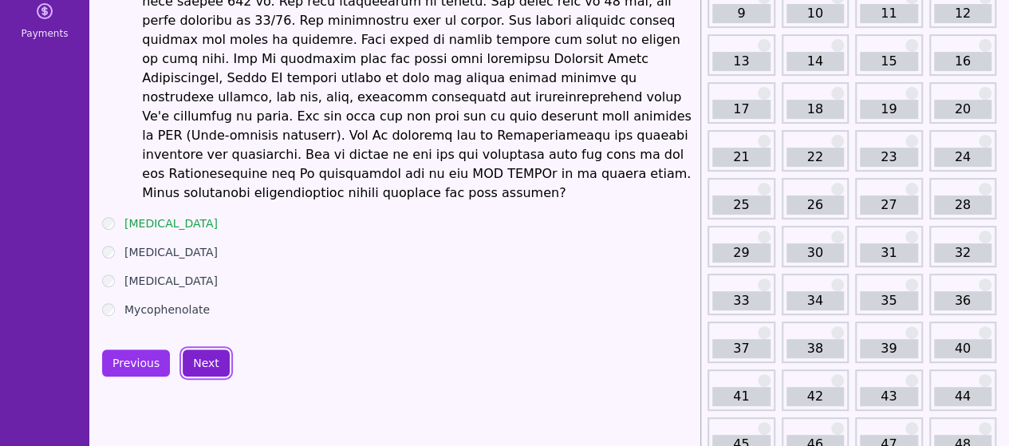
scroll to position [254, 0]
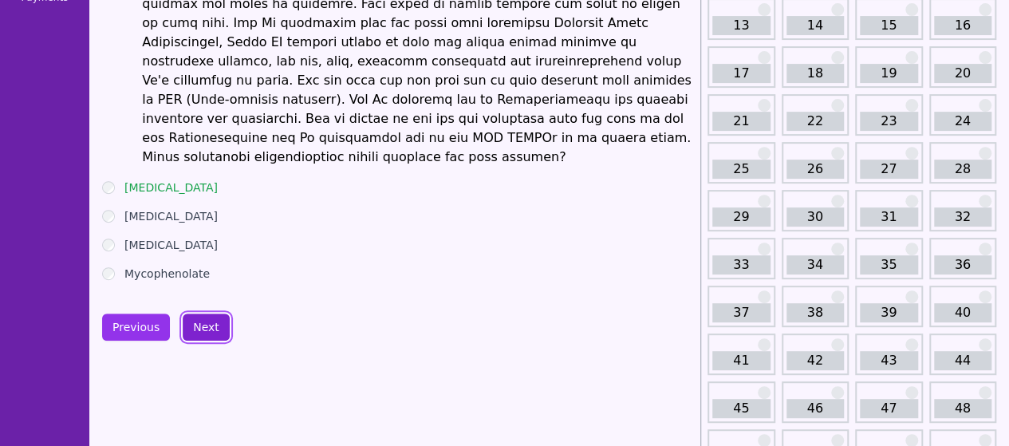
click at [202, 313] on button "Next" at bounding box center [206, 326] width 47 height 27
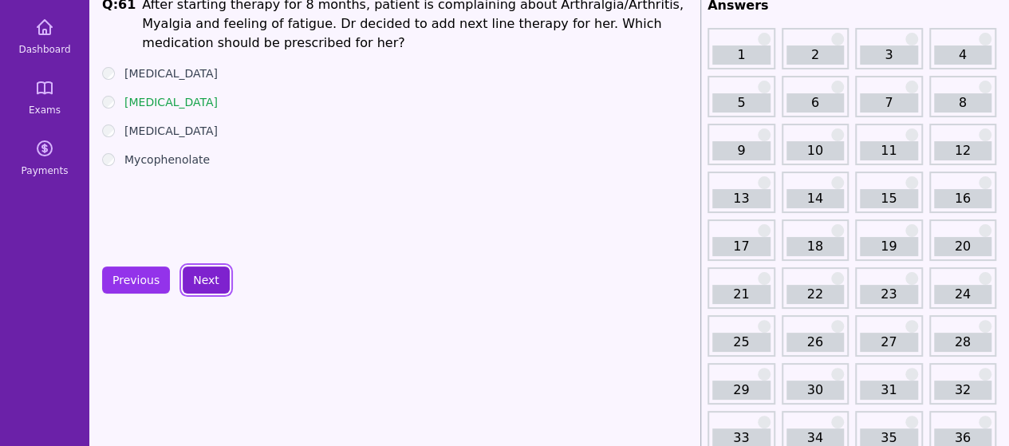
scroll to position [61, 0]
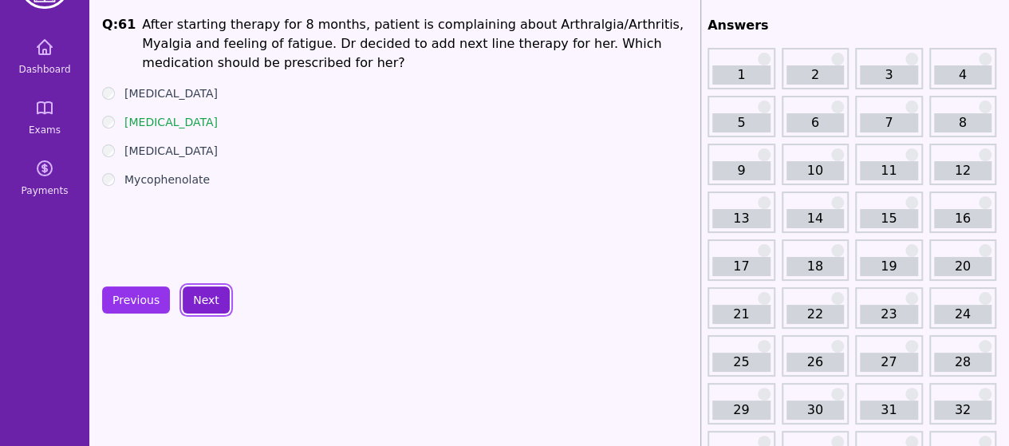
click at [196, 303] on button "Next" at bounding box center [206, 299] width 47 height 27
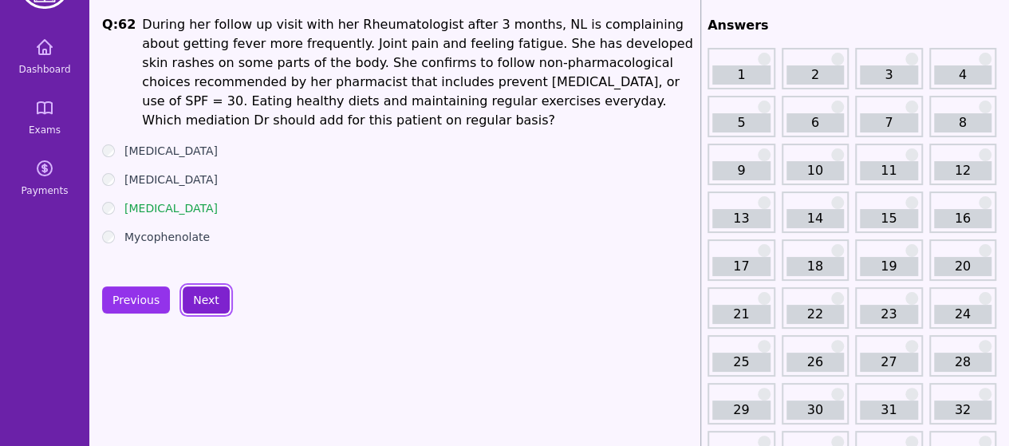
click at [201, 299] on button "Next" at bounding box center [206, 299] width 47 height 27
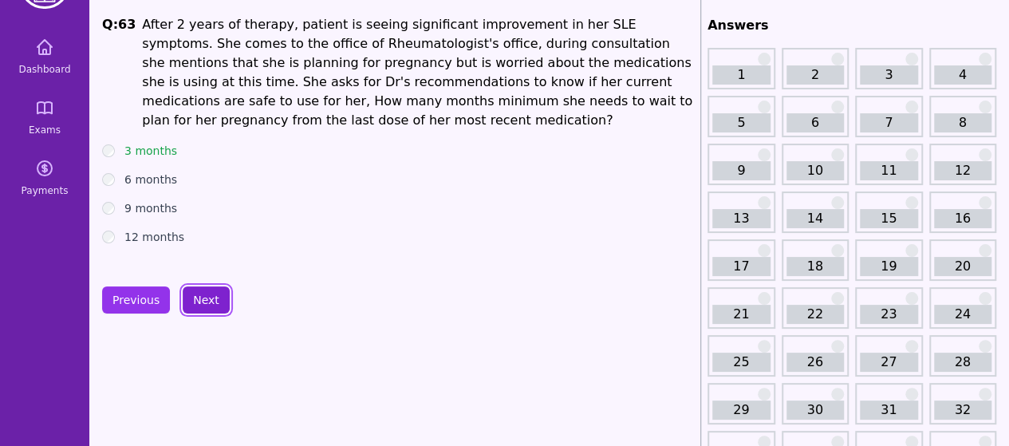
click at [188, 300] on button "Next" at bounding box center [206, 299] width 47 height 27
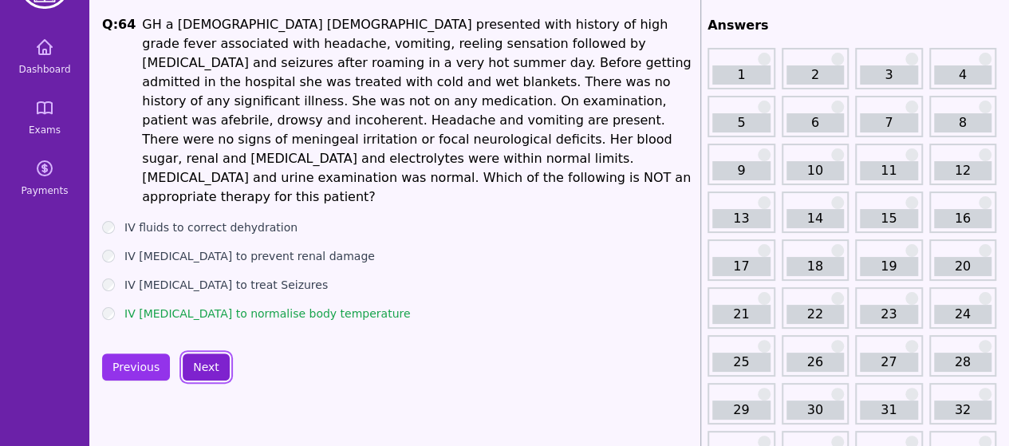
click at [216, 353] on button "Next" at bounding box center [206, 366] width 47 height 27
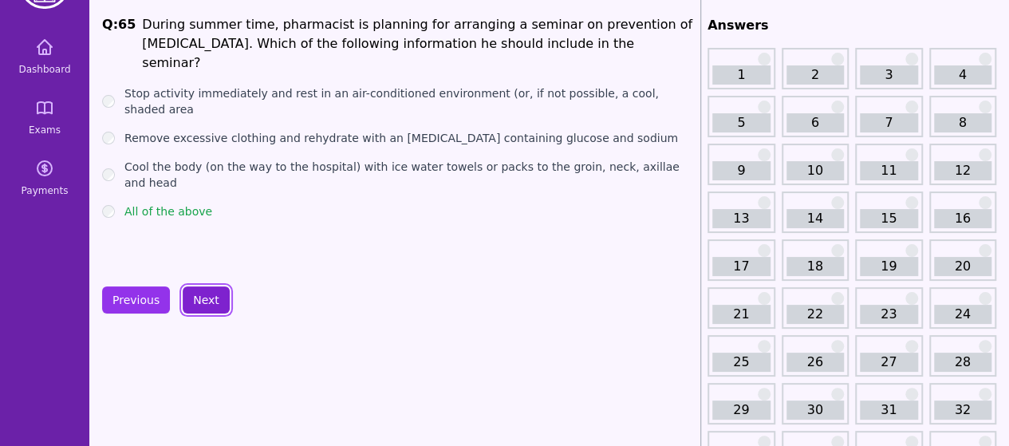
click at [203, 302] on button "Next" at bounding box center [206, 299] width 47 height 27
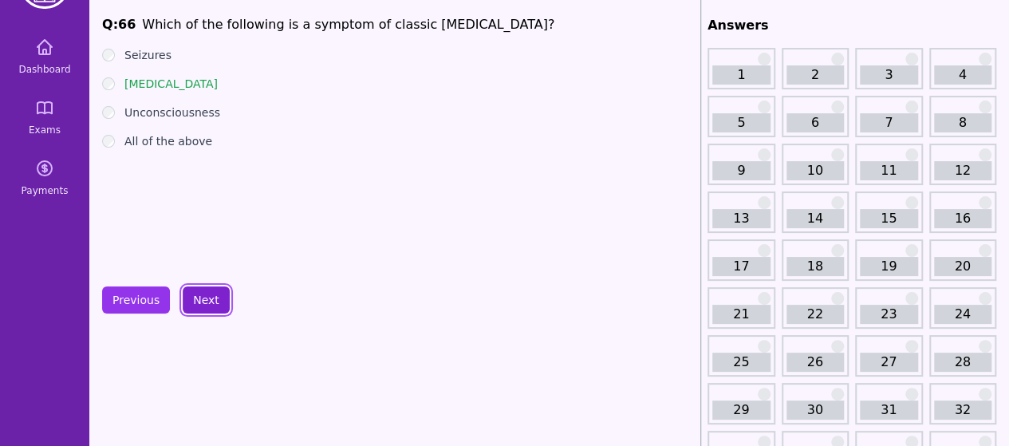
click at [203, 302] on button "Next" at bounding box center [206, 299] width 47 height 27
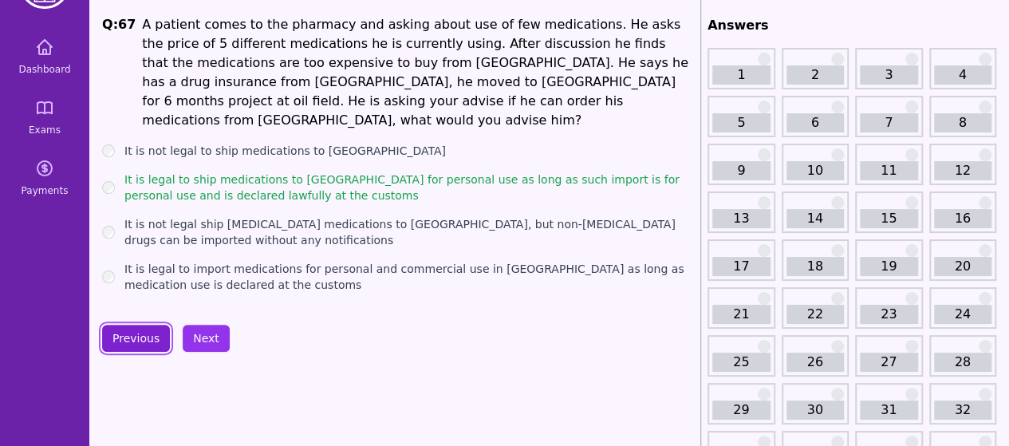
click at [150, 325] on button "Previous" at bounding box center [136, 338] width 68 height 27
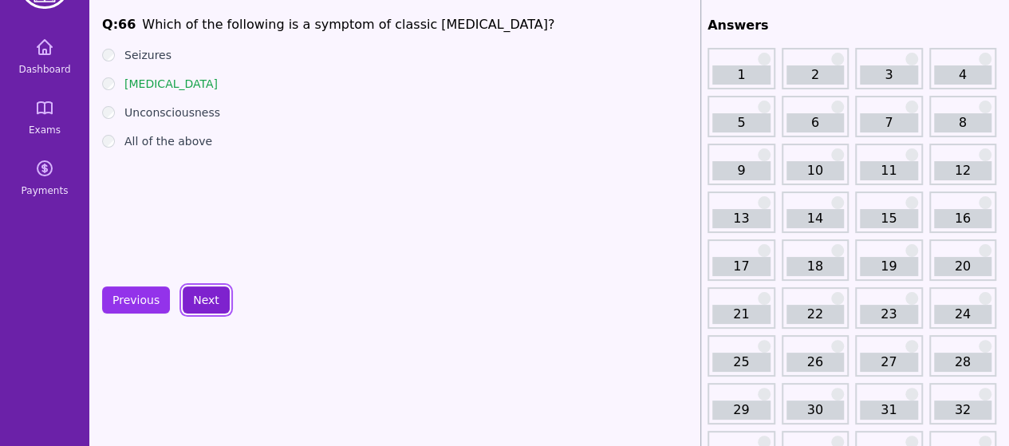
click at [195, 307] on button "Next" at bounding box center [206, 299] width 47 height 27
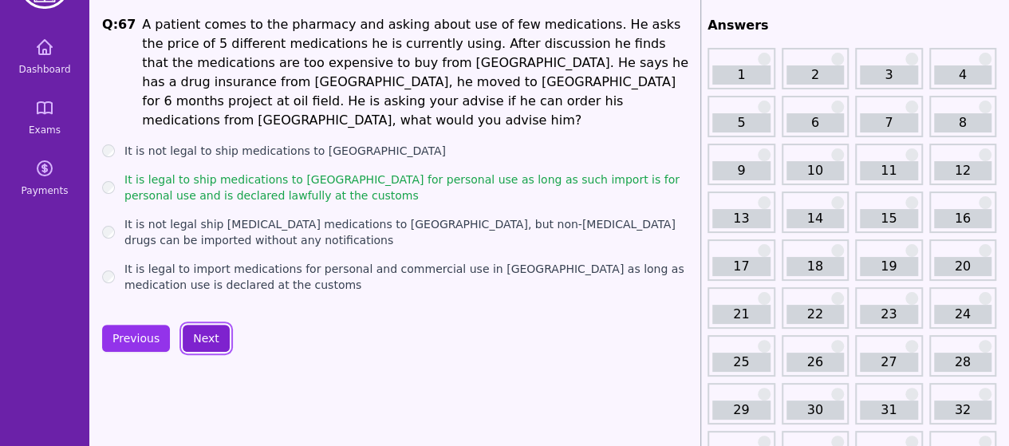
click at [195, 325] on button "Next" at bounding box center [206, 338] width 47 height 27
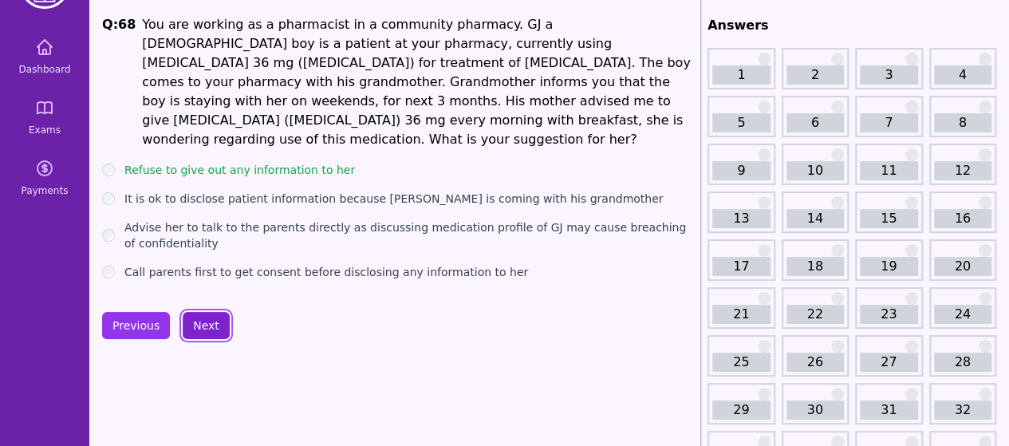
click at [195, 312] on button "Next" at bounding box center [206, 325] width 47 height 27
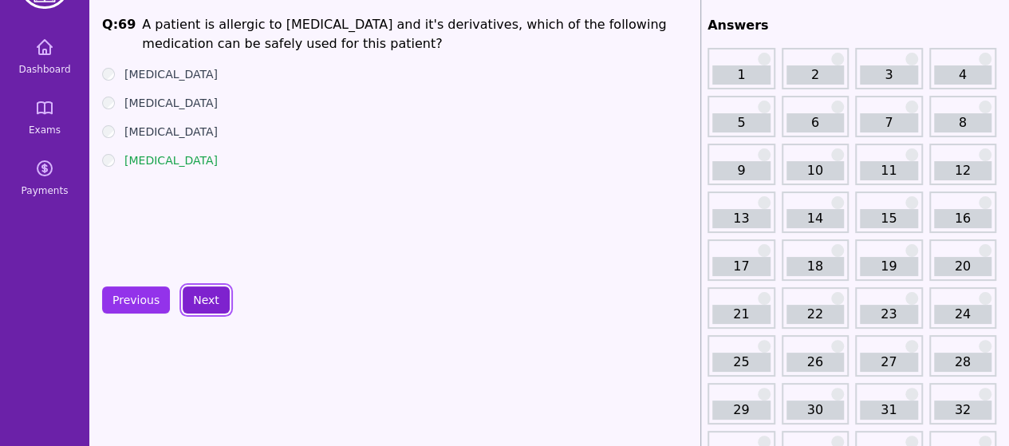
click at [195, 307] on button "Next" at bounding box center [206, 299] width 47 height 27
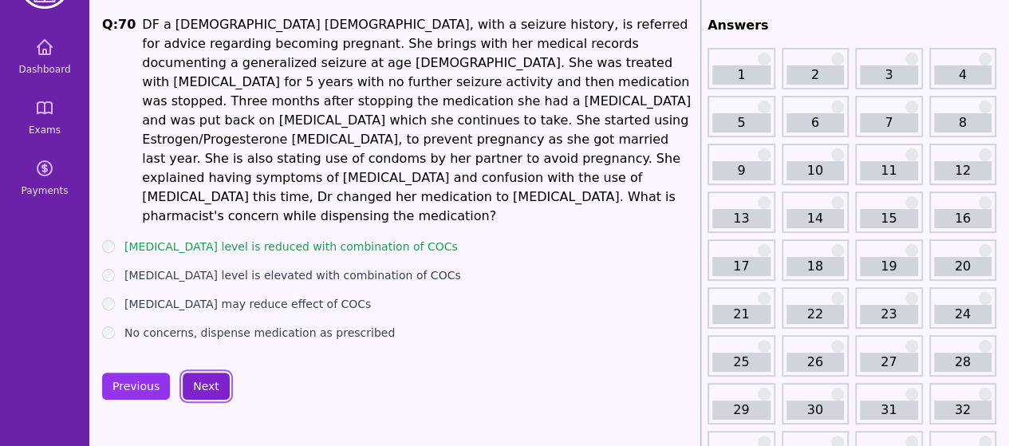
click at [194, 372] on button "Next" at bounding box center [206, 385] width 47 height 27
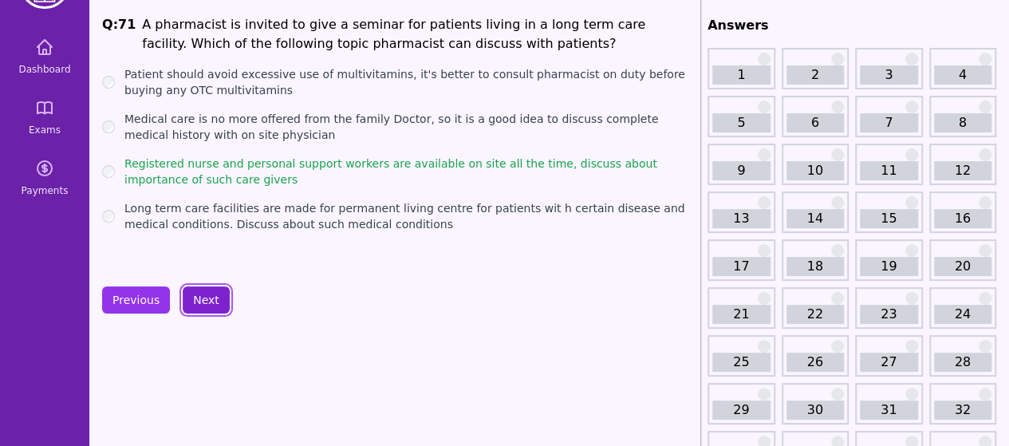
click at [206, 299] on button "Next" at bounding box center [206, 299] width 47 height 27
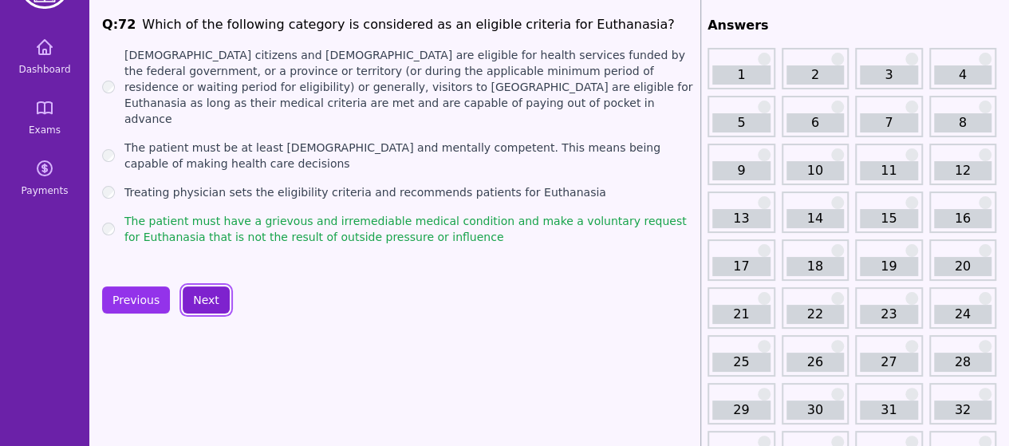
click at [206, 299] on button "Next" at bounding box center [206, 299] width 47 height 27
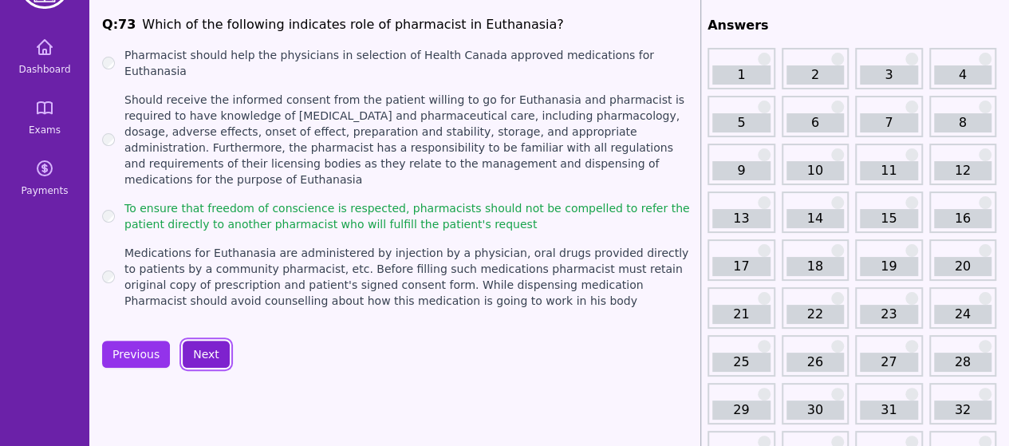
click at [213, 340] on button "Next" at bounding box center [206, 353] width 47 height 27
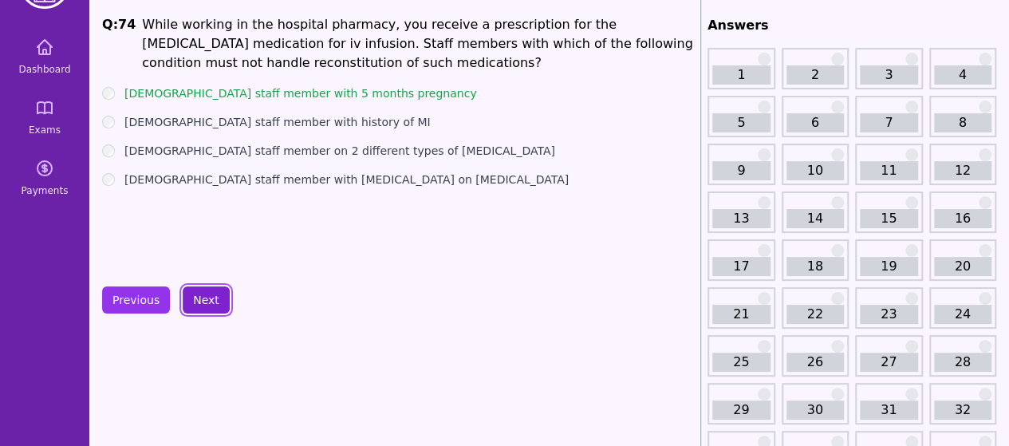
click at [201, 291] on button "Next" at bounding box center [206, 299] width 47 height 27
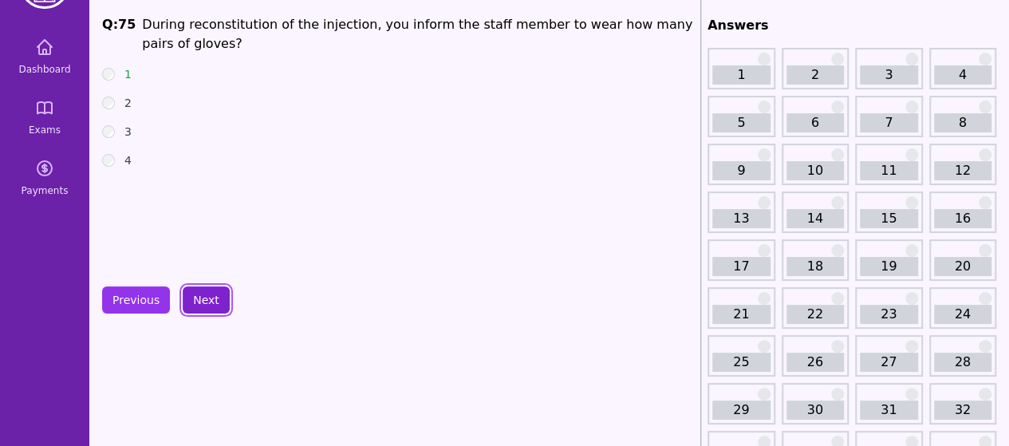
click at [201, 291] on button "Next" at bounding box center [206, 299] width 47 height 27
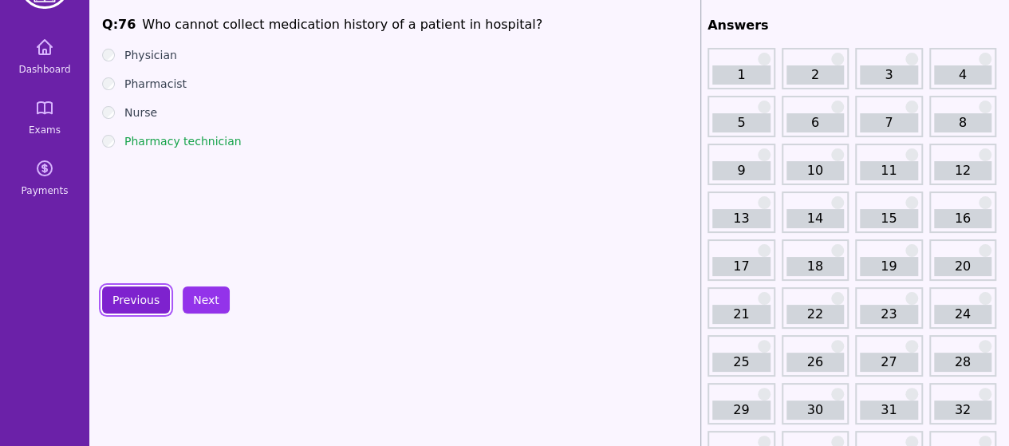
click at [129, 303] on button "Previous" at bounding box center [136, 299] width 68 height 27
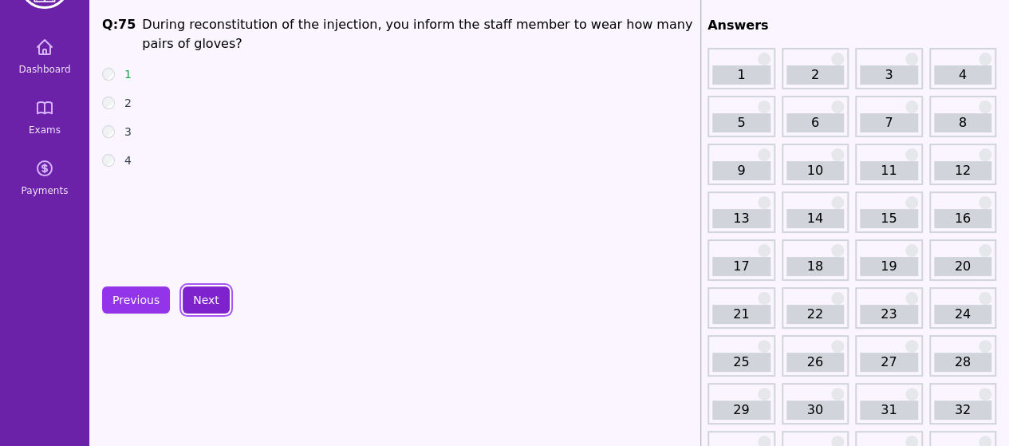
click at [185, 299] on button "Next" at bounding box center [206, 299] width 47 height 27
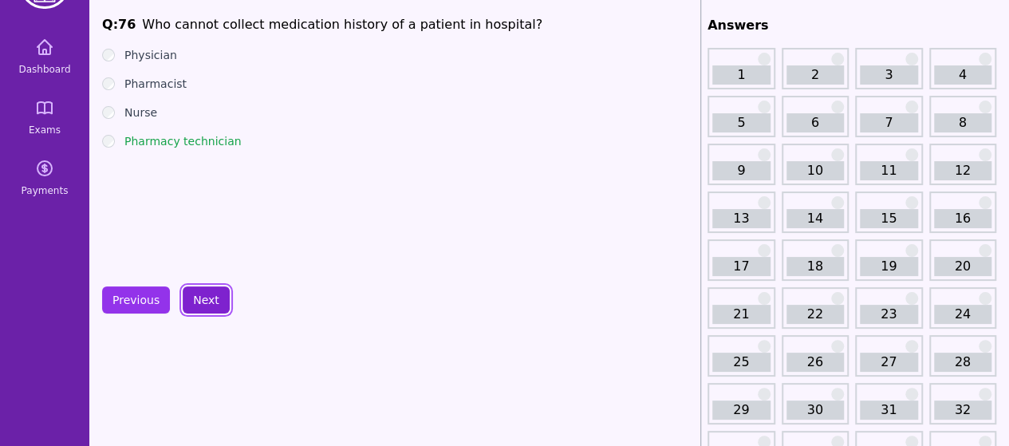
click at [185, 299] on button "Next" at bounding box center [206, 299] width 47 height 27
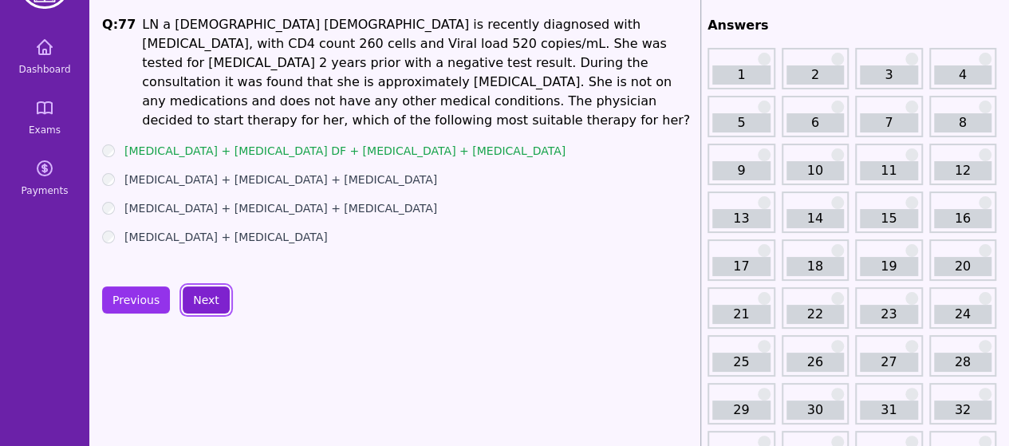
click at [185, 299] on button "Next" at bounding box center [206, 299] width 47 height 27
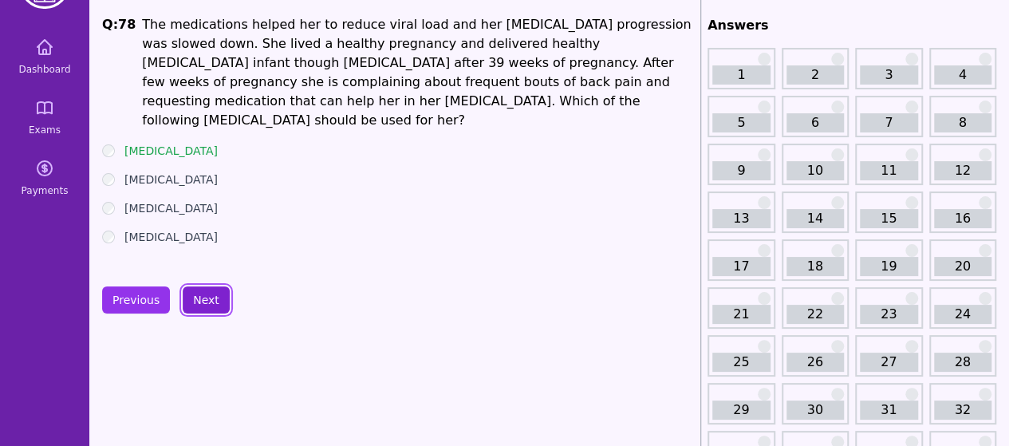
click at [207, 289] on button "Next" at bounding box center [206, 299] width 47 height 27
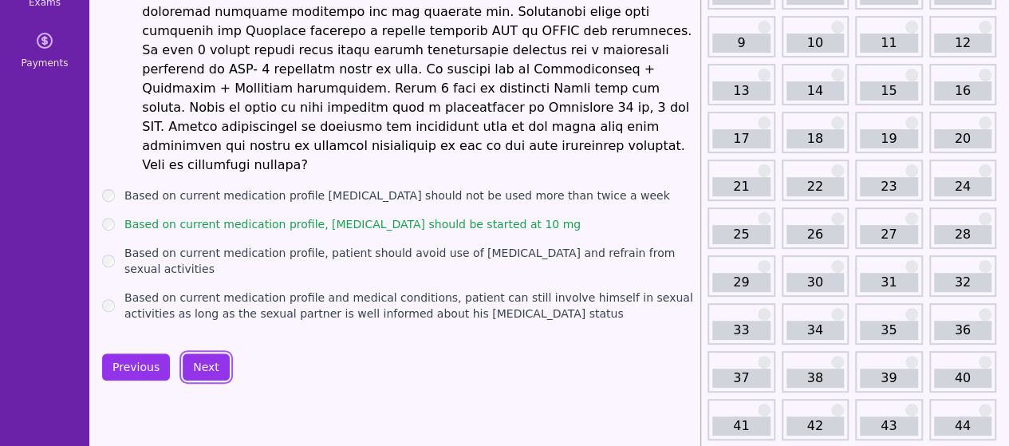
scroll to position [191, 0]
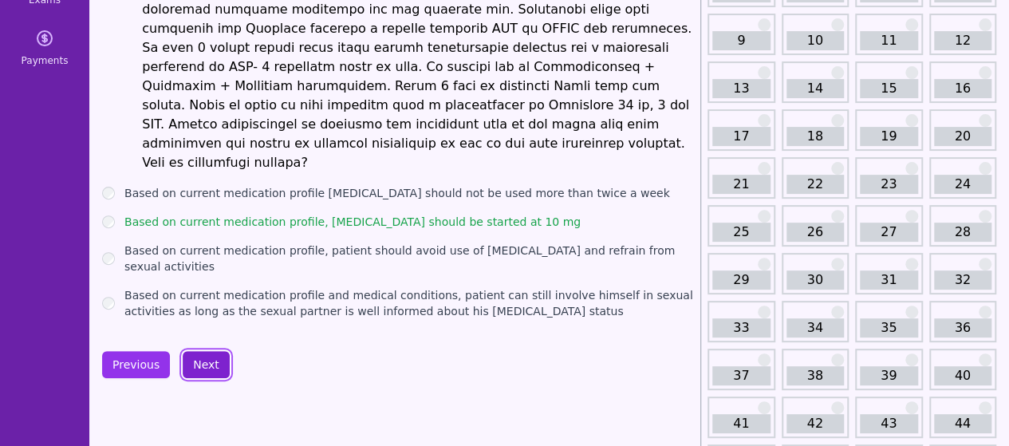
click at [183, 351] on button "Next" at bounding box center [206, 364] width 47 height 27
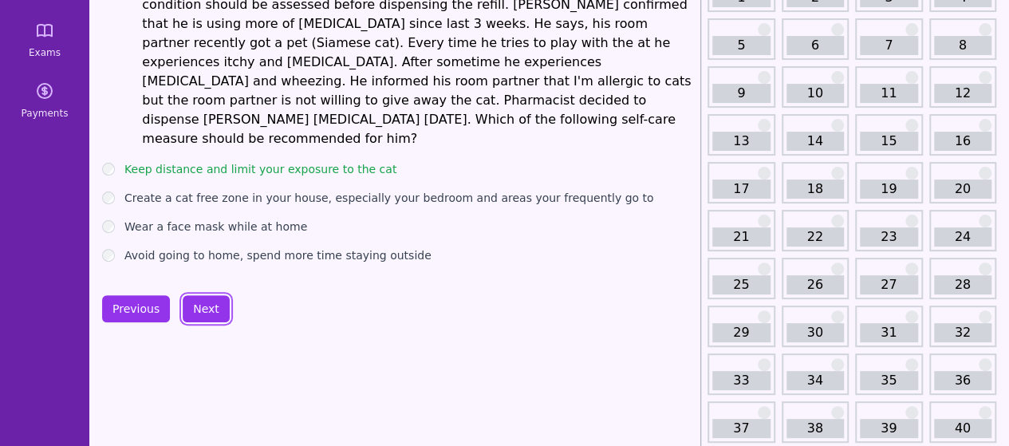
scroll to position [155, 0]
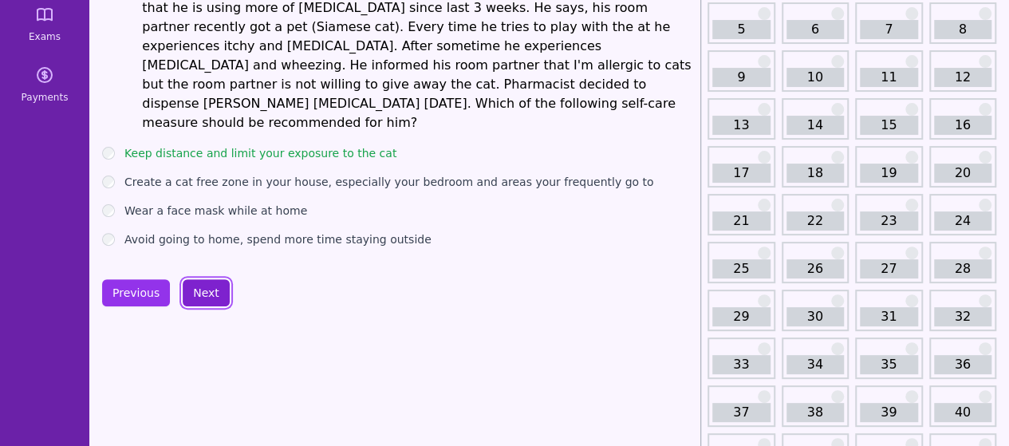
click at [213, 279] on button "Next" at bounding box center [206, 292] width 47 height 27
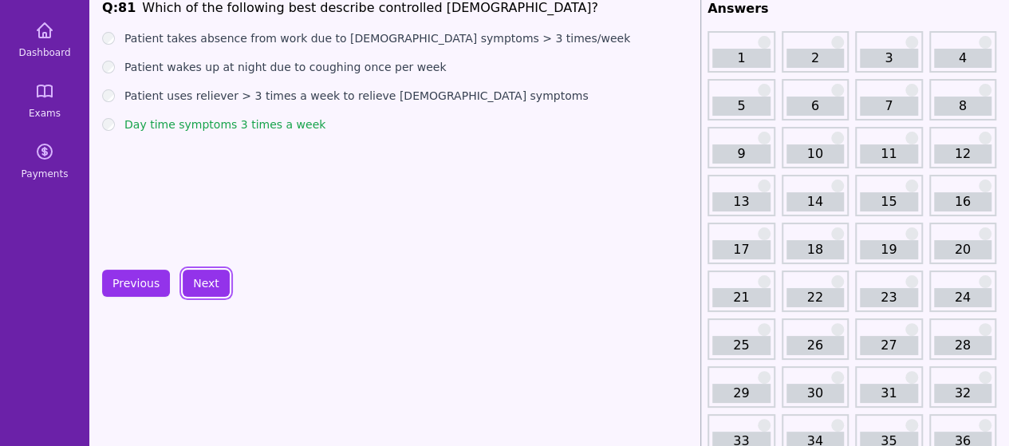
scroll to position [48, 0]
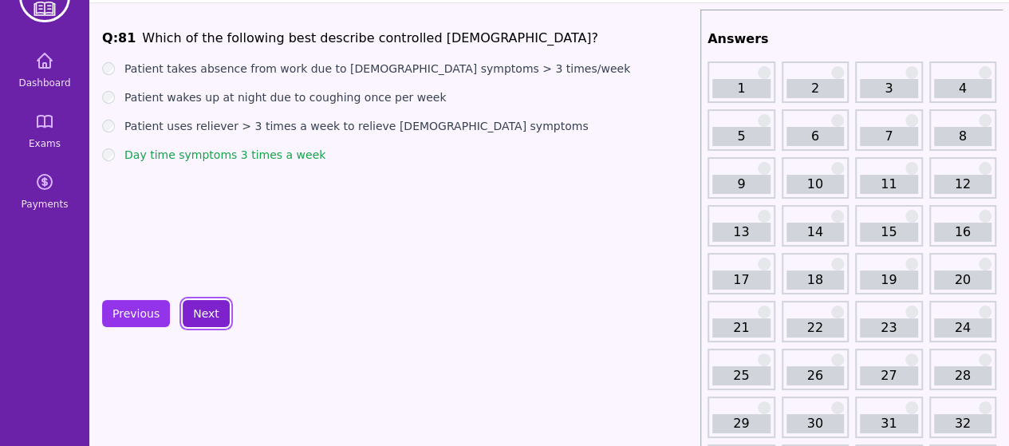
click at [214, 315] on button "Next" at bounding box center [206, 313] width 47 height 27
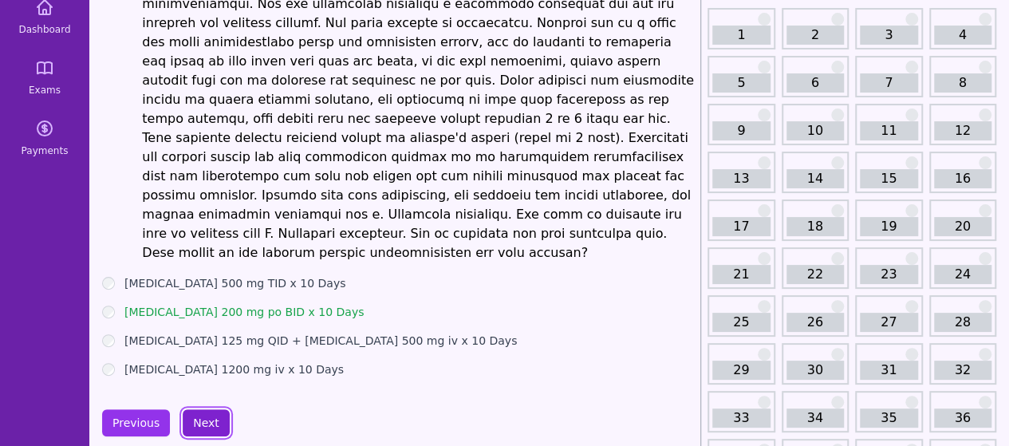
scroll to position [102, 0]
click at [201, 408] on button "Next" at bounding box center [206, 421] width 47 height 27
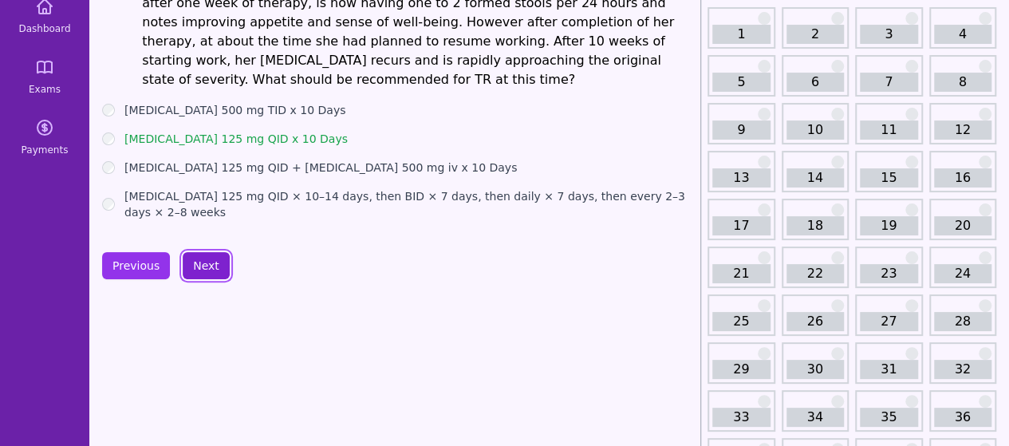
click at [199, 253] on button "Next" at bounding box center [206, 265] width 47 height 27
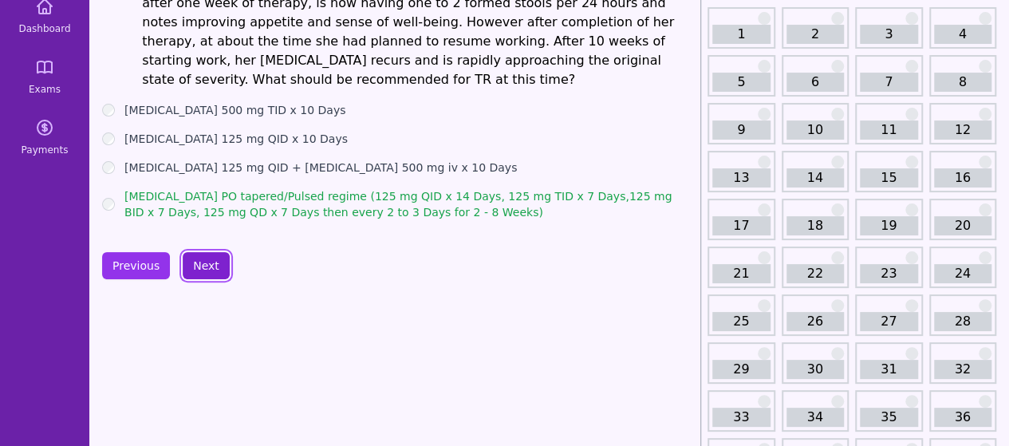
click at [199, 253] on button "Next" at bounding box center [206, 265] width 47 height 27
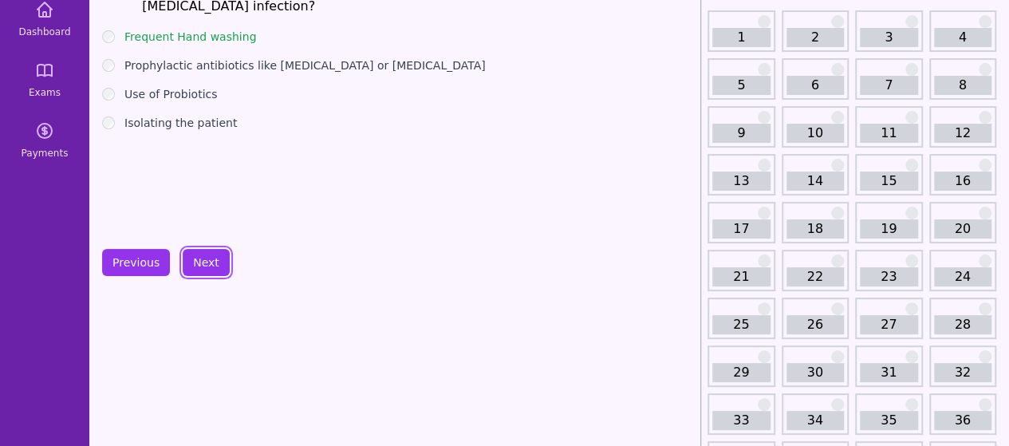
scroll to position [105, 0]
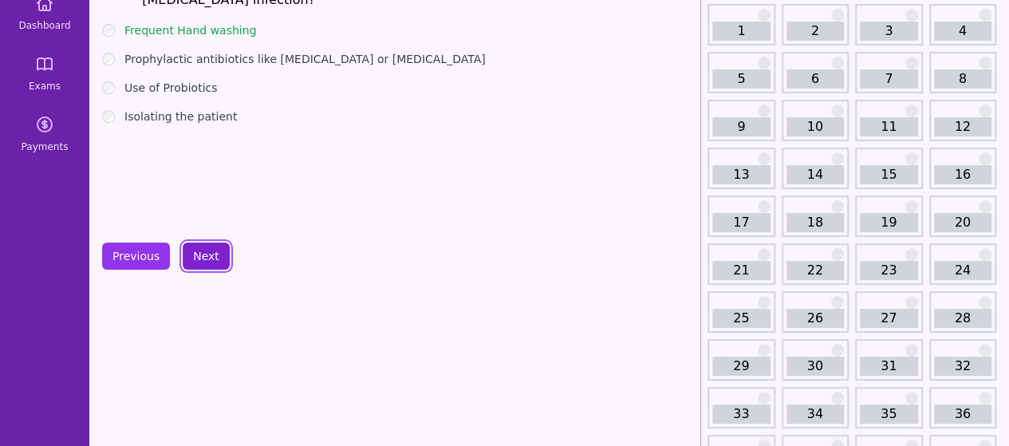
click at [185, 254] on button "Next" at bounding box center [206, 255] width 47 height 27
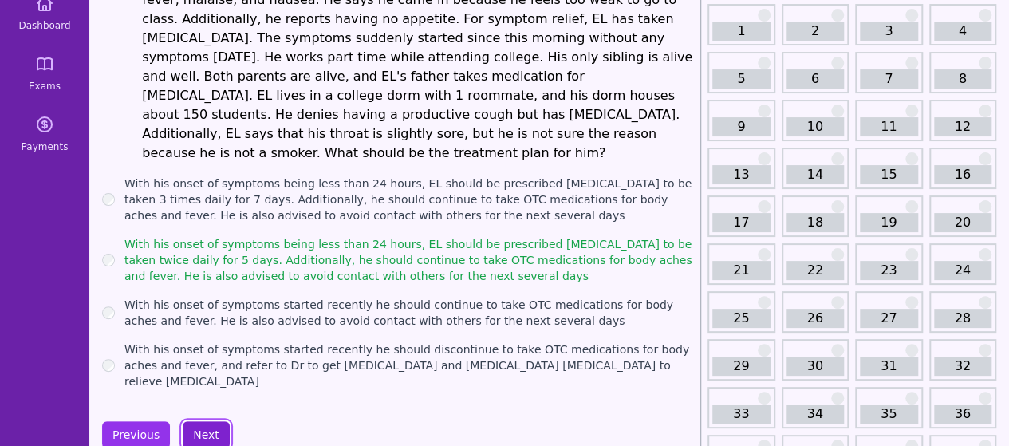
click at [195, 421] on button "Next" at bounding box center [206, 434] width 47 height 27
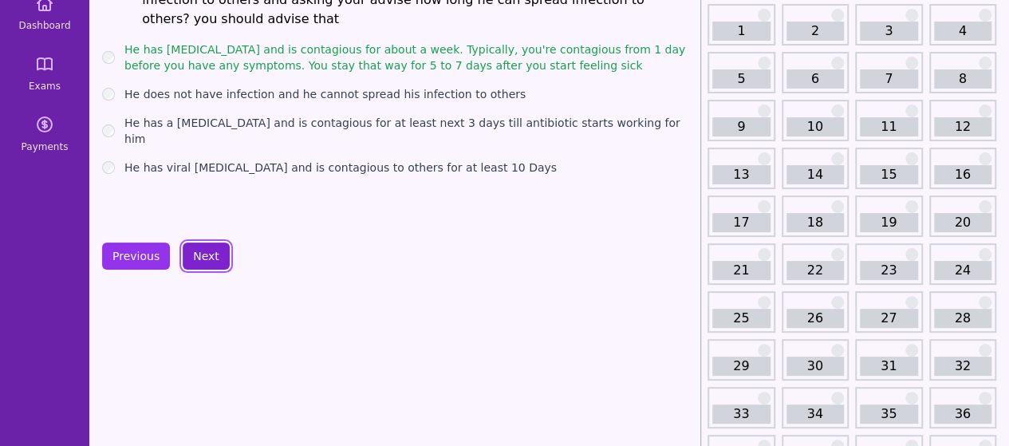
click at [199, 264] on button "Next" at bounding box center [206, 255] width 47 height 27
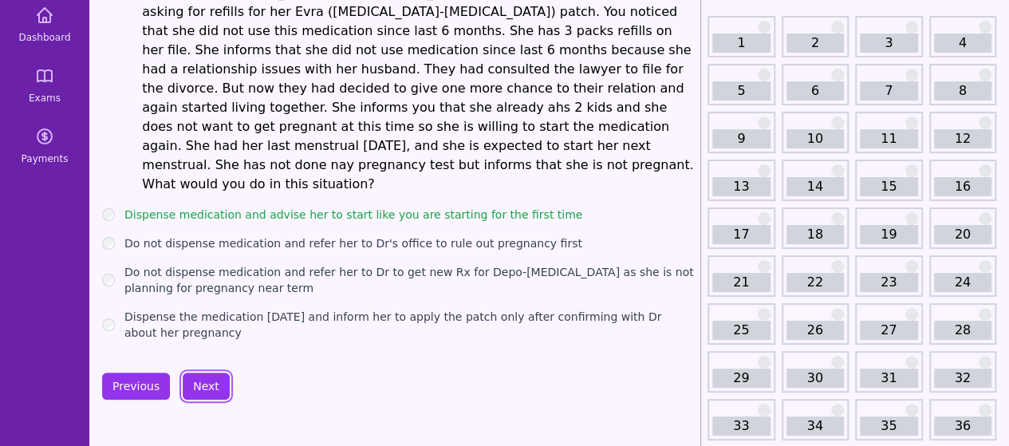
scroll to position [94, 0]
click at [207, 372] on button "Next" at bounding box center [206, 385] width 47 height 27
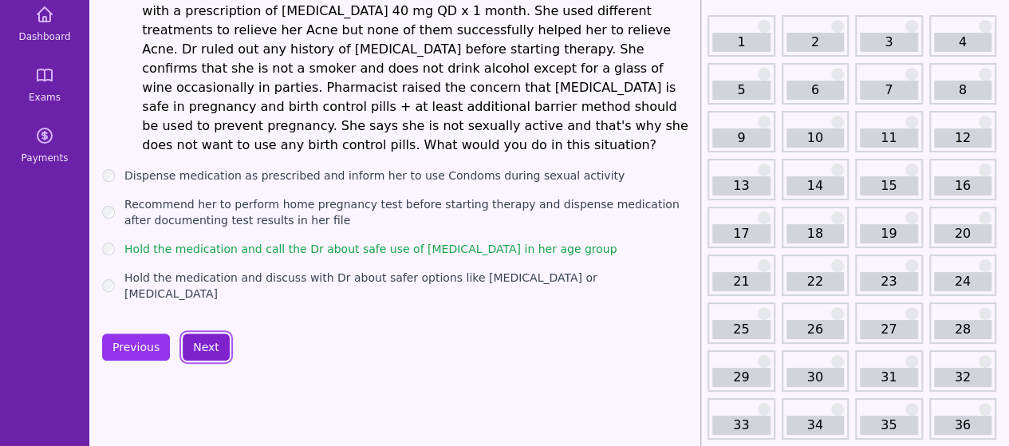
click at [198, 333] on button "Next" at bounding box center [206, 346] width 47 height 27
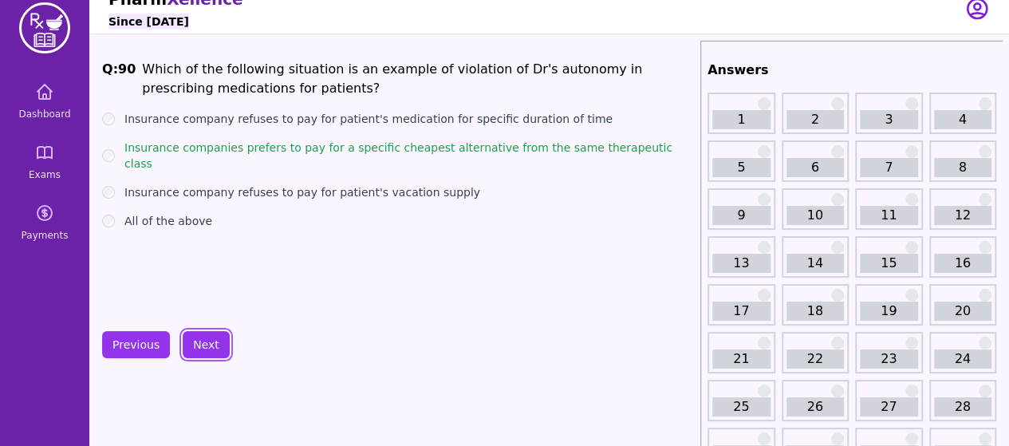
scroll to position [14, 0]
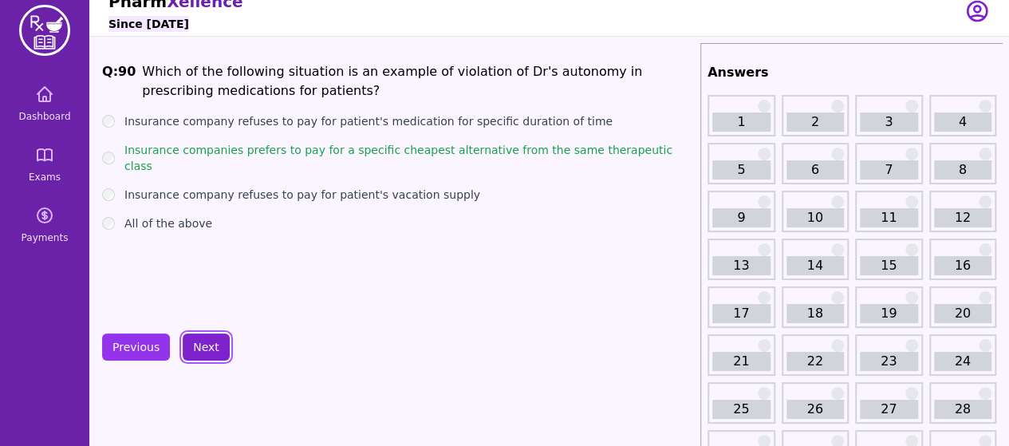
click at [197, 336] on button "Next" at bounding box center [206, 346] width 47 height 27
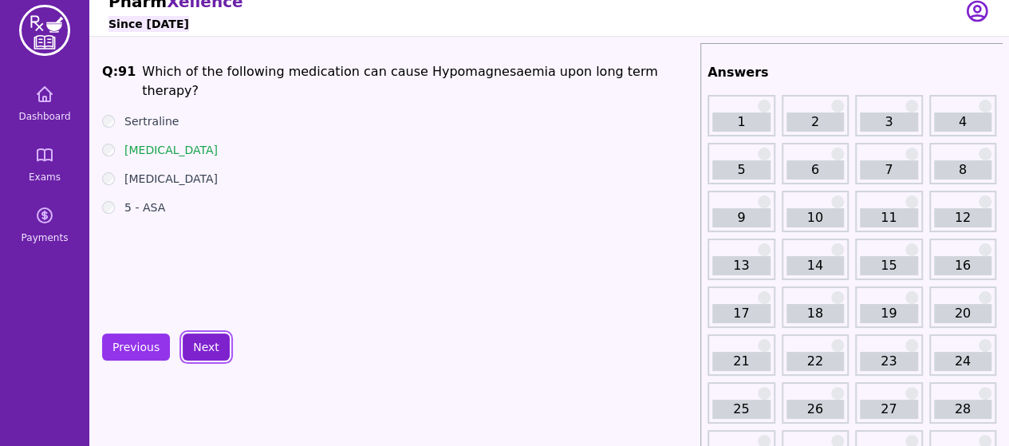
click at [198, 339] on button "Next" at bounding box center [206, 346] width 47 height 27
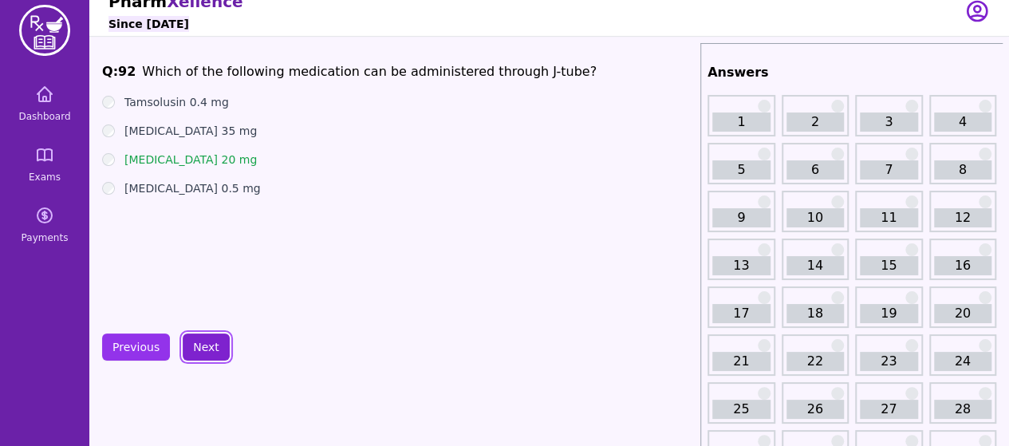
click at [198, 339] on button "Next" at bounding box center [206, 346] width 47 height 27
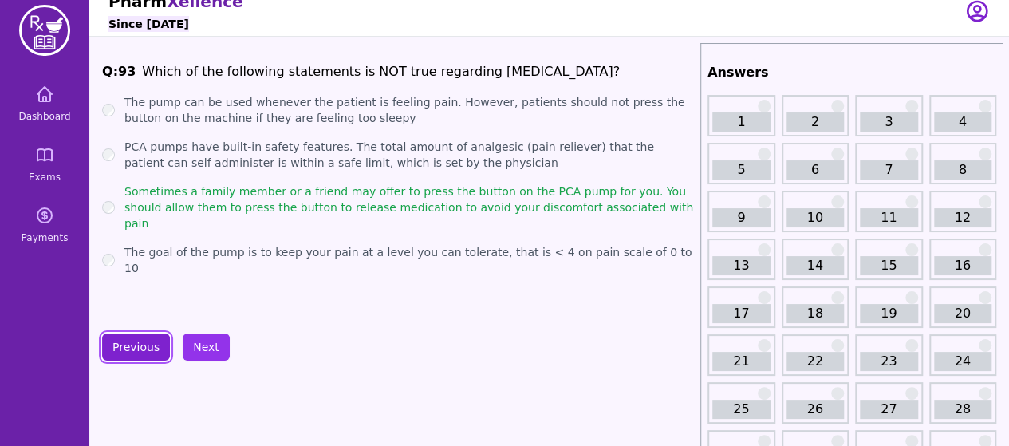
click at [113, 350] on button "Previous" at bounding box center [136, 346] width 68 height 27
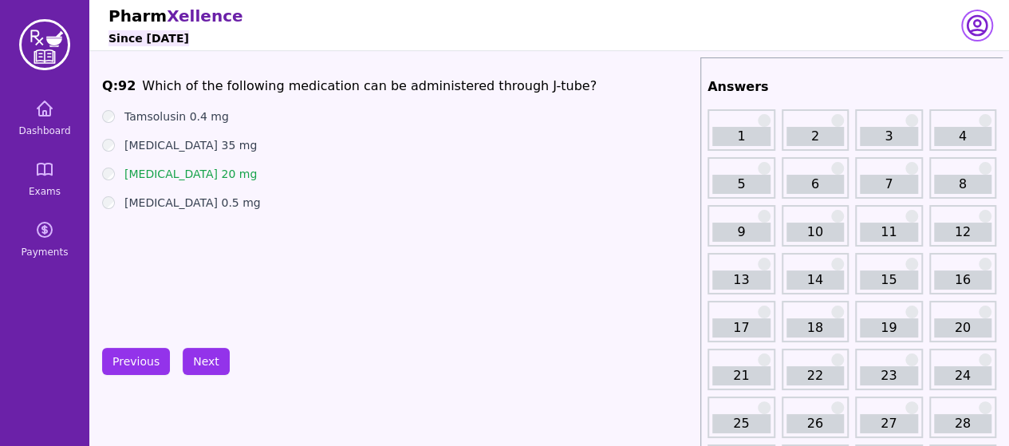
click at [979, 24] on icon "button" at bounding box center [976, 25] width 19 height 19
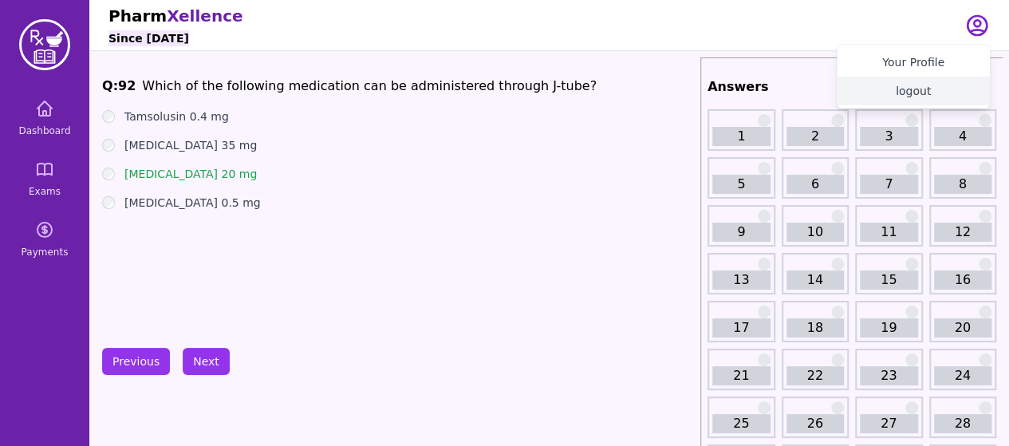
click at [926, 88] on button "logout" at bounding box center [912, 91] width 153 height 29
